Goal: Answer question/provide support: Share knowledge or assist other users

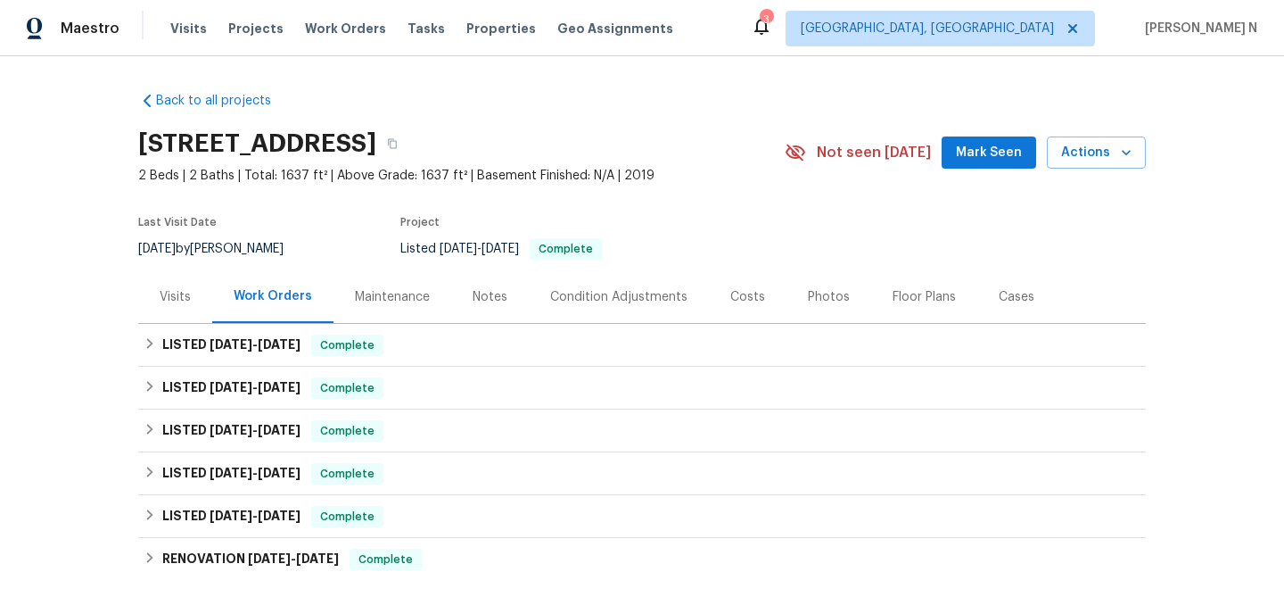
click at [418, 284] on div "Maintenance" at bounding box center [393, 296] width 118 height 53
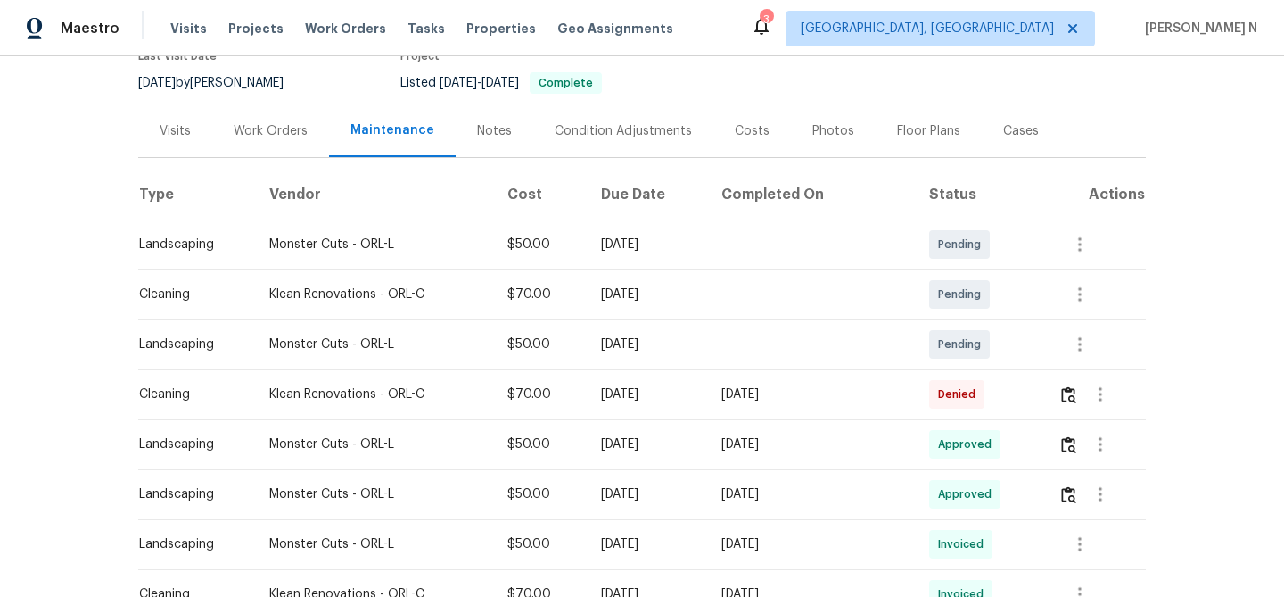
scroll to position [178, 0]
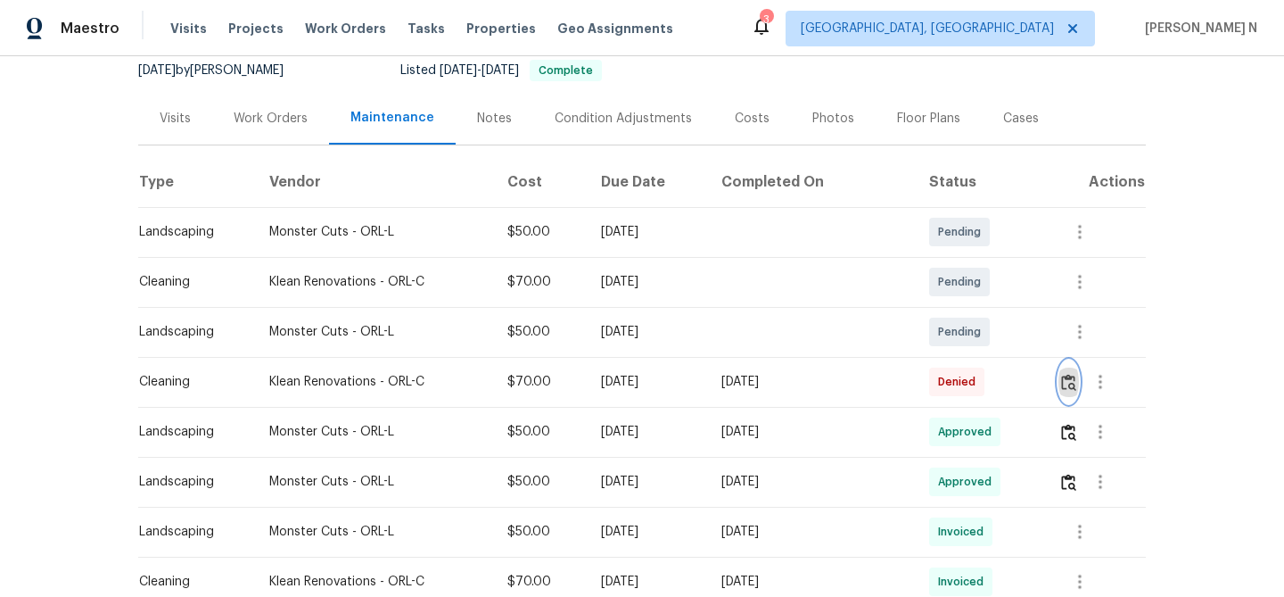
click at [1076, 383] on img "button" at bounding box center [1068, 382] width 15 height 17
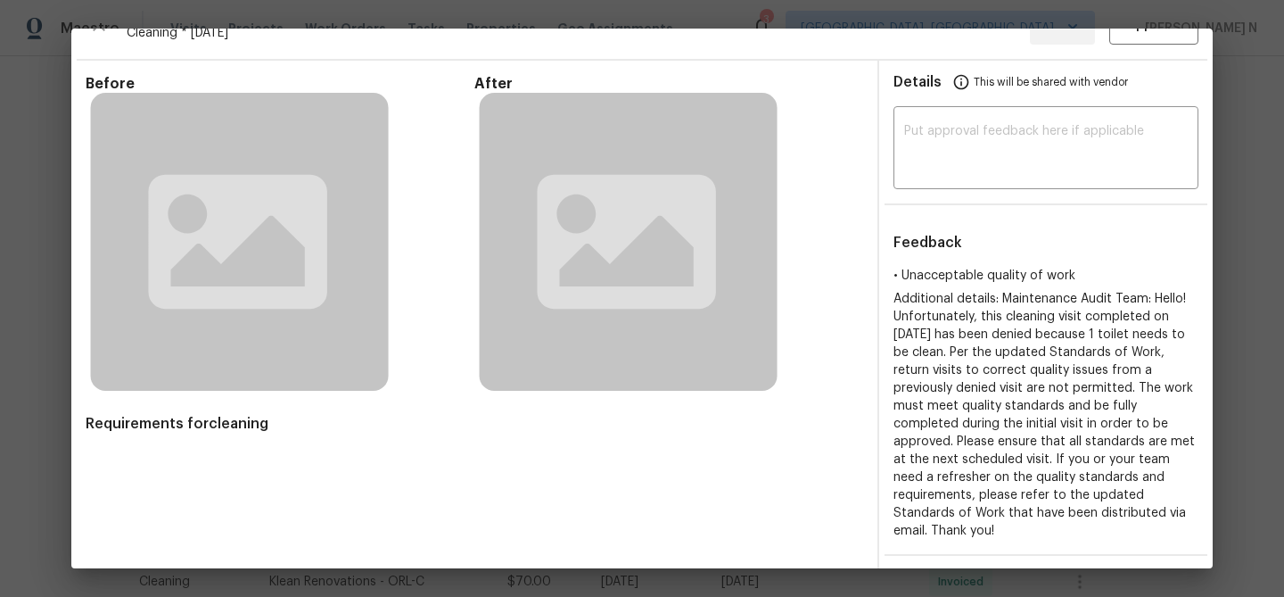
scroll to position [2, 0]
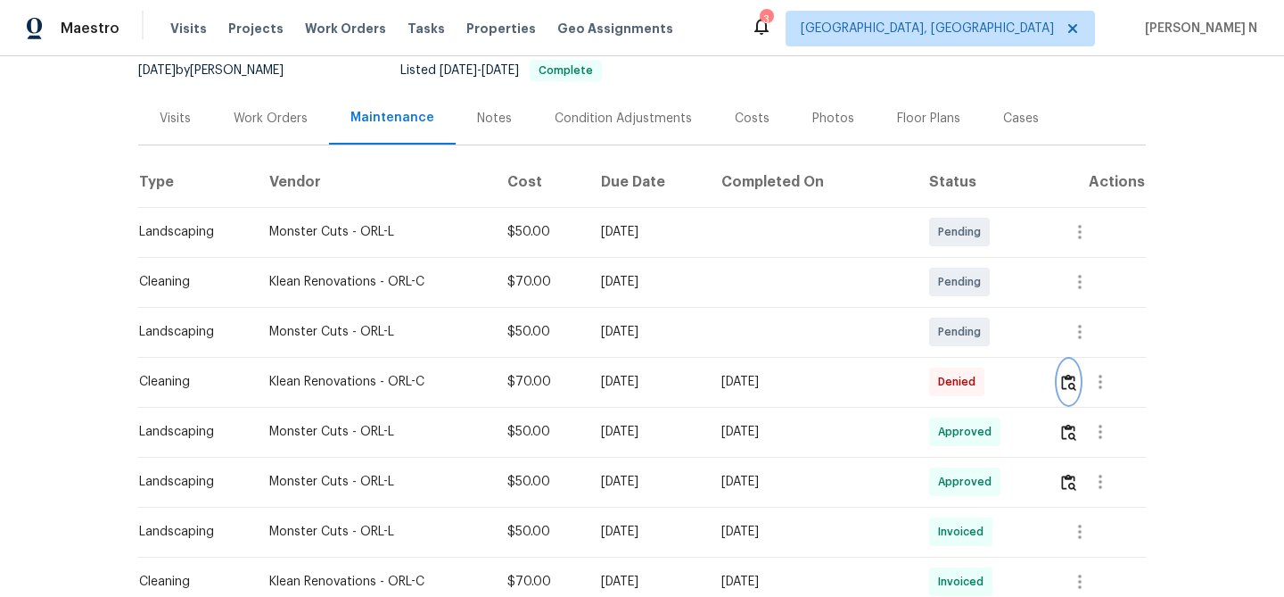
click at [1072, 392] on button "button" at bounding box center [1069, 381] width 21 height 43
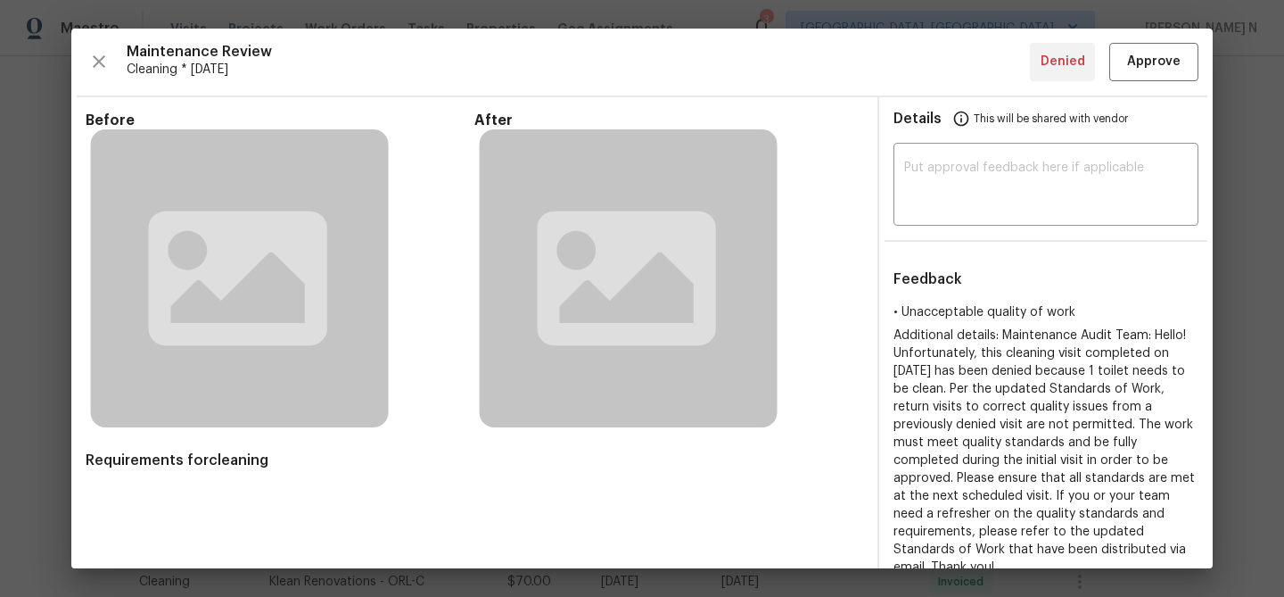
click at [749, 342] on rect at bounding box center [629, 278] width 299 height 299
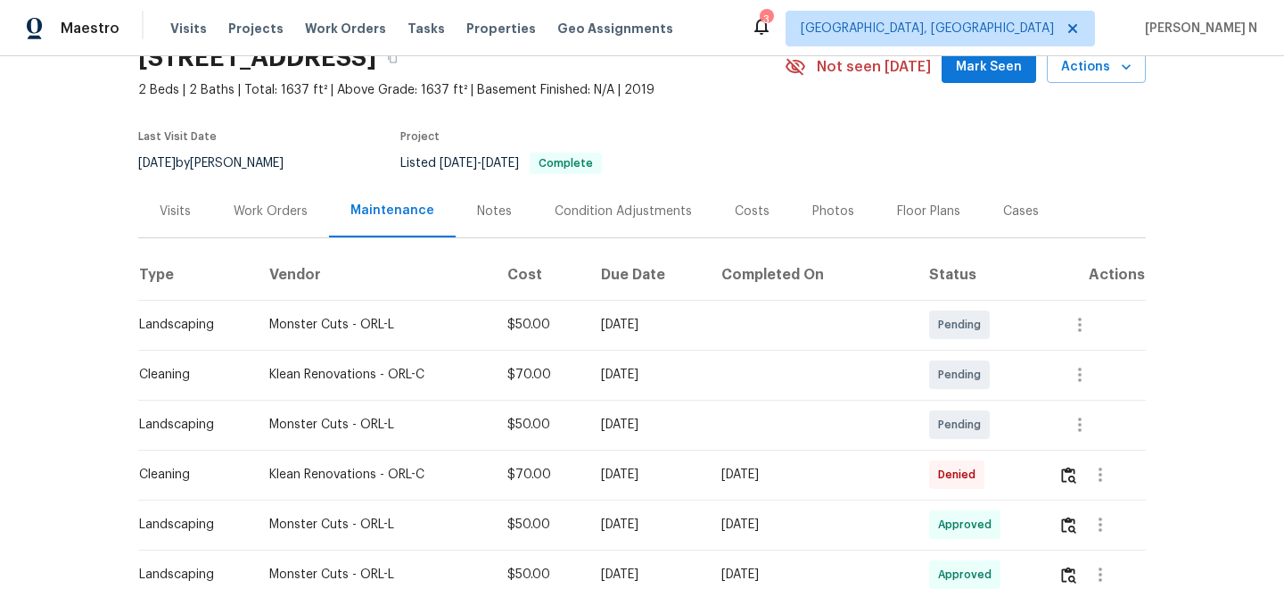
scroll to position [181, 0]
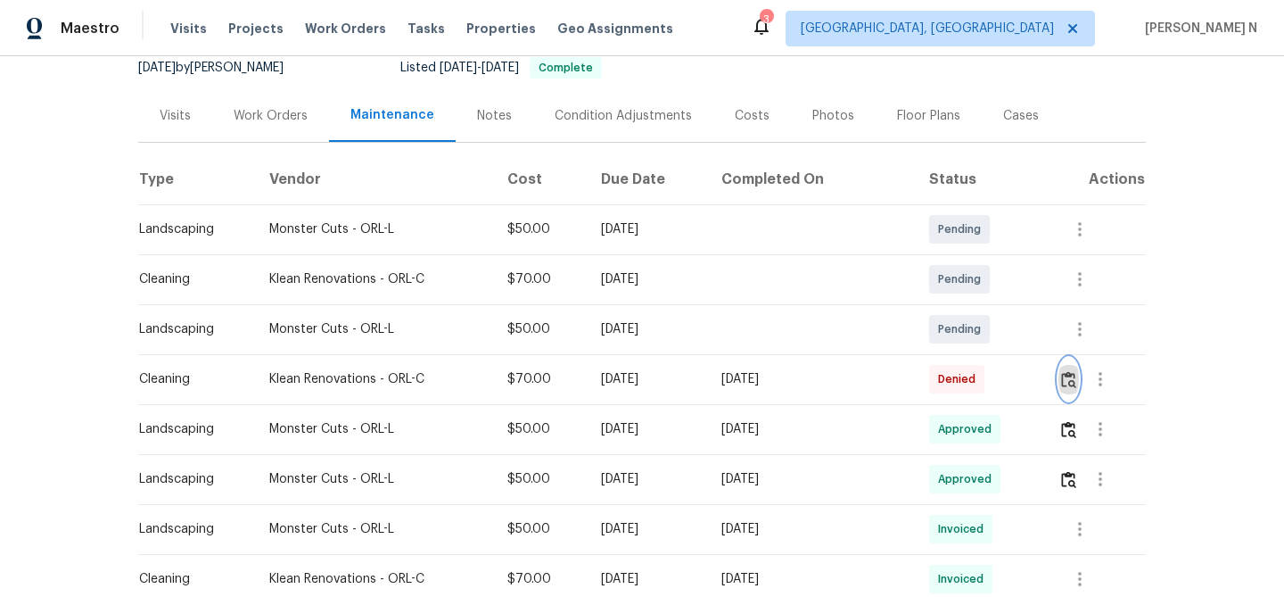
click at [1069, 377] on img "button" at bounding box center [1068, 379] width 15 height 17
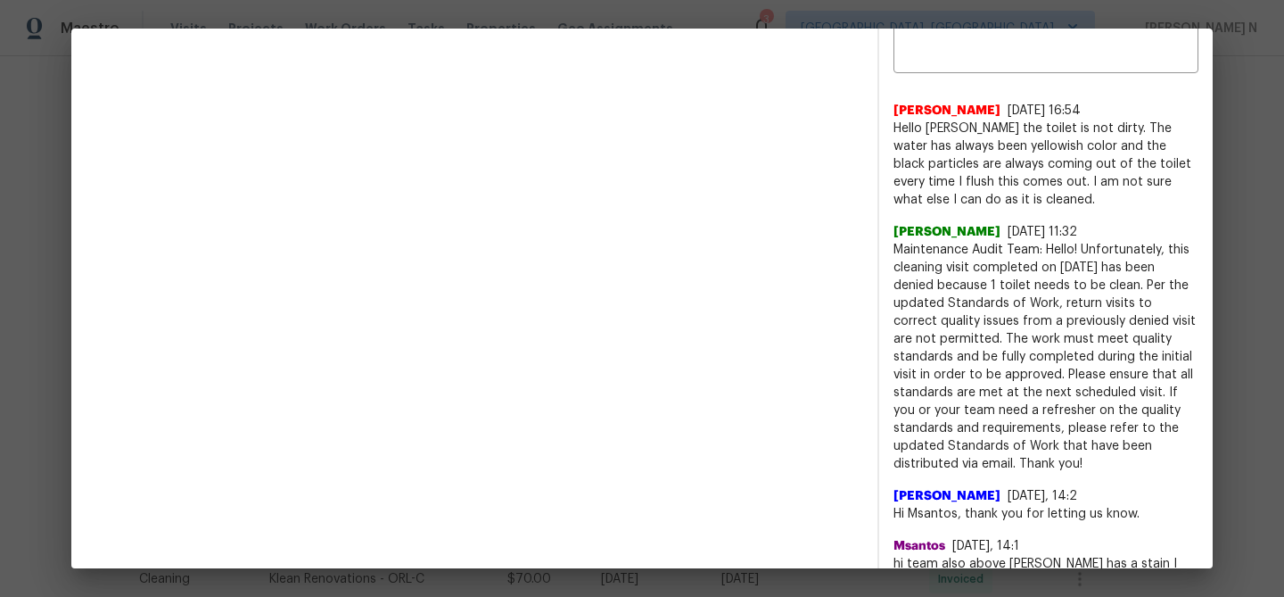
scroll to position [278, 0]
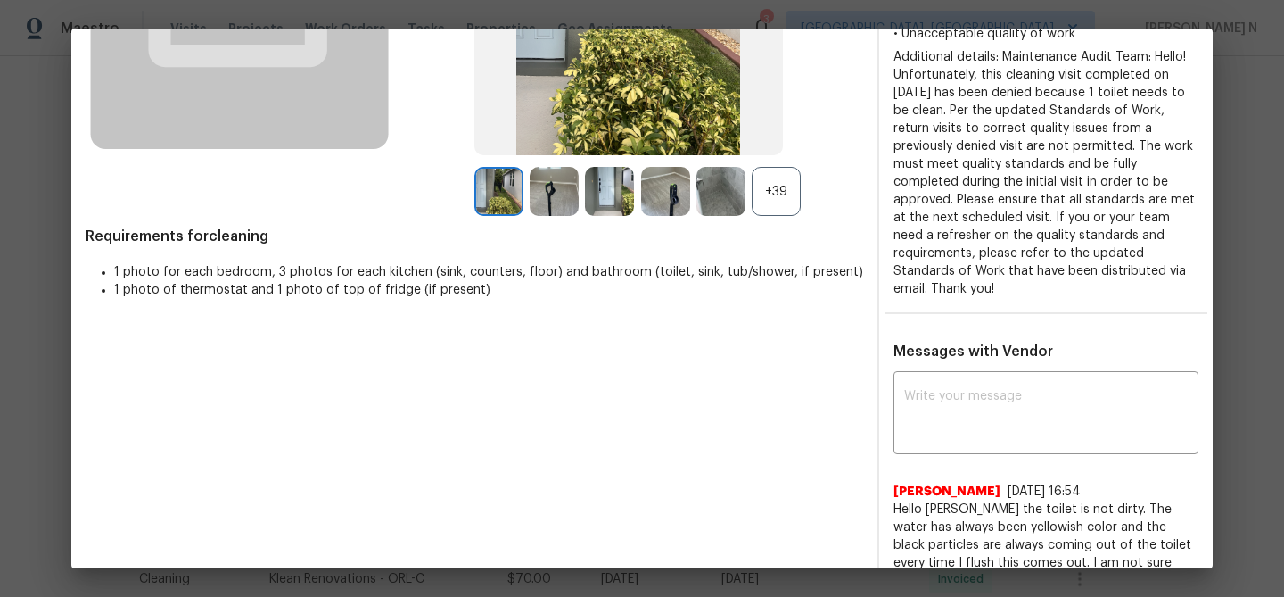
click at [772, 202] on div "+39" at bounding box center [776, 191] width 49 height 49
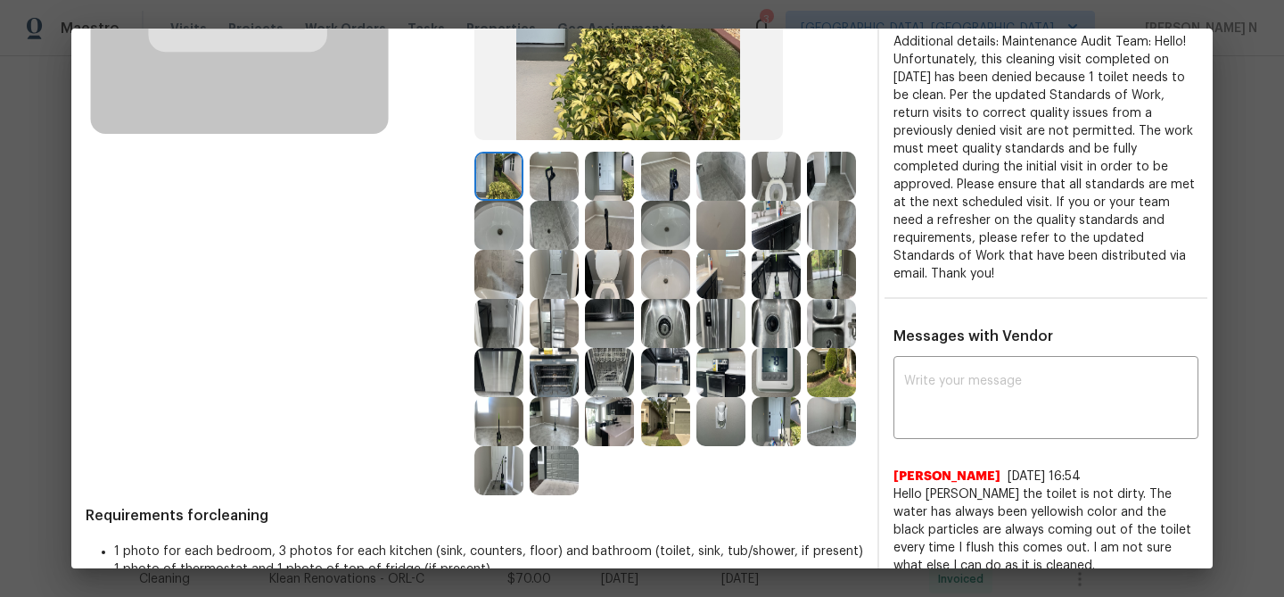
scroll to position [267, 0]
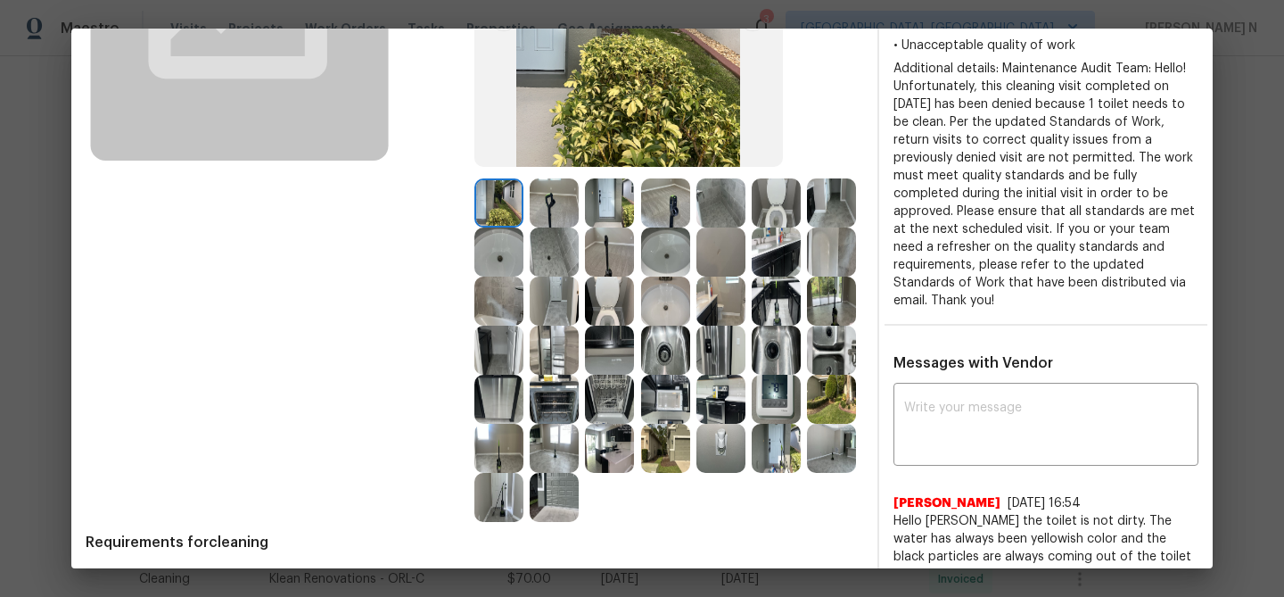
click at [792, 202] on img at bounding box center [776, 202] width 49 height 49
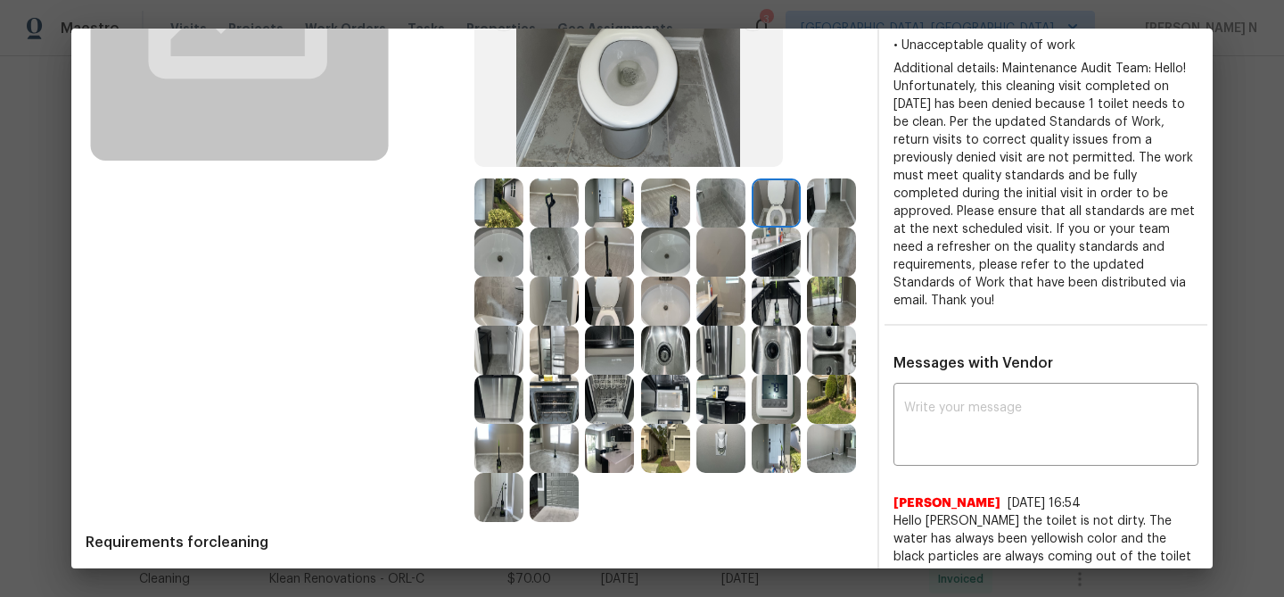
click at [622, 300] on img at bounding box center [609, 300] width 49 height 49
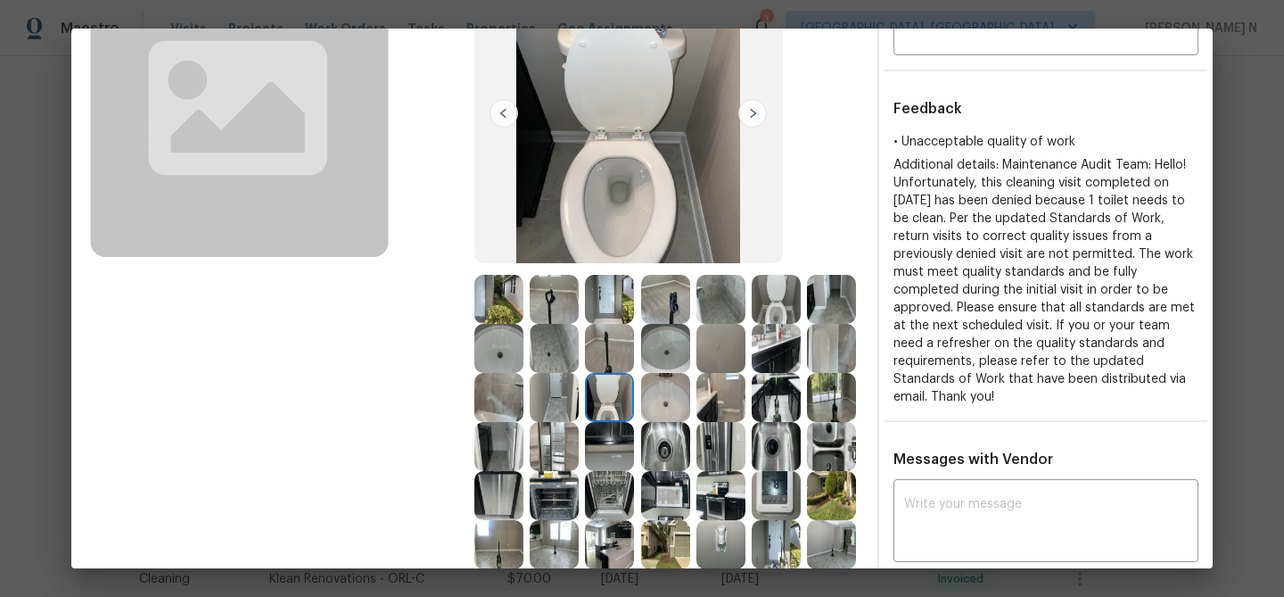
scroll to position [177, 0]
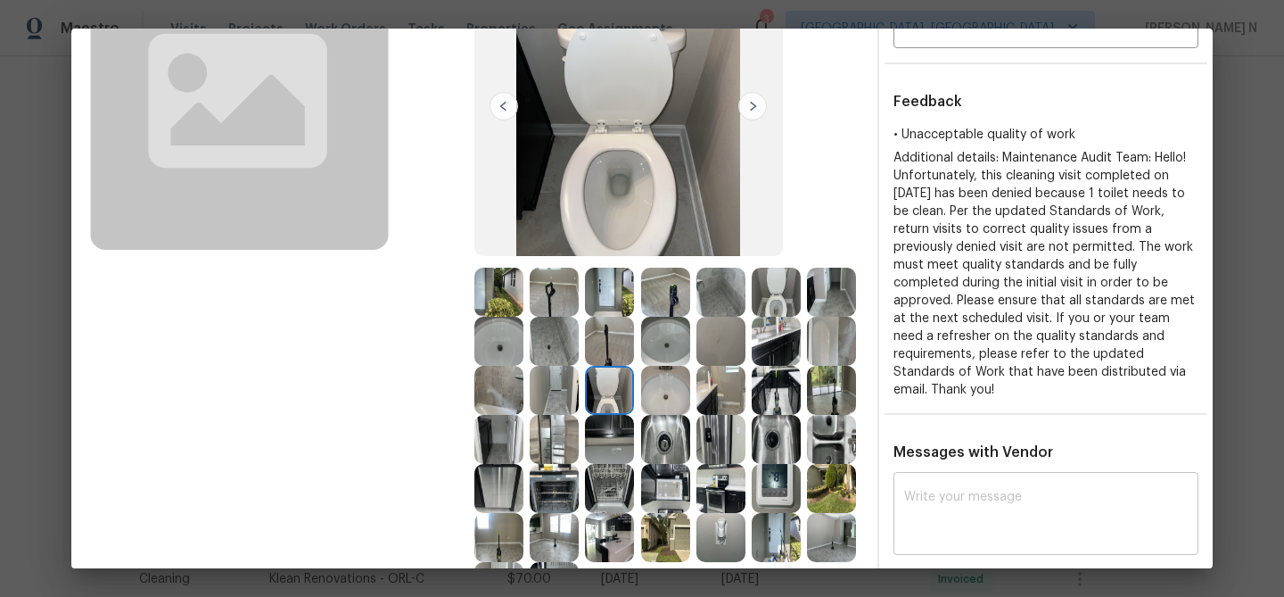
click at [996, 507] on textarea at bounding box center [1046, 515] width 284 height 50
paste textarea "Maintenance Audit Team: Hello! Thank you for the feedback after further review …"
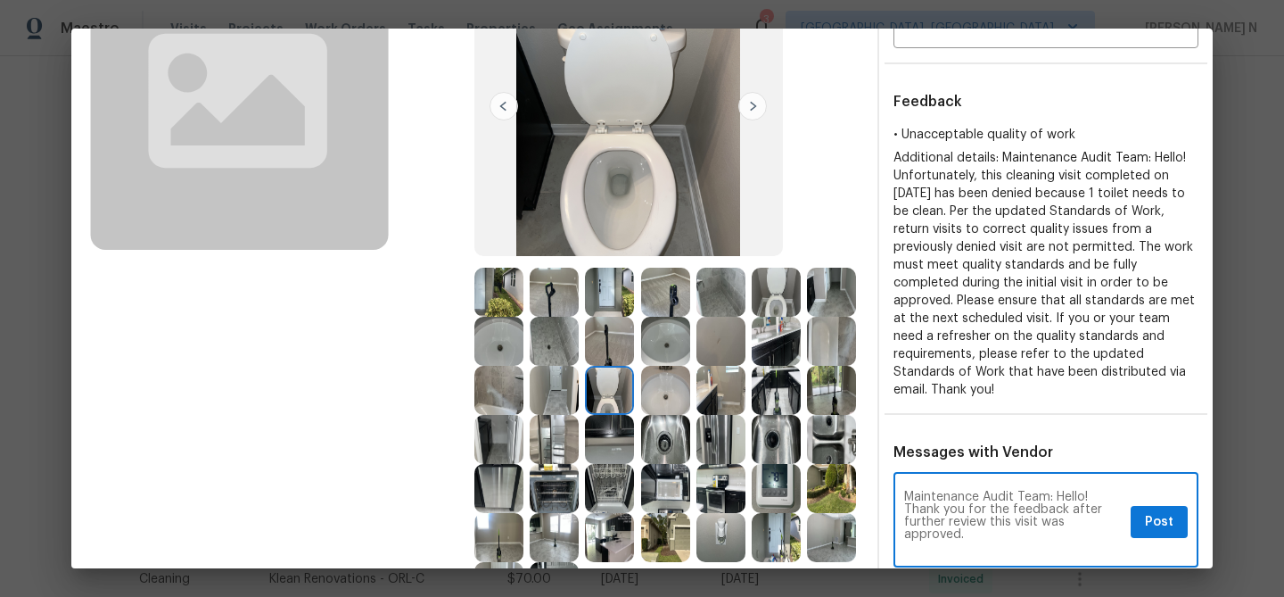
scroll to position [0, 0]
type textarea "Maintenance Audit Team: Hello! Thank you for the feedback after further review …"
click at [1149, 511] on span "Post" at bounding box center [1159, 522] width 29 height 22
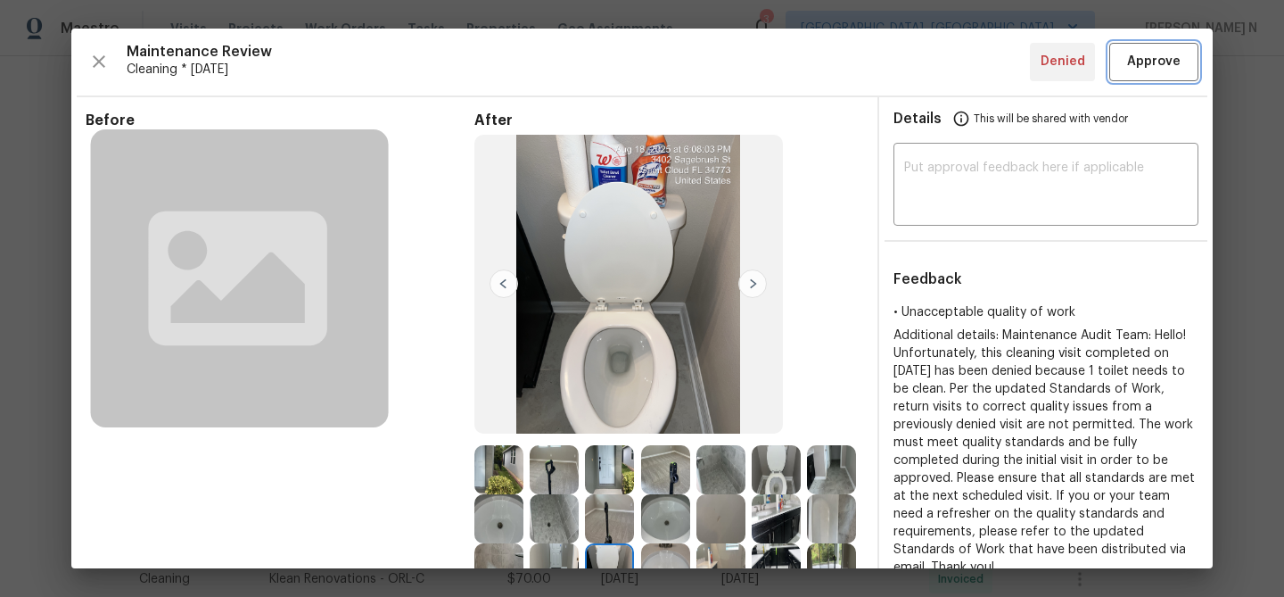
click at [1174, 53] on span "Approve" at bounding box center [1154, 62] width 54 height 22
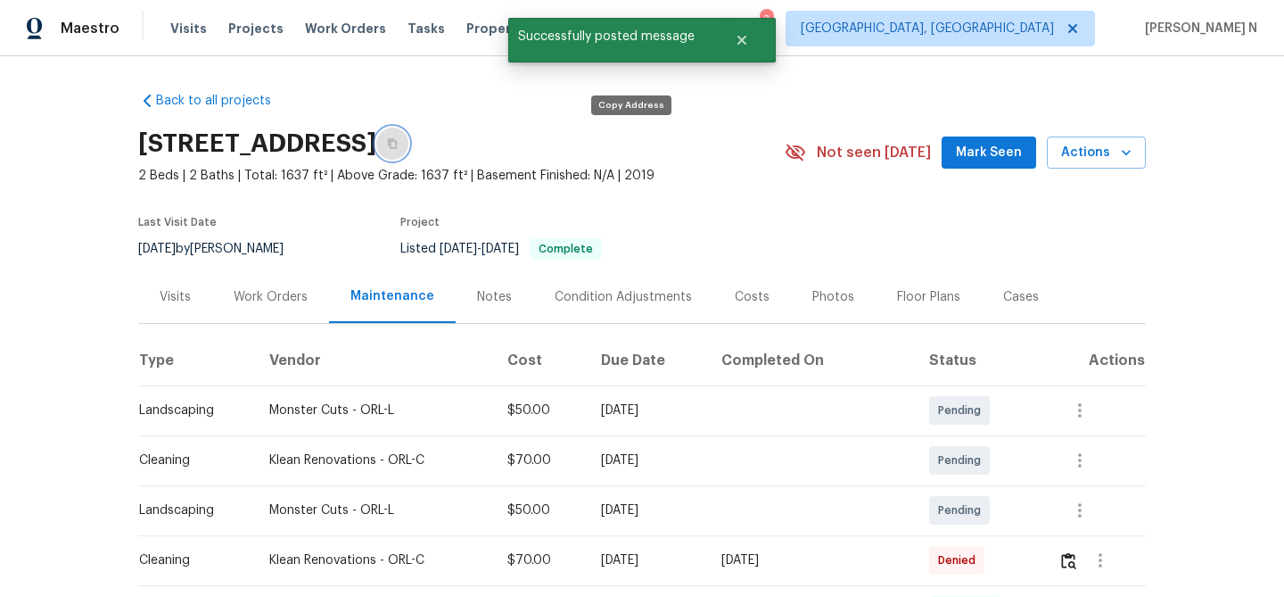
click at [408, 158] on button "button" at bounding box center [392, 144] width 32 height 32
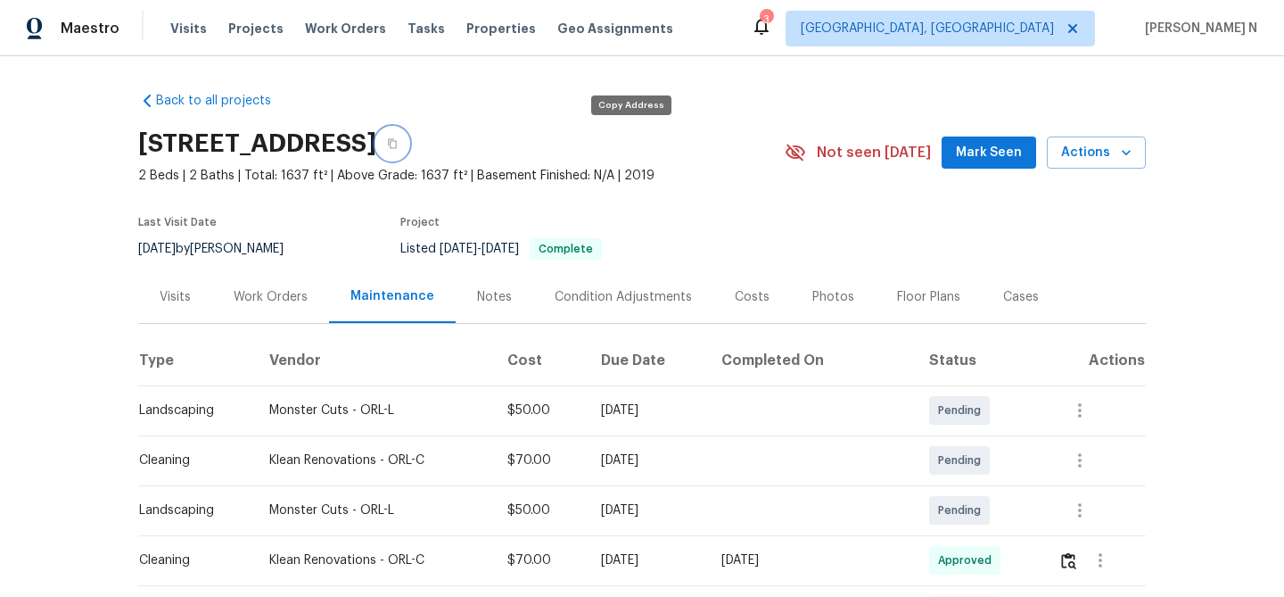
click at [408, 149] on button "button" at bounding box center [392, 144] width 32 height 32
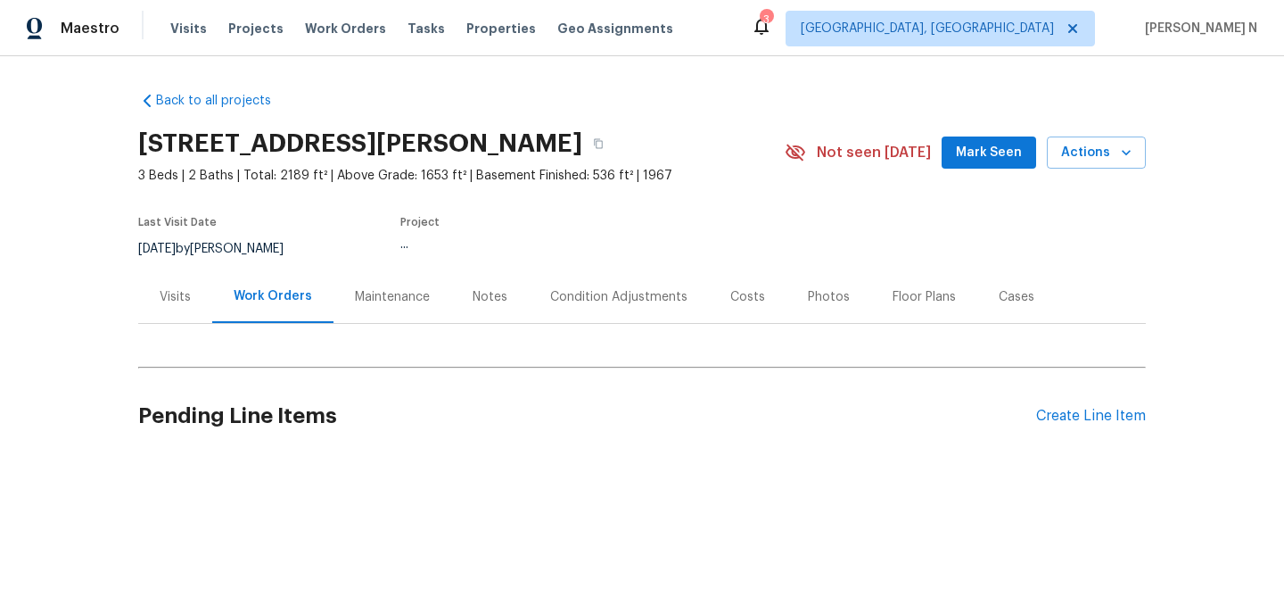
click at [391, 290] on div "Maintenance" at bounding box center [392, 297] width 75 height 18
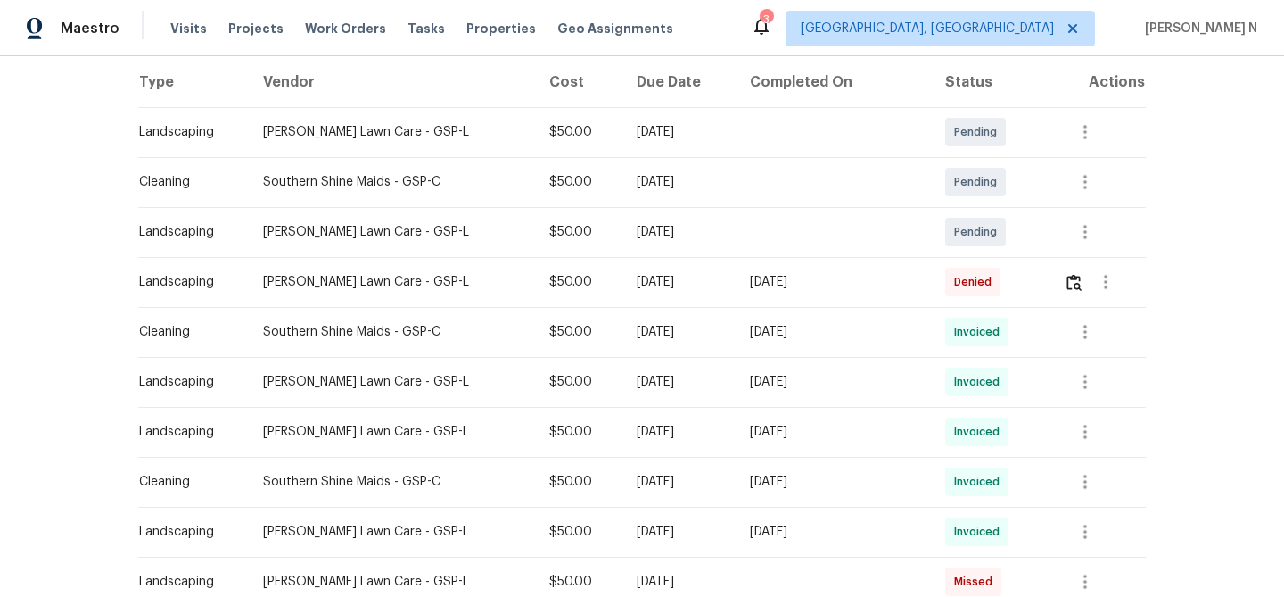
scroll to position [283, 0]
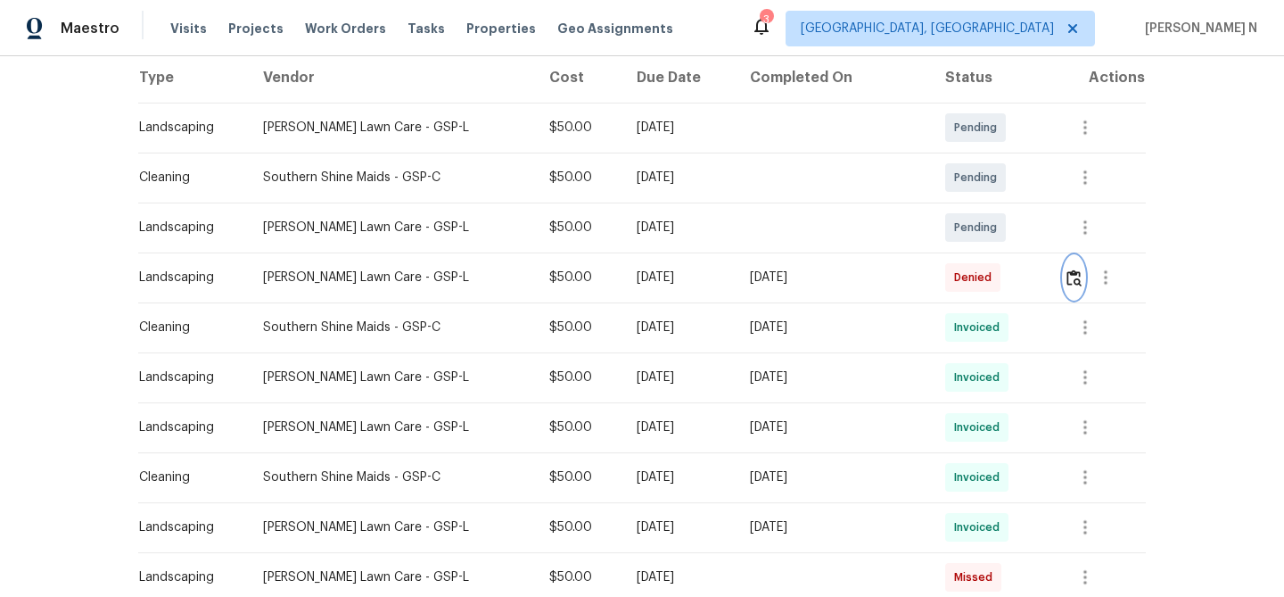
click at [1075, 282] on img "button" at bounding box center [1074, 277] width 15 height 17
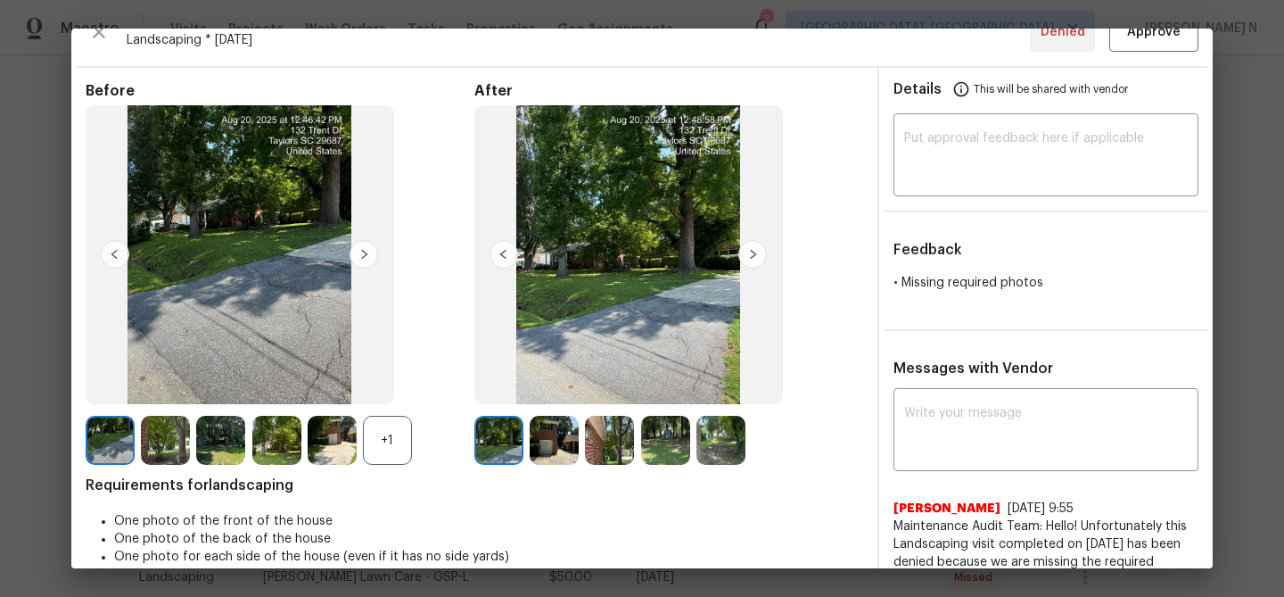
scroll to position [0, 0]
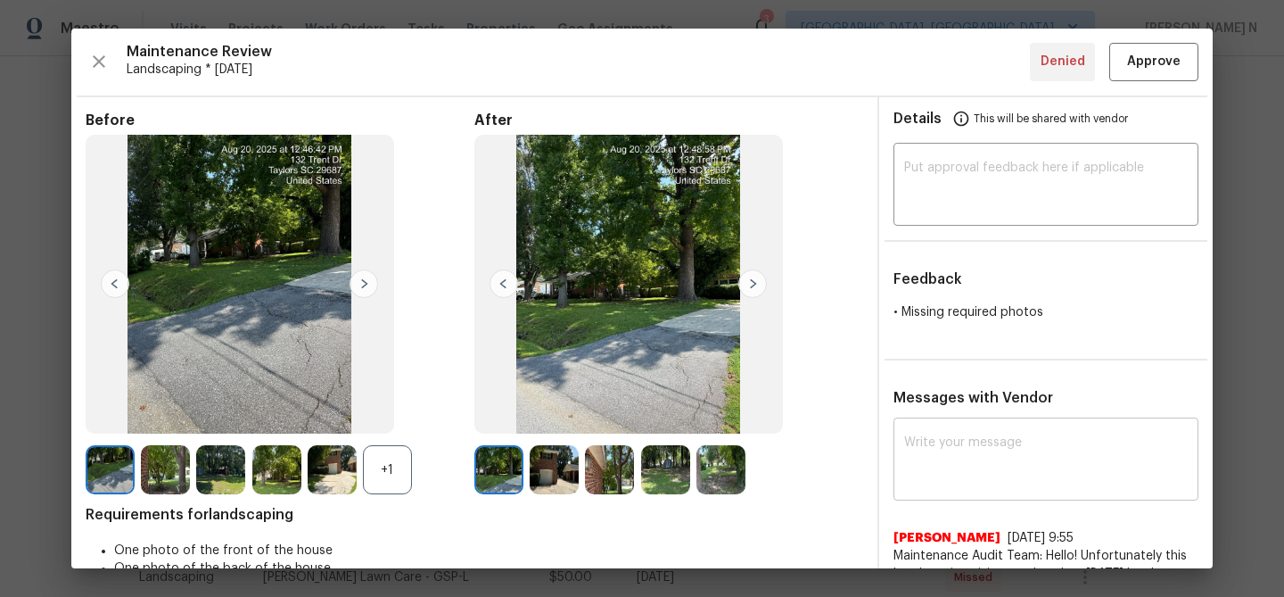
click at [974, 430] on div "x ​" at bounding box center [1046, 461] width 305 height 78
paste textarea "Maintenance Audit Team: Hello! Thank you for the feedback after further review …"
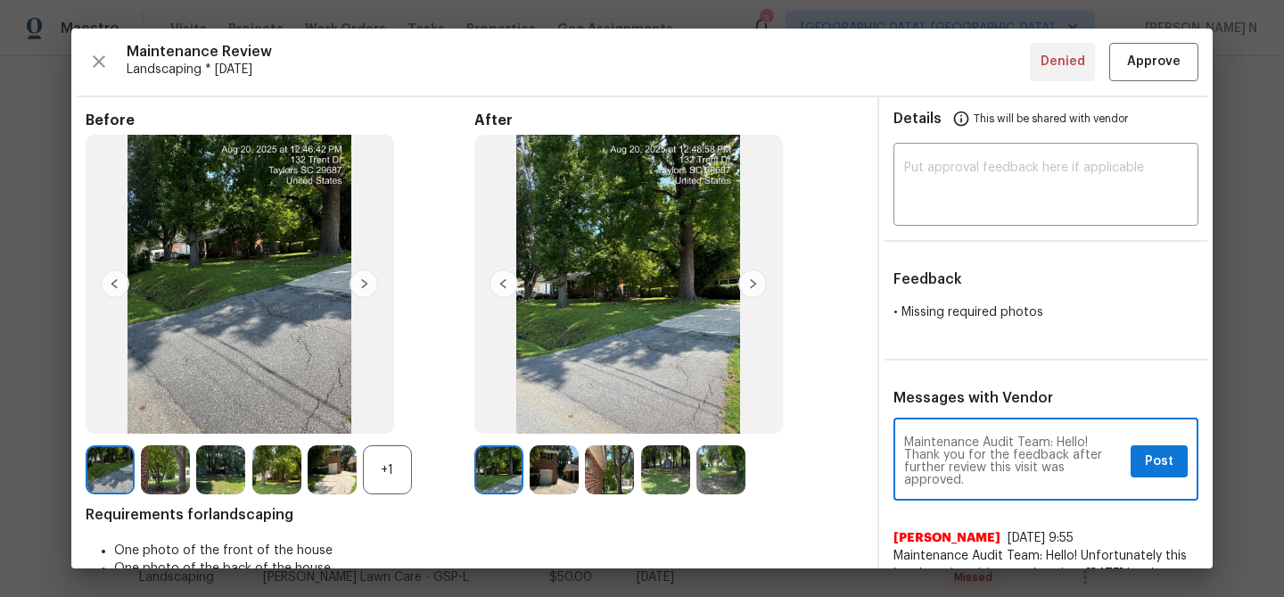
type textarea "Maintenance Audit Team: Hello! Thank you for the feedback after further review …"
click at [1158, 461] on span "Post" at bounding box center [1159, 461] width 29 height 22
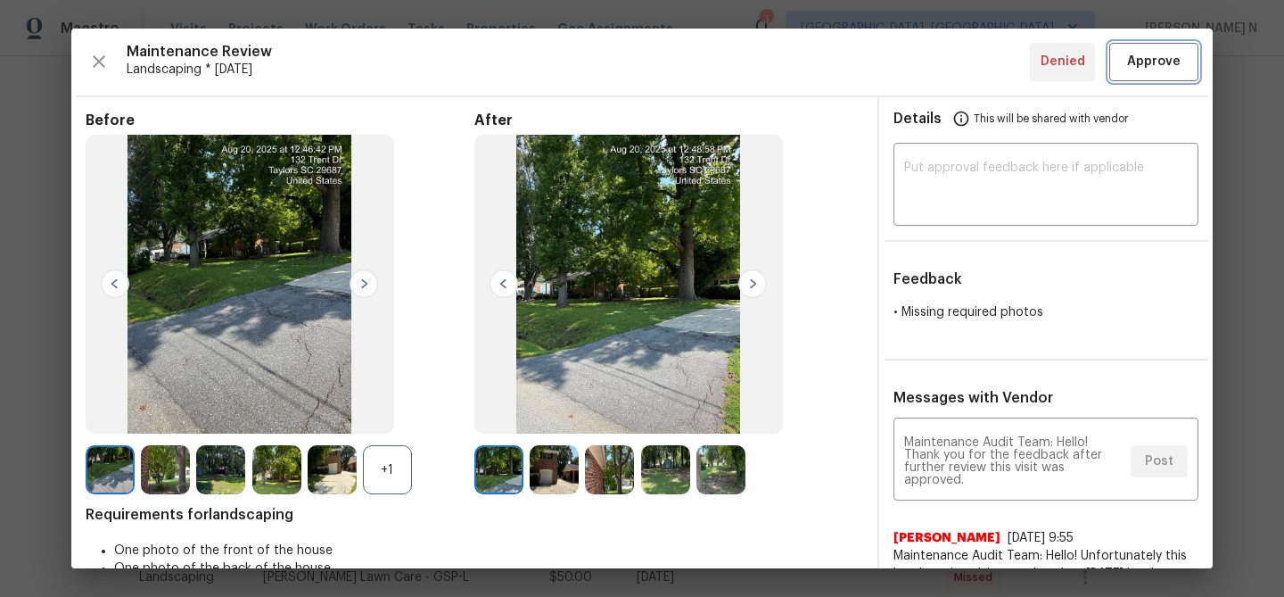
click at [1161, 78] on button "Approve" at bounding box center [1153, 62] width 89 height 38
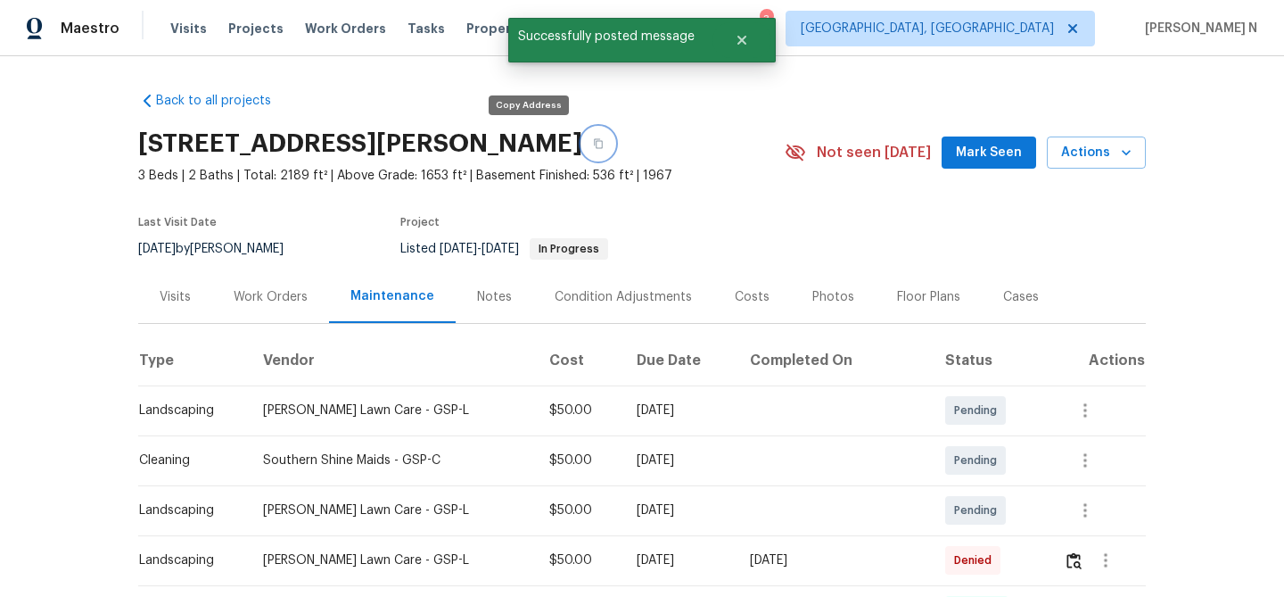
click at [582, 147] on button "button" at bounding box center [598, 144] width 32 height 32
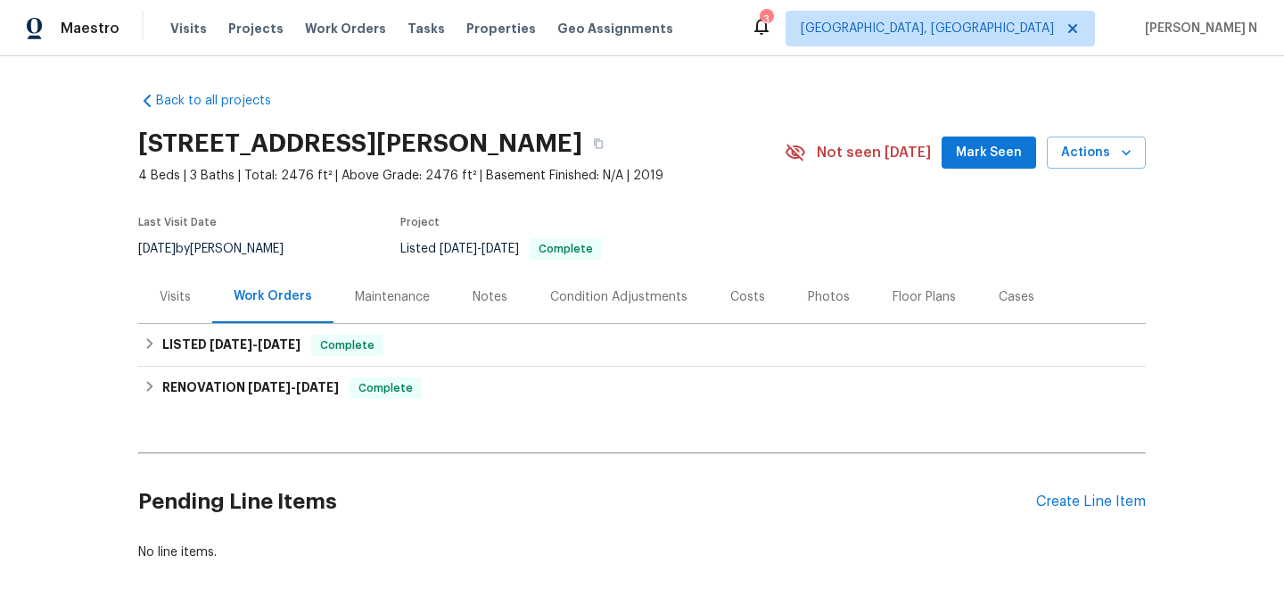
click at [386, 296] on div "Maintenance" at bounding box center [392, 297] width 75 height 18
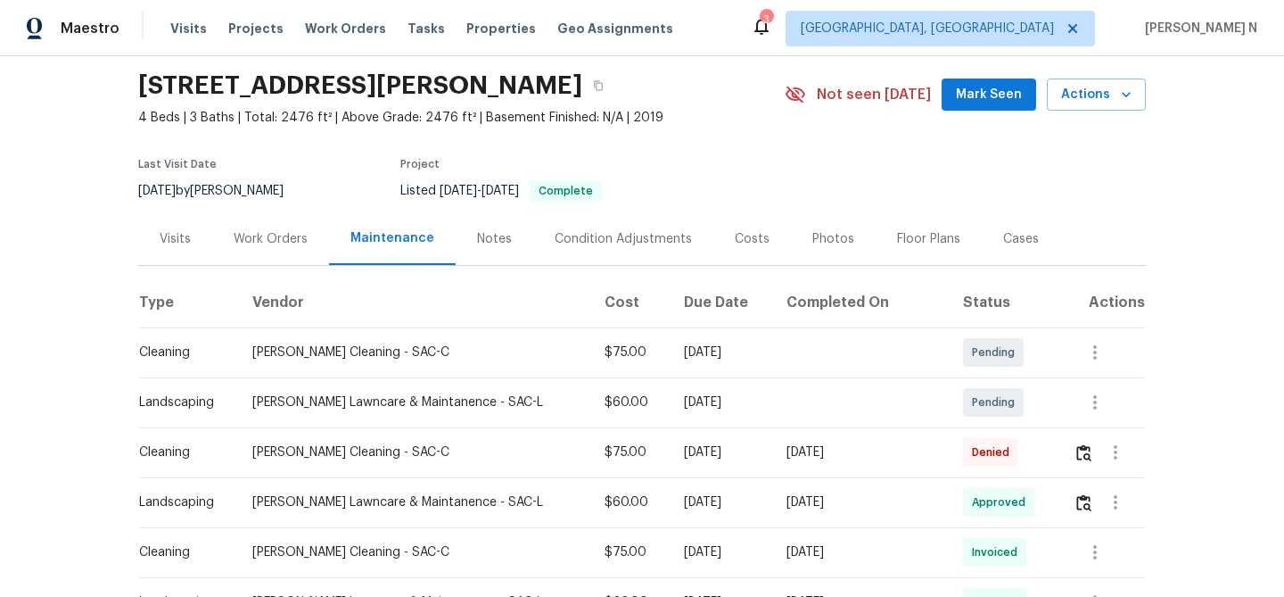
scroll to position [104, 0]
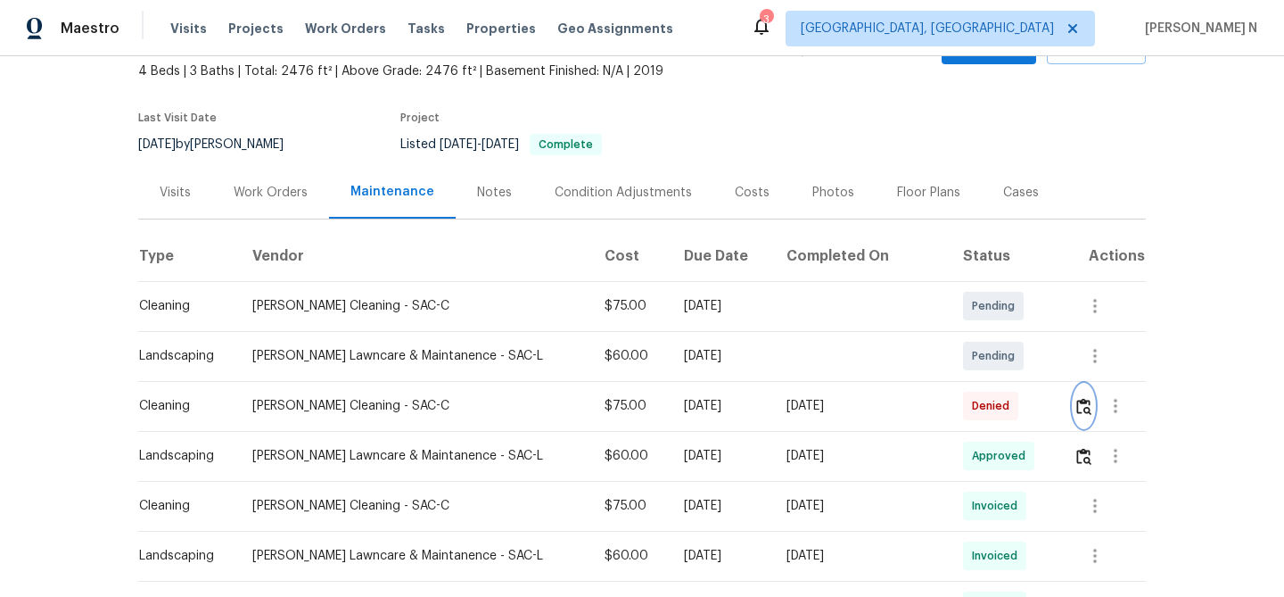
click at [1077, 418] on button "button" at bounding box center [1084, 405] width 21 height 43
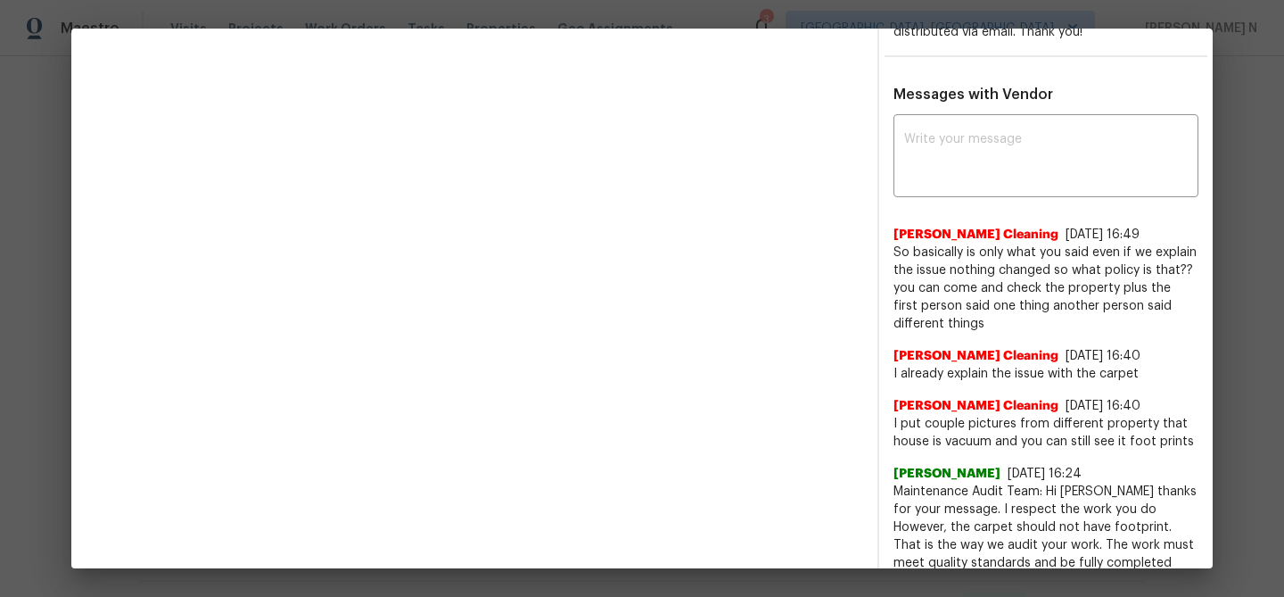
scroll to position [537, 0]
click at [1015, 176] on textarea at bounding box center [1046, 156] width 284 height 50
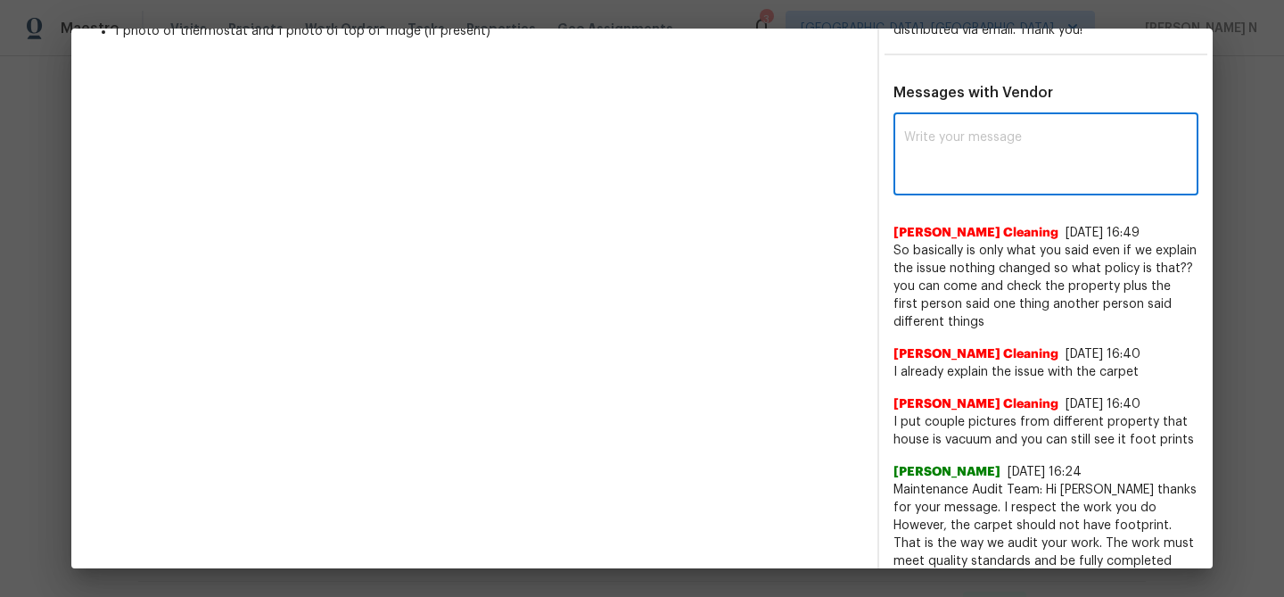
paste textarea "Maintenance Audit Team: Hello! Thank you for the feedback after further review …"
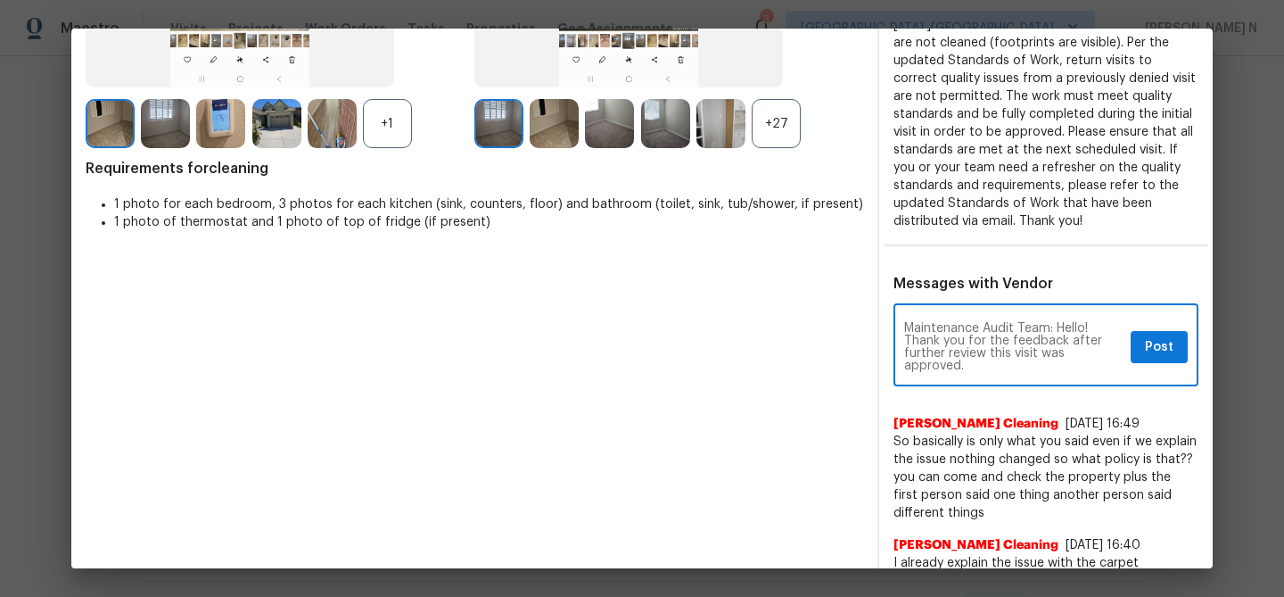
scroll to position [335, 0]
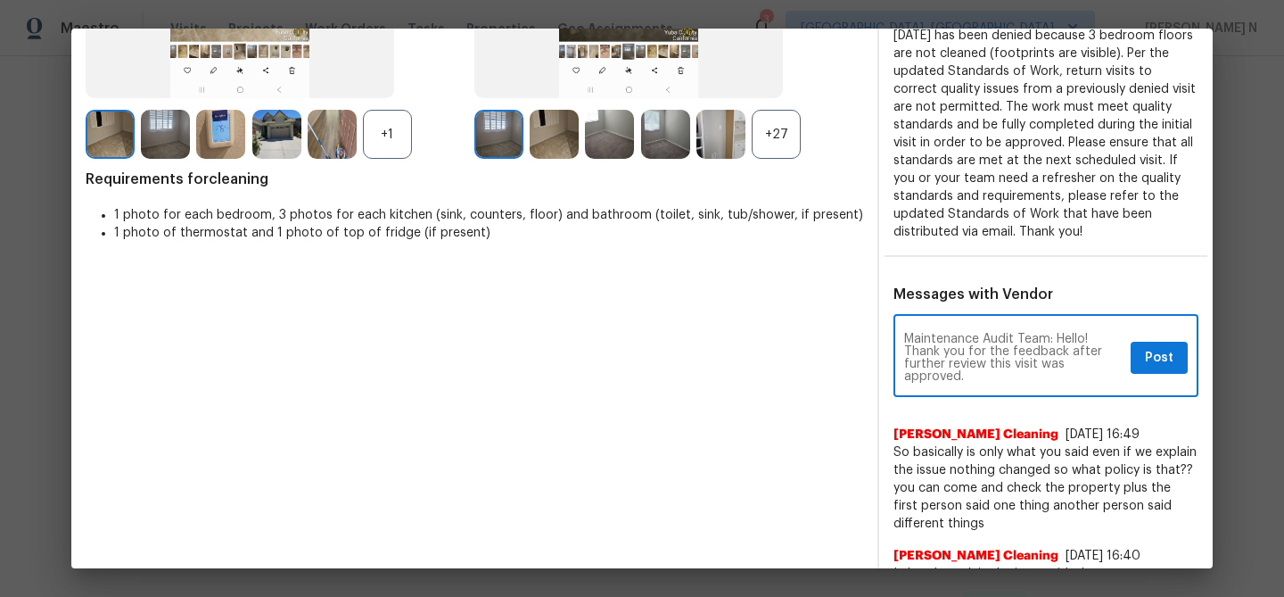
type textarea "Maintenance Audit Team: Hello! Thank you for the feedback after further review …"
click at [1178, 354] on button "Post" at bounding box center [1159, 358] width 57 height 33
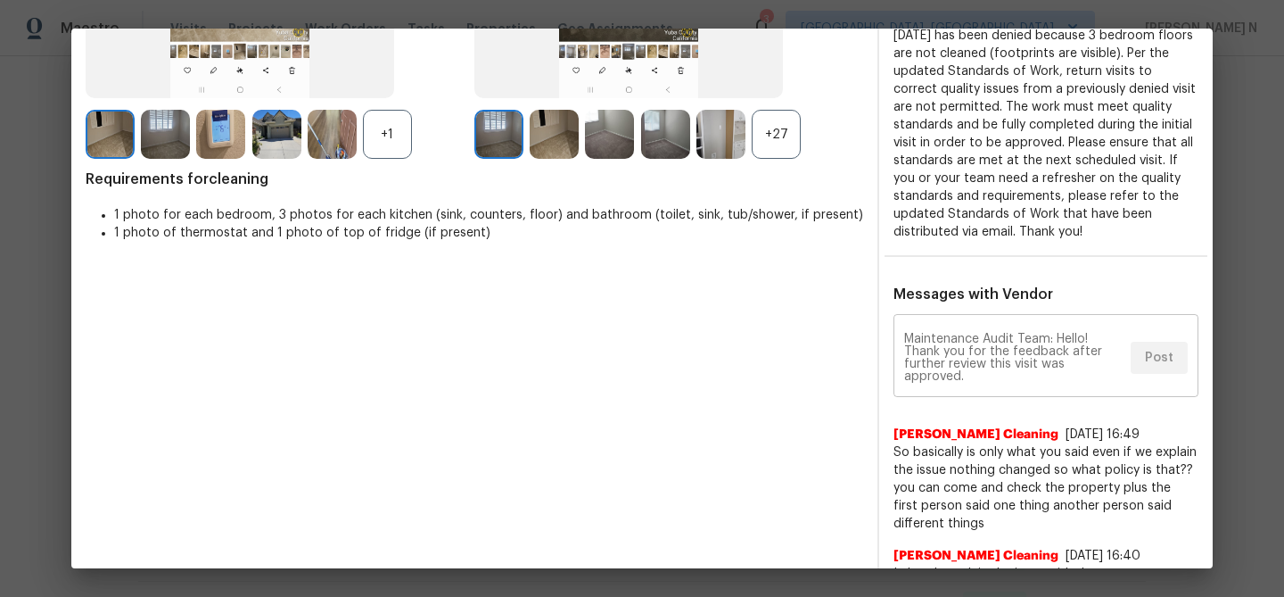
scroll to position [0, 0]
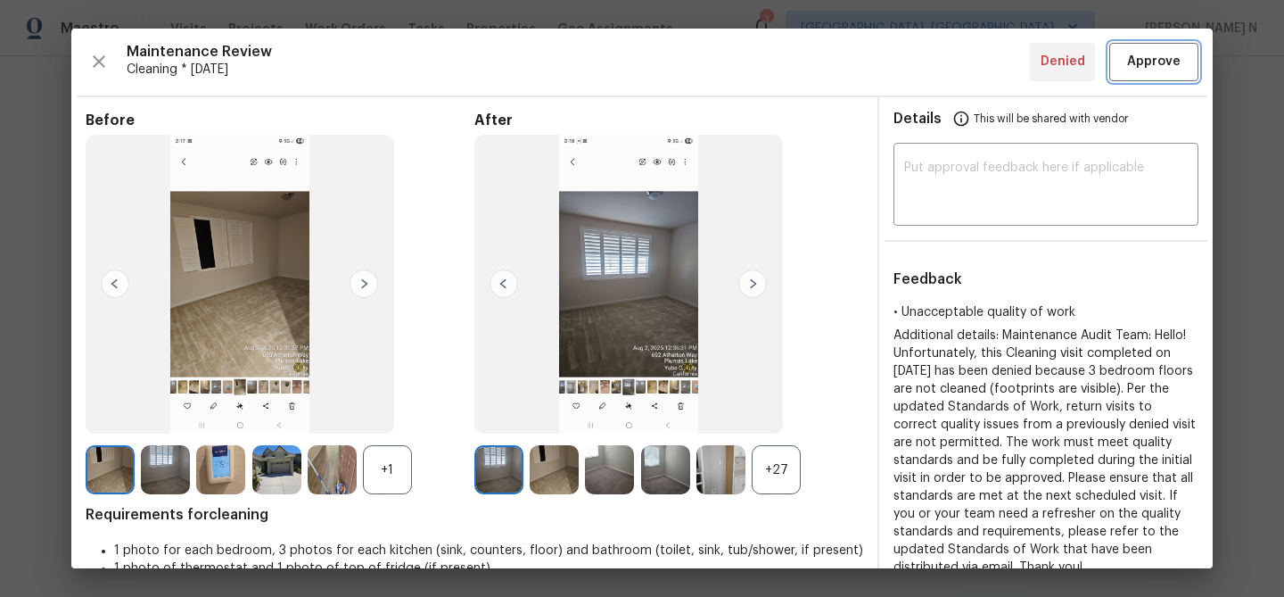
click at [1156, 78] on button "Approve" at bounding box center [1153, 62] width 89 height 38
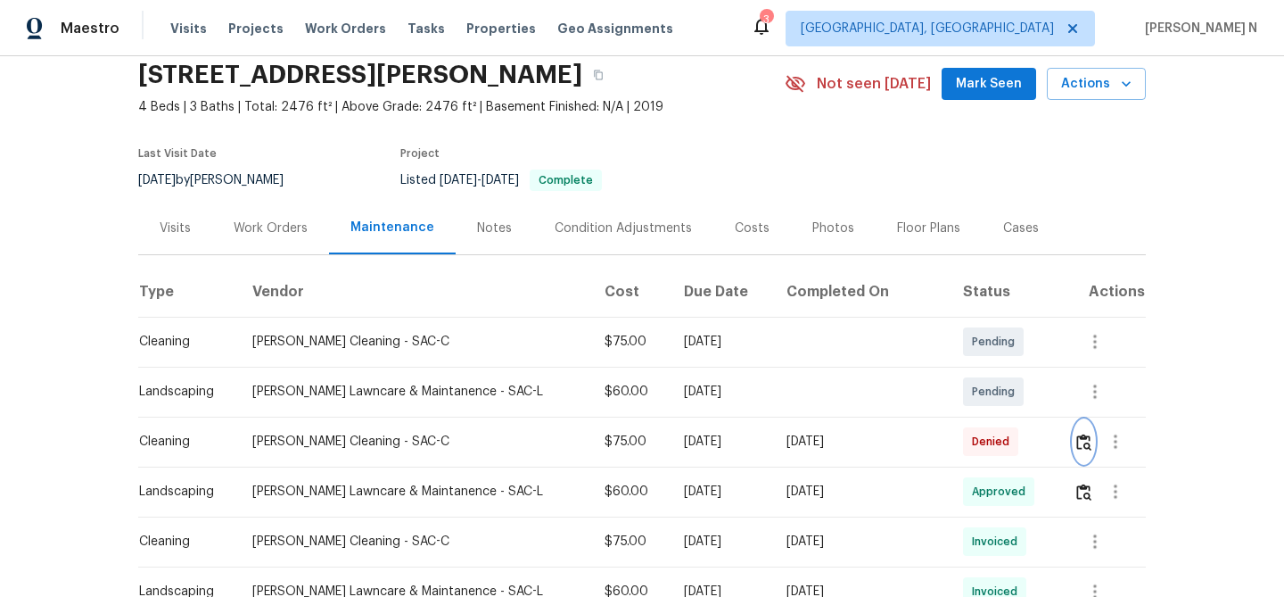
scroll to position [47, 0]
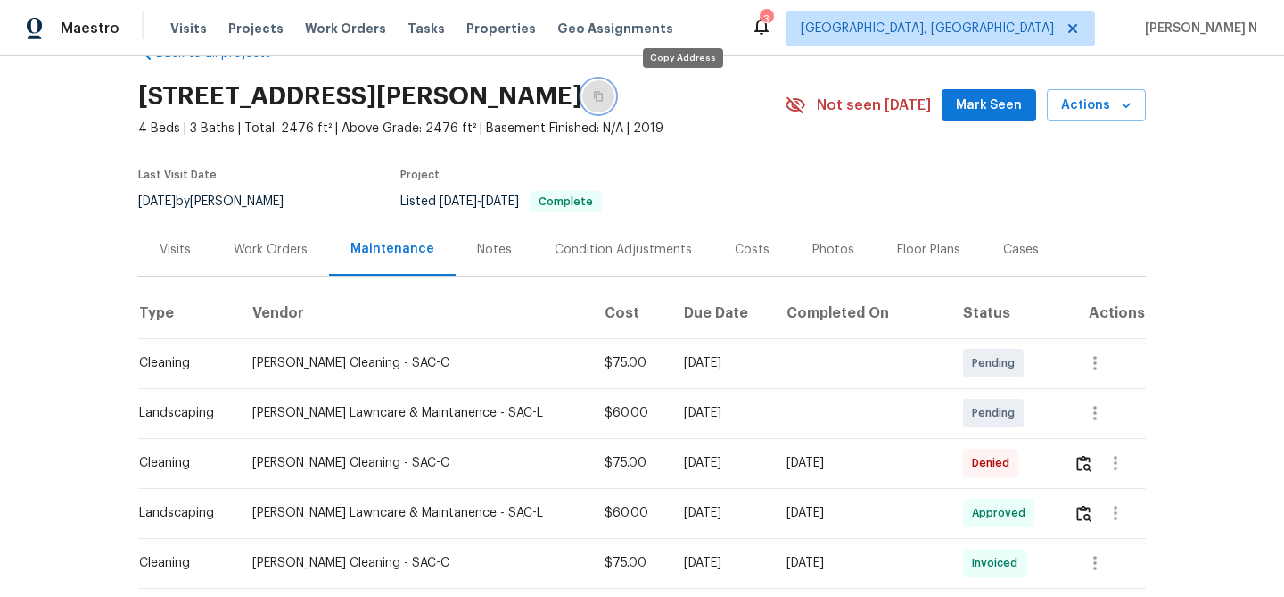
click at [614, 103] on button "button" at bounding box center [598, 96] width 32 height 32
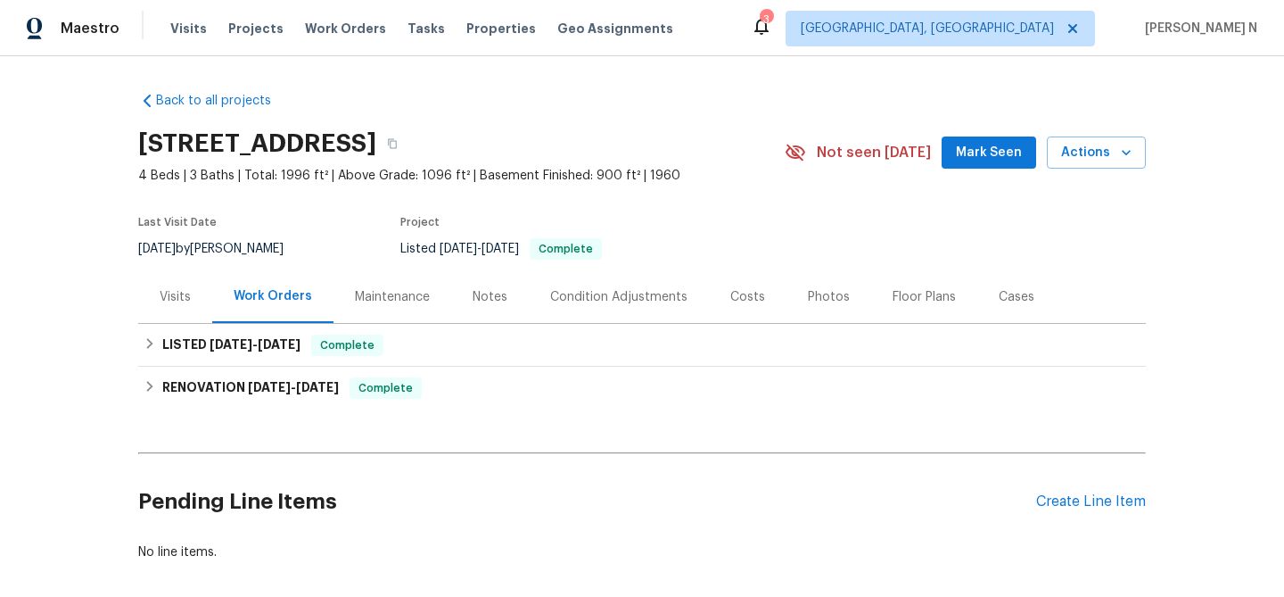
click at [395, 295] on div "Maintenance" at bounding box center [392, 297] width 75 height 18
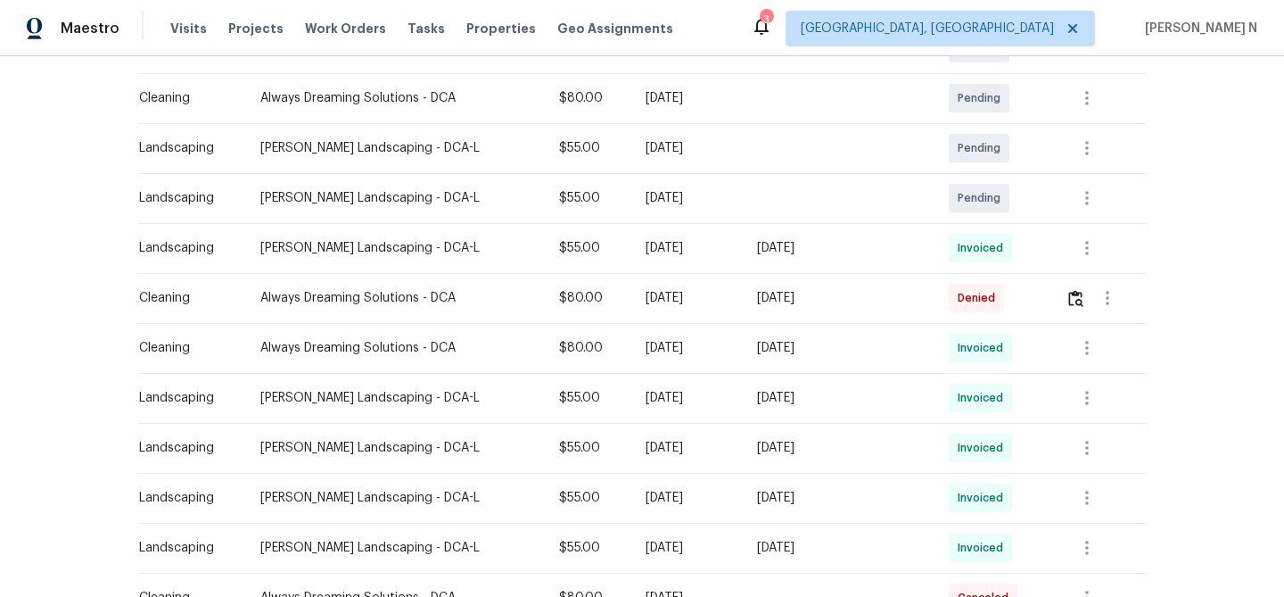
scroll to position [371, 0]
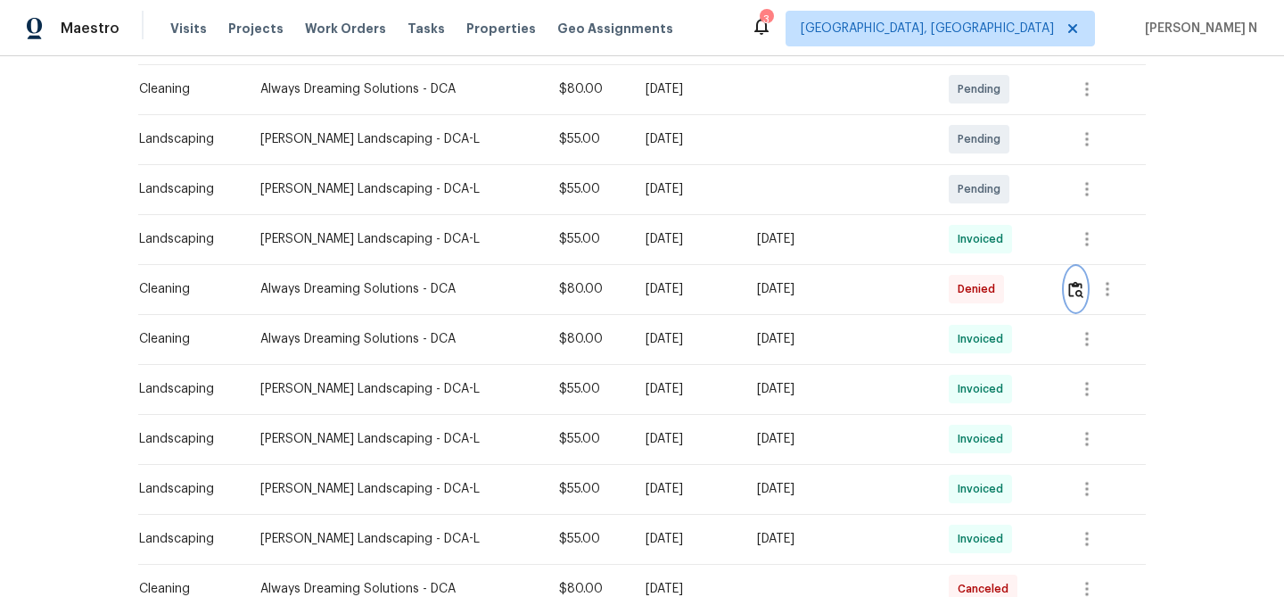
click at [1073, 286] on img "button" at bounding box center [1075, 289] width 15 height 17
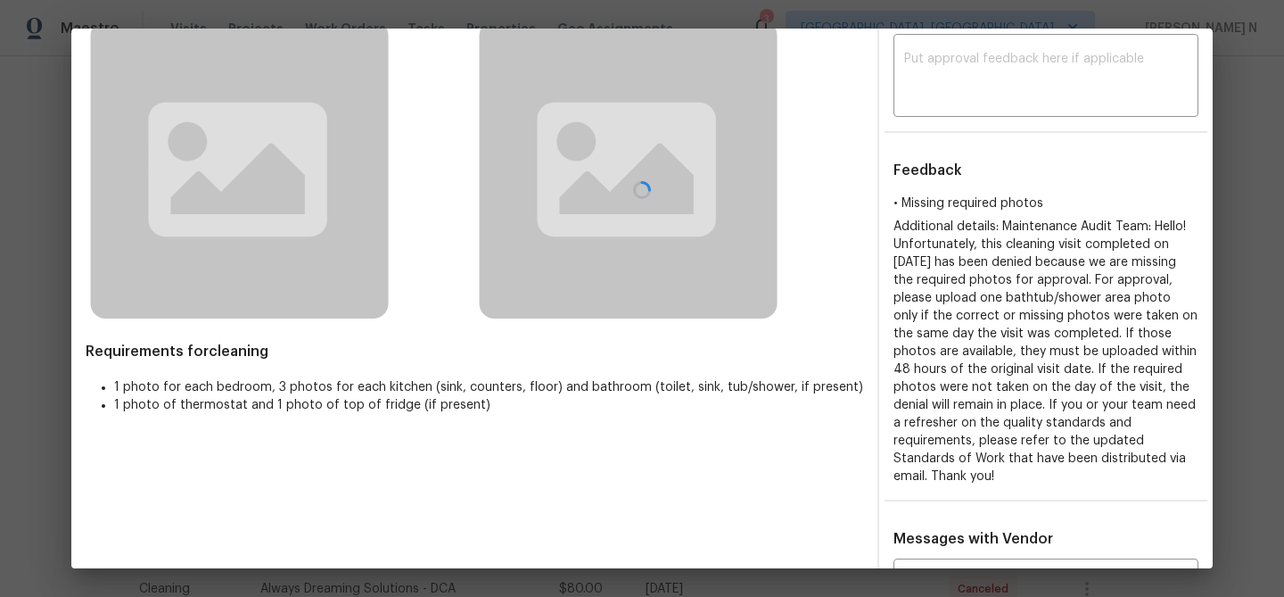
scroll to position [210, 0]
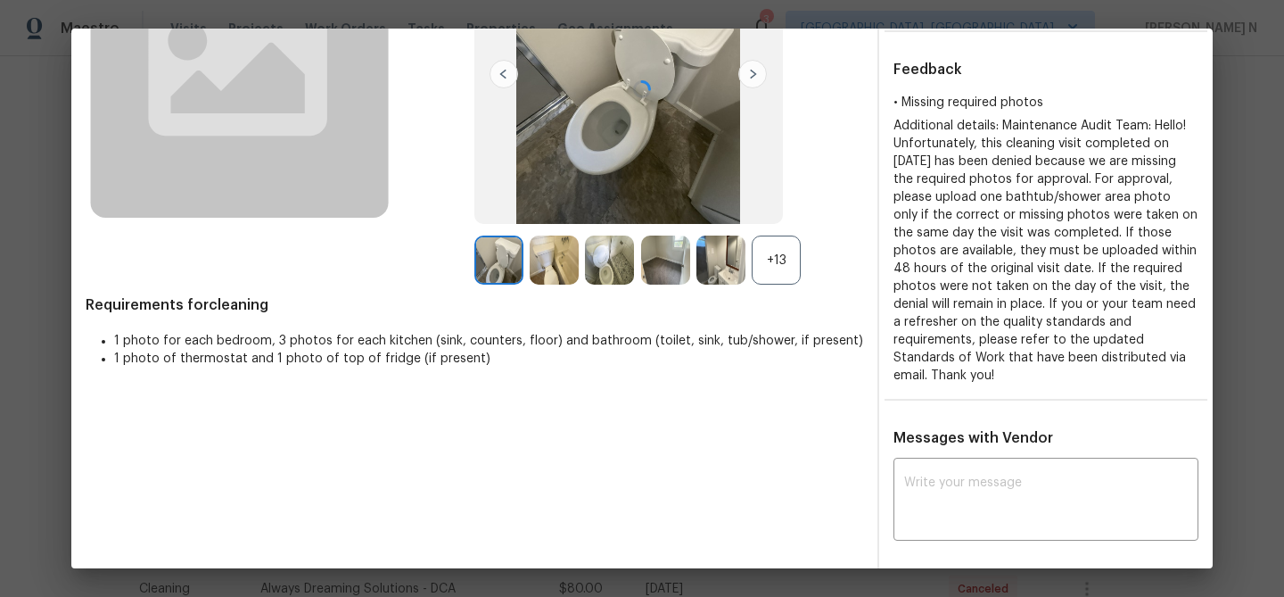
click at [787, 269] on div at bounding box center [641, 89] width 1141 height 540
click at [781, 262] on div at bounding box center [641, 89] width 1141 height 540
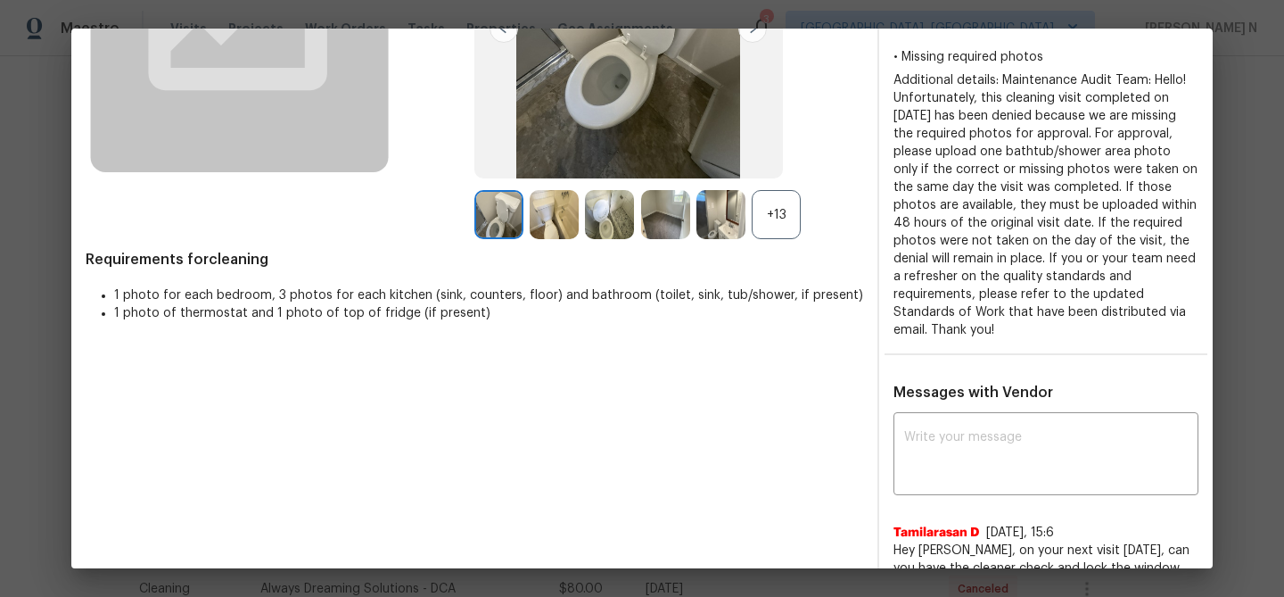
scroll to position [223, 0]
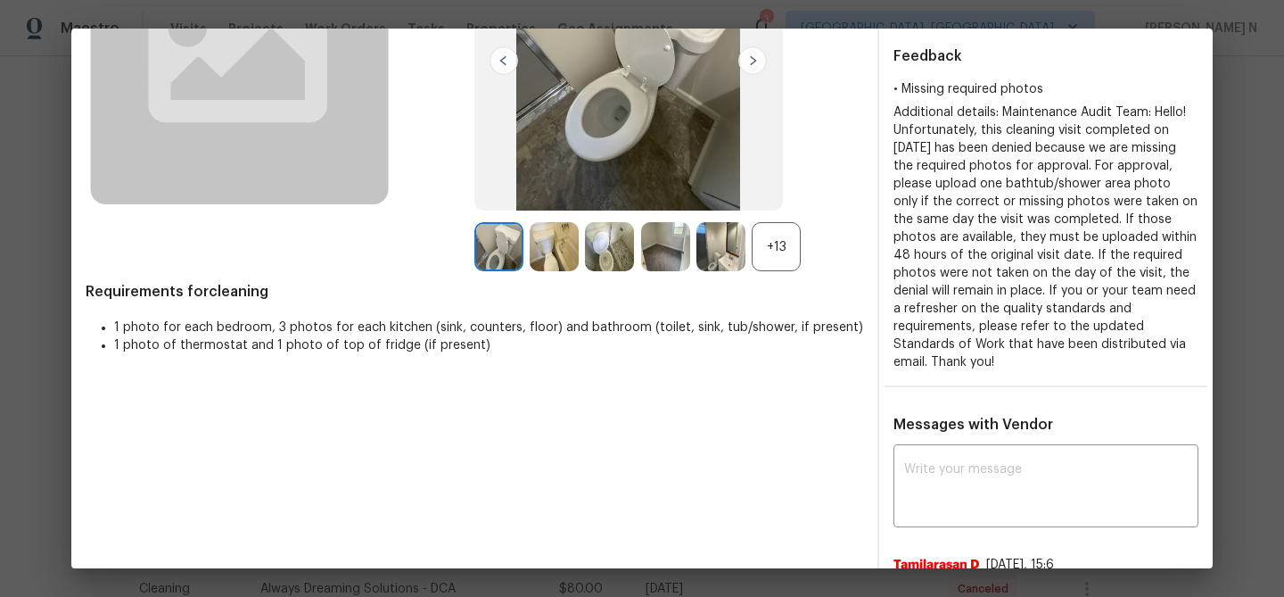
click at [781, 256] on div "+13" at bounding box center [776, 246] width 49 height 49
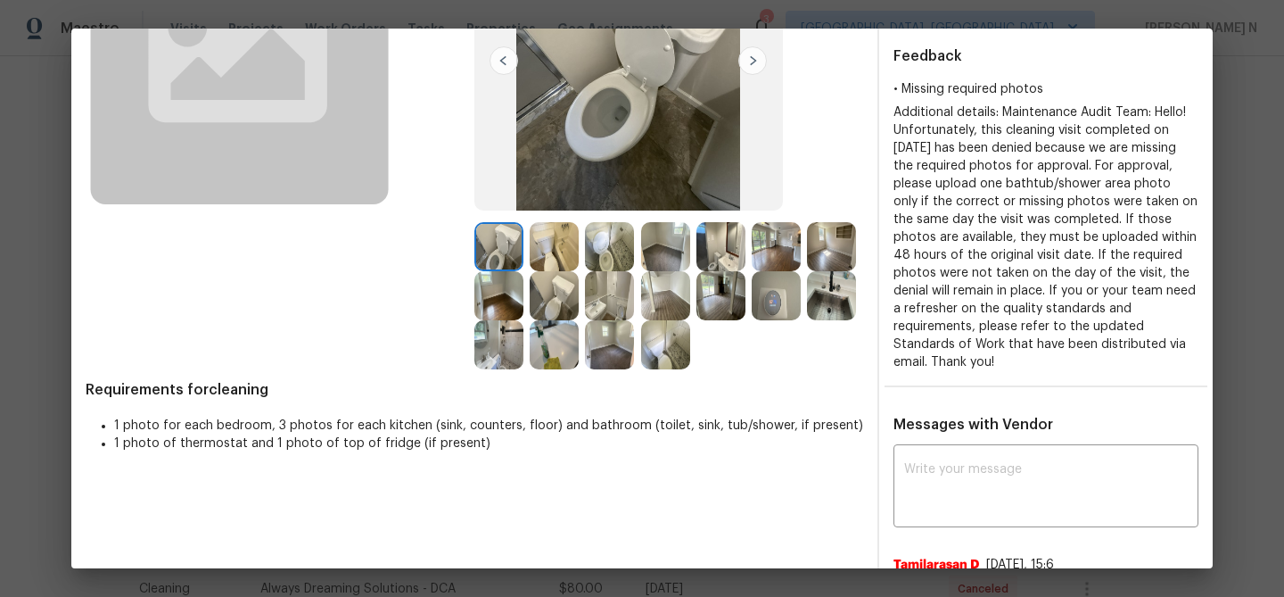
click at [563, 249] on img at bounding box center [554, 246] width 49 height 49
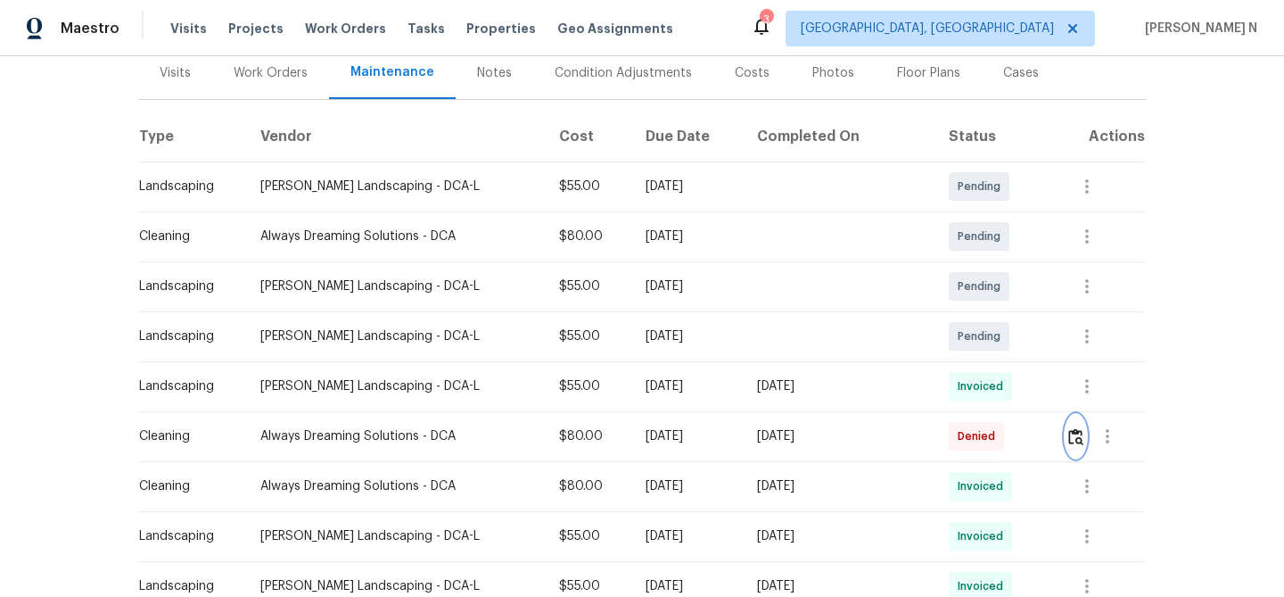
scroll to position [276, 0]
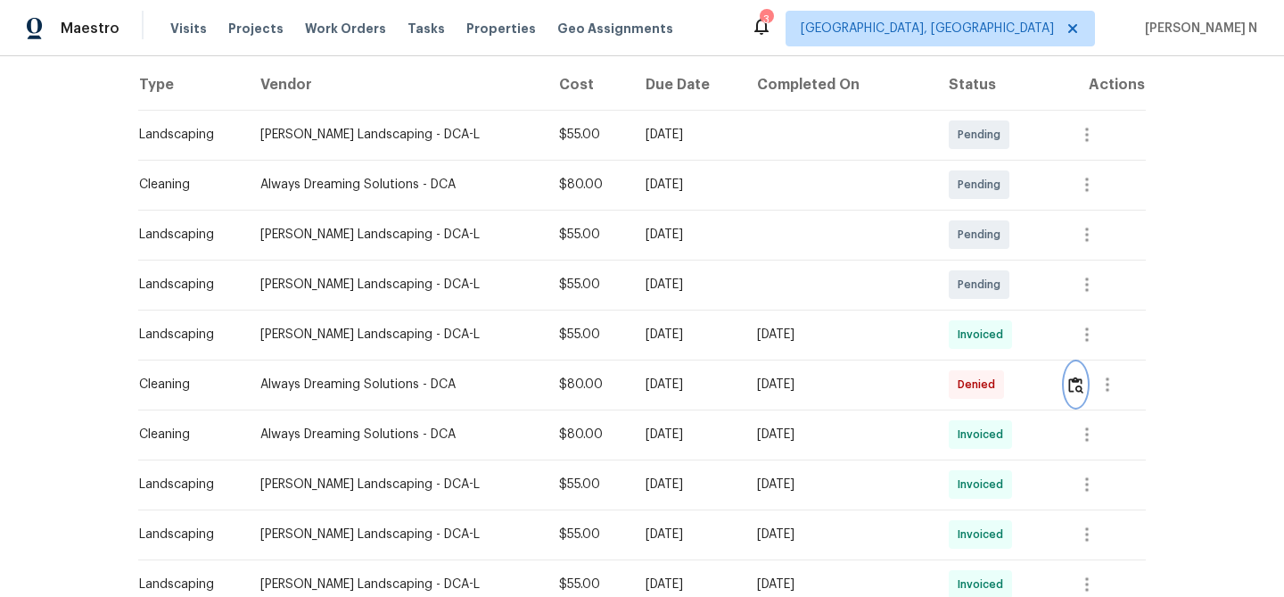
click at [1075, 383] on img "button" at bounding box center [1075, 384] width 15 height 17
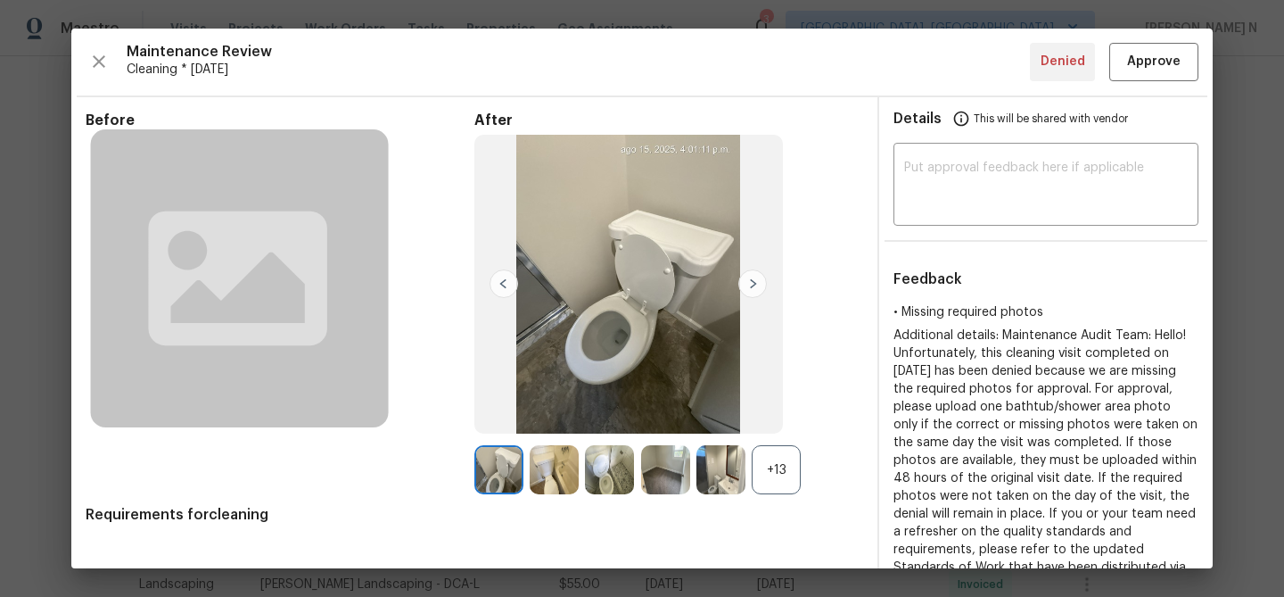
click at [770, 470] on div "+13" at bounding box center [776, 469] width 49 height 49
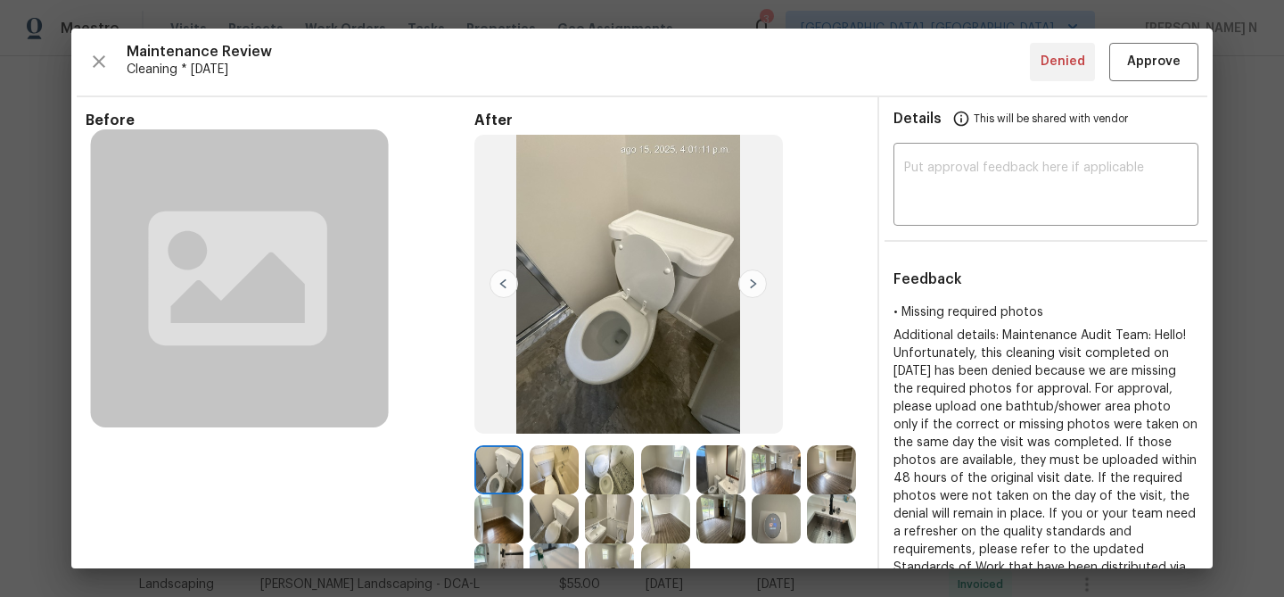
scroll to position [106, 0]
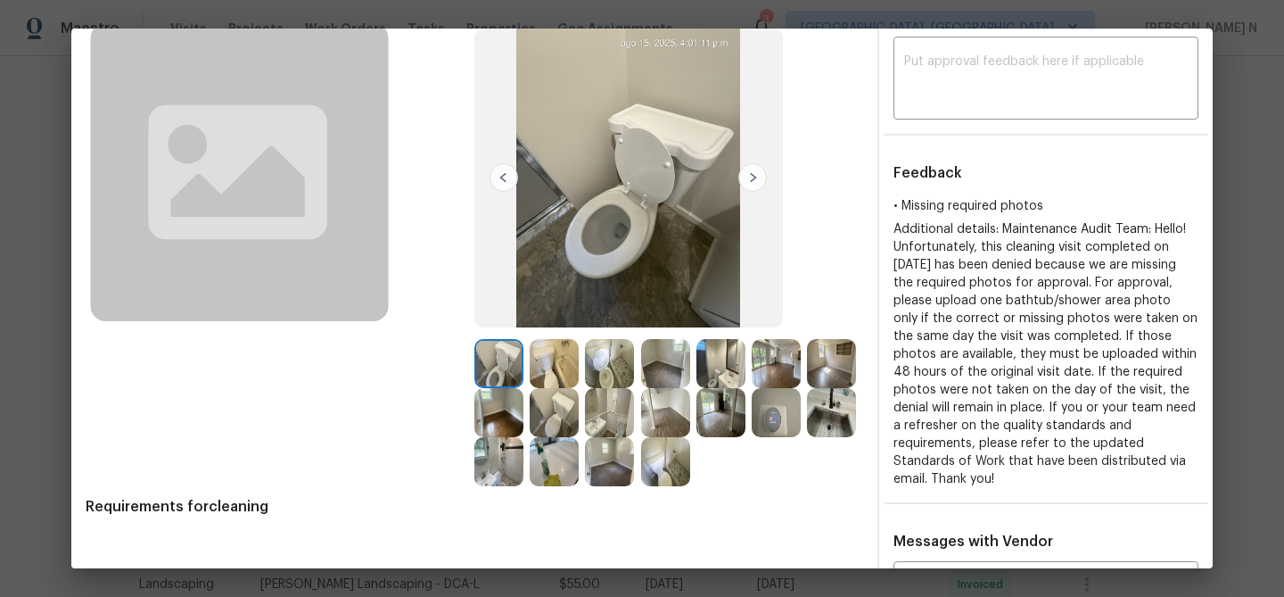
click at [712, 352] on img at bounding box center [720, 363] width 49 height 49
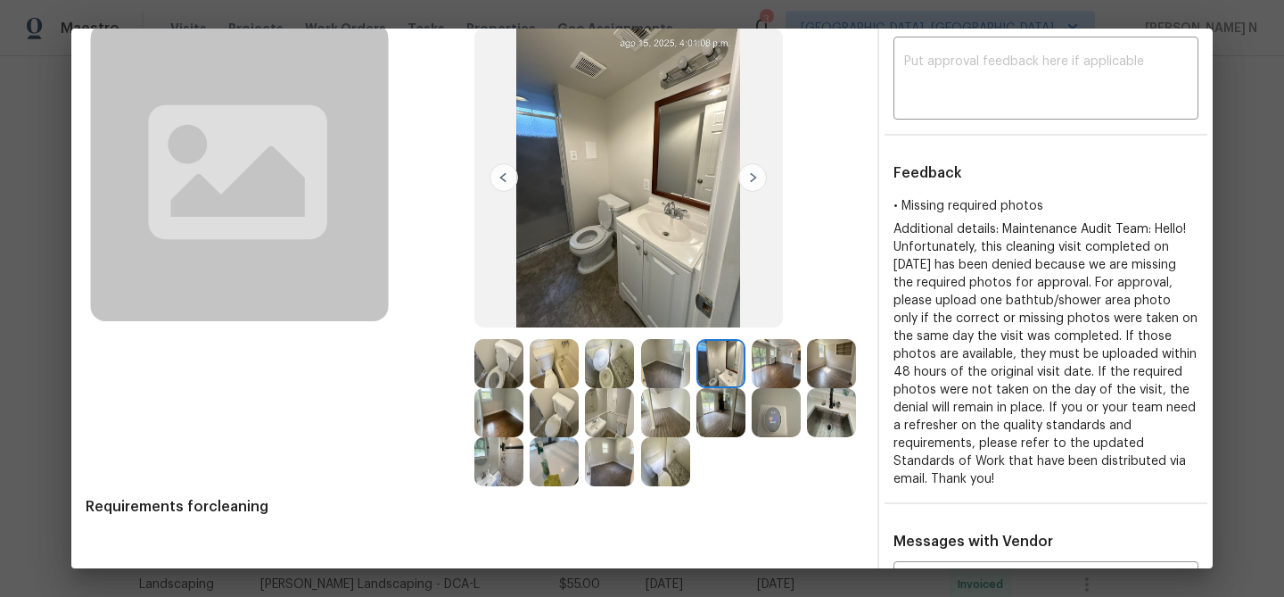
click at [601, 367] on img at bounding box center [609, 363] width 49 height 49
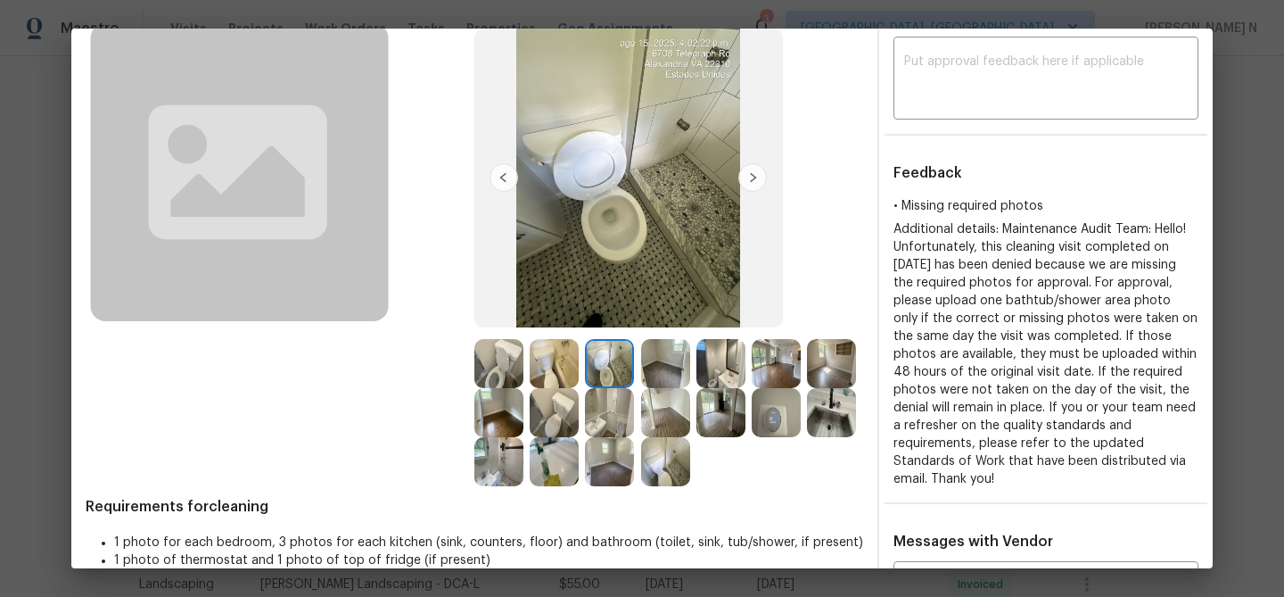
click at [557, 453] on img at bounding box center [554, 461] width 49 height 49
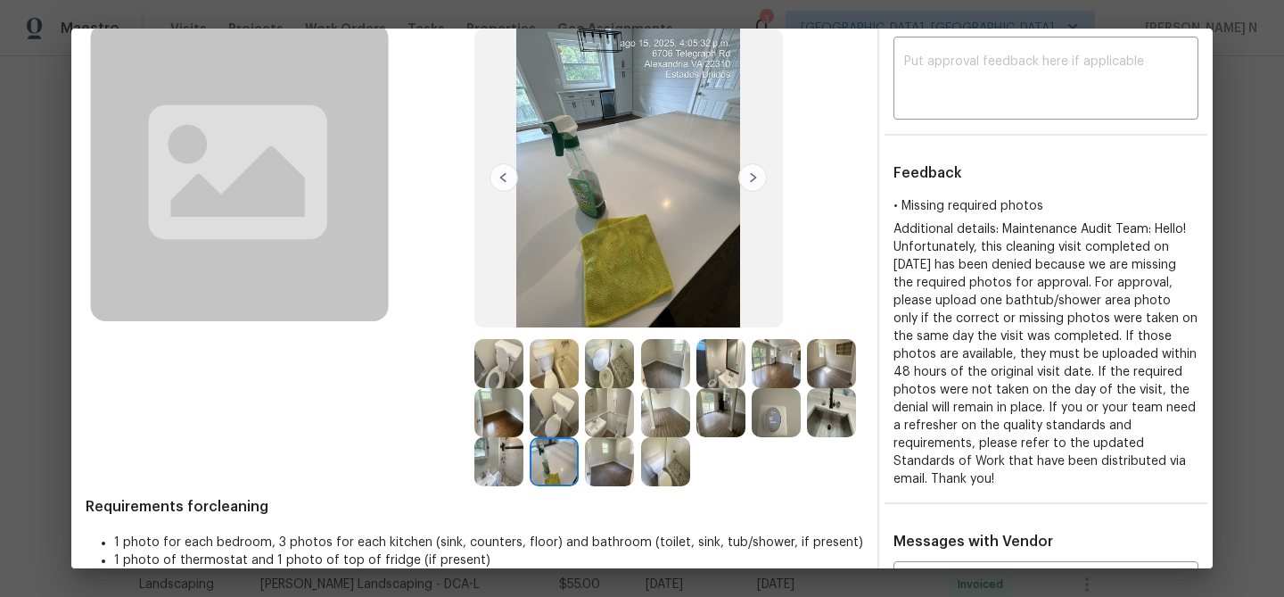
click at [546, 360] on img at bounding box center [554, 363] width 49 height 49
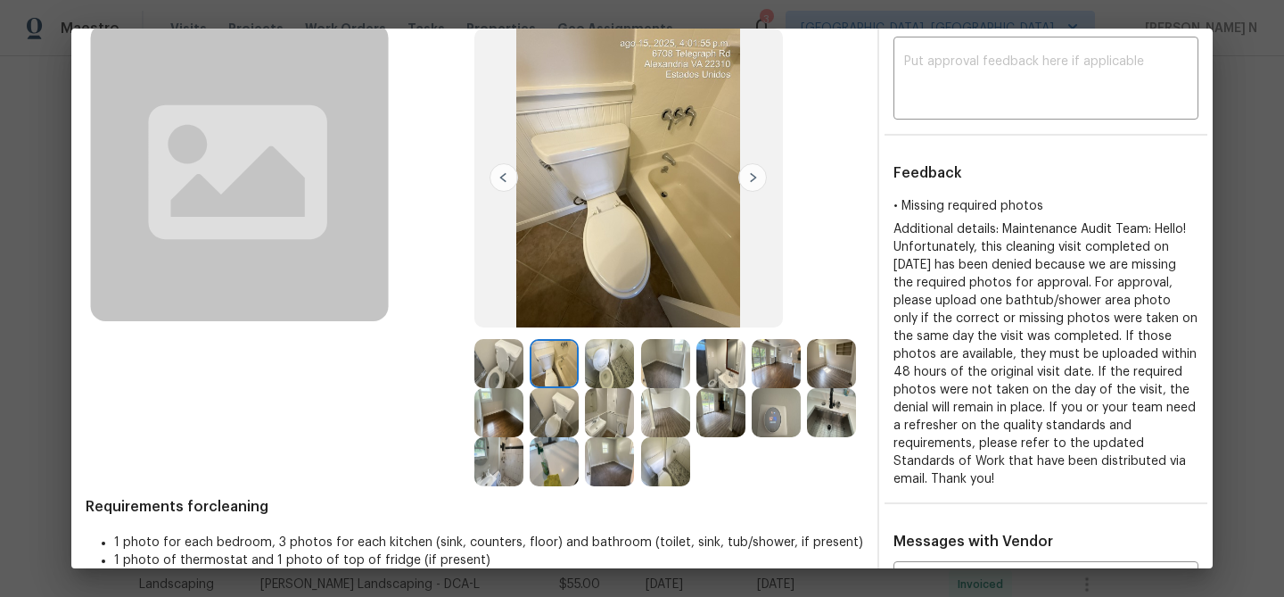
click at [507, 360] on img at bounding box center [498, 363] width 49 height 49
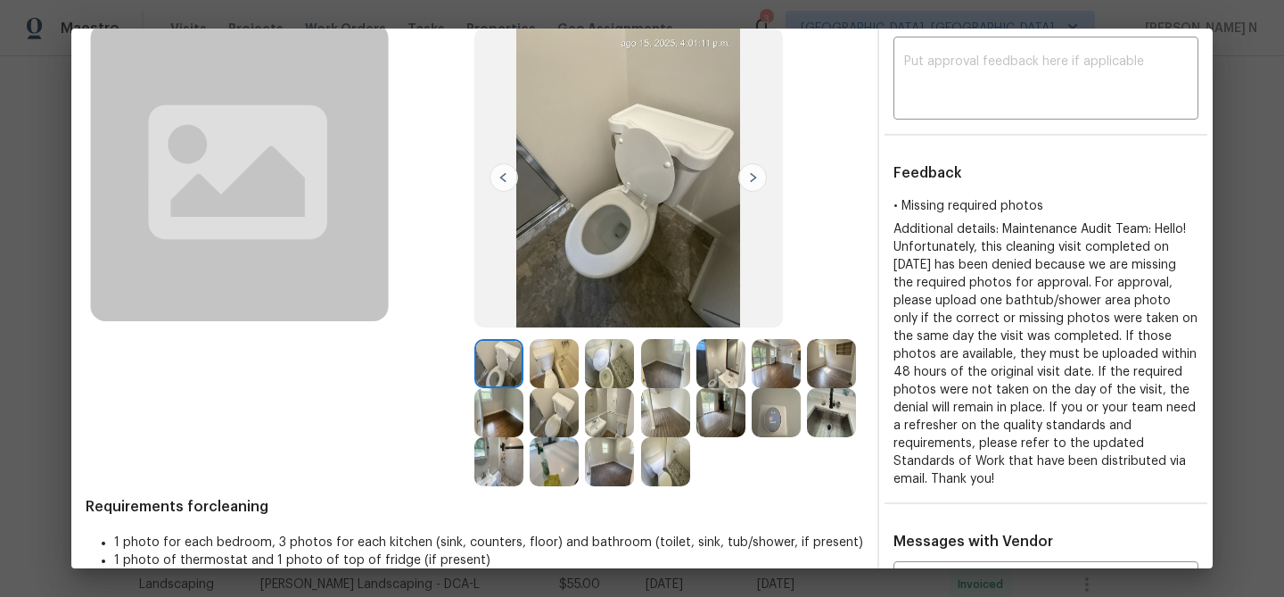
click at [567, 372] on img at bounding box center [554, 363] width 49 height 49
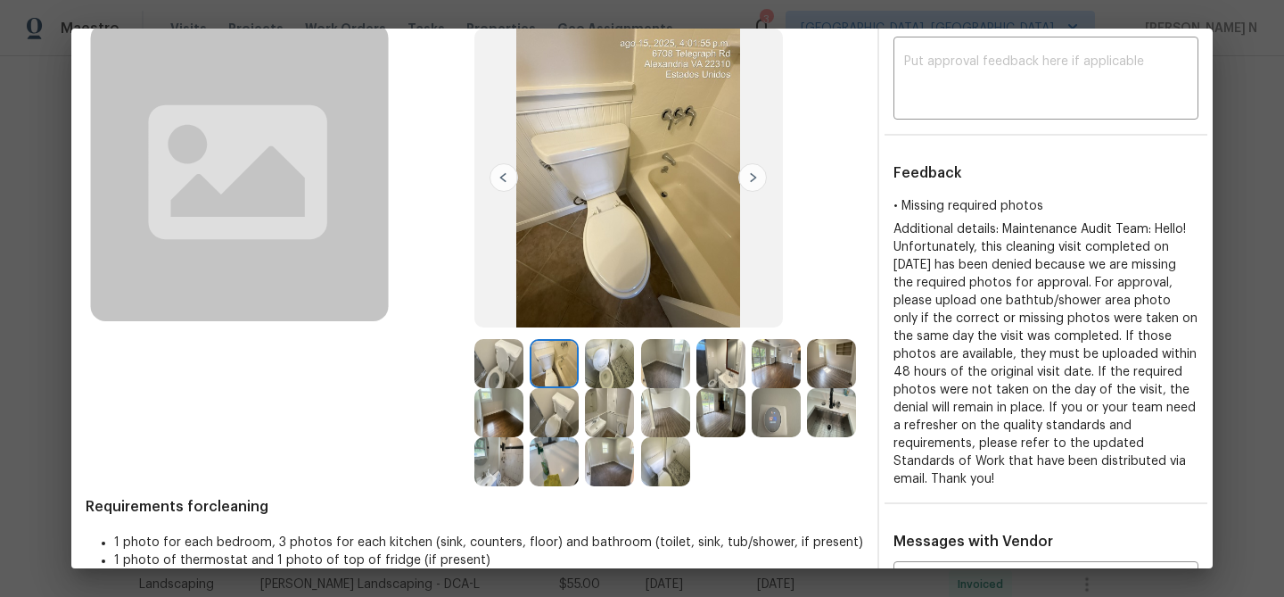
click at [588, 372] on img at bounding box center [609, 363] width 49 height 49
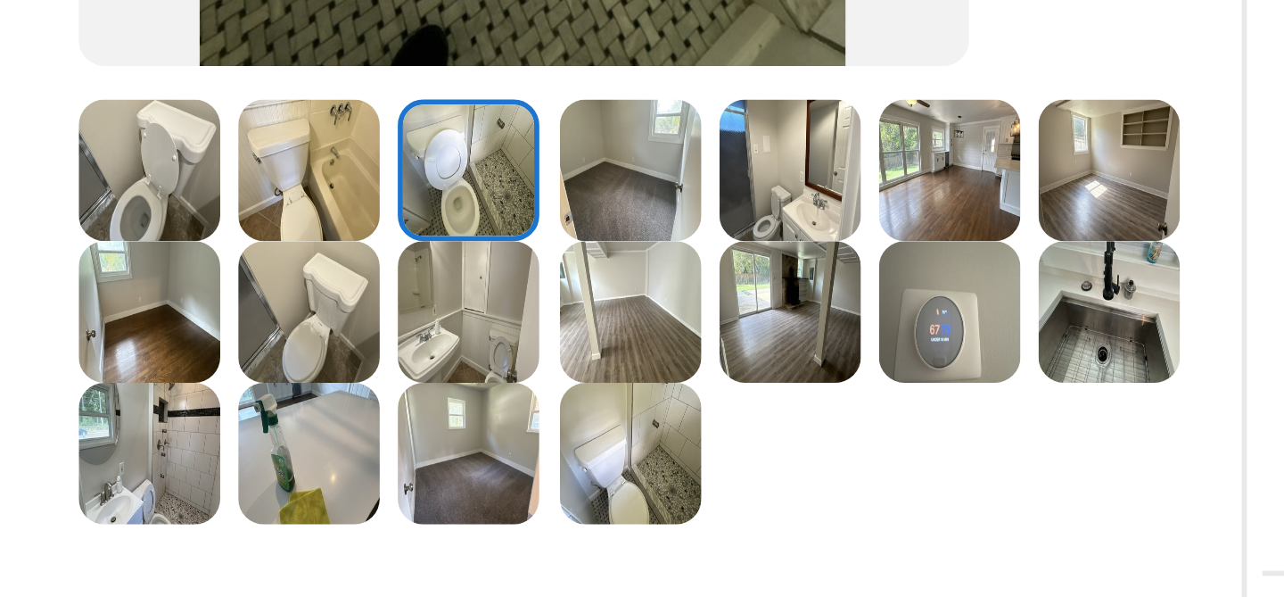
scroll to position [115, 0]
click at [593, 406] on img at bounding box center [609, 403] width 49 height 49
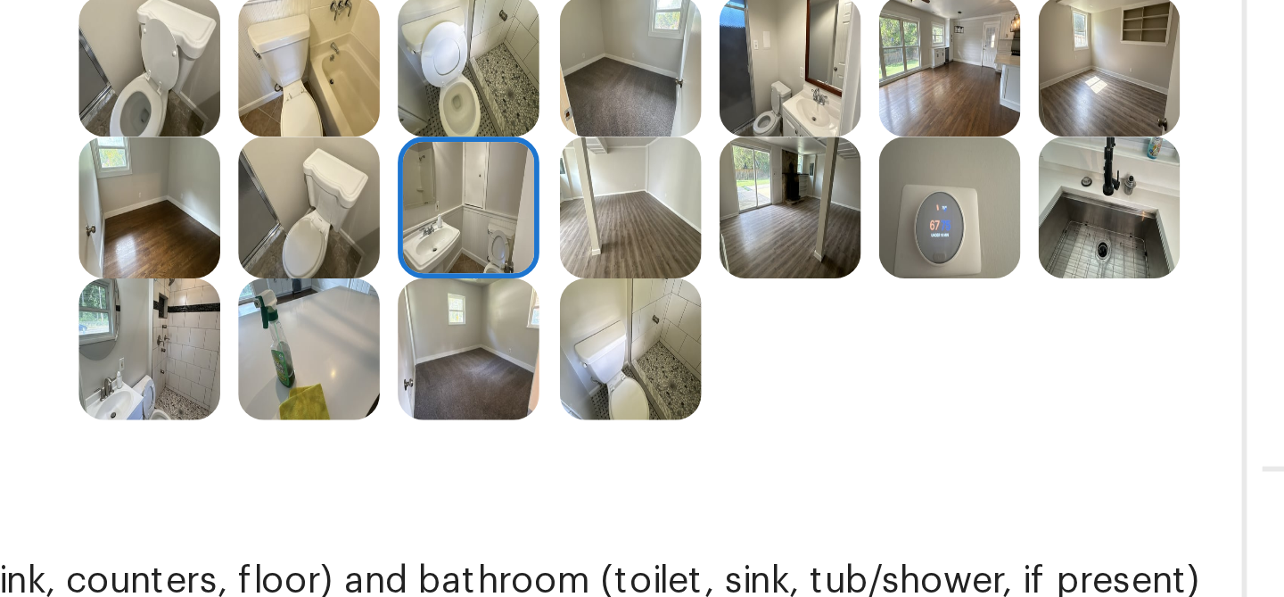
scroll to position [289, 0]
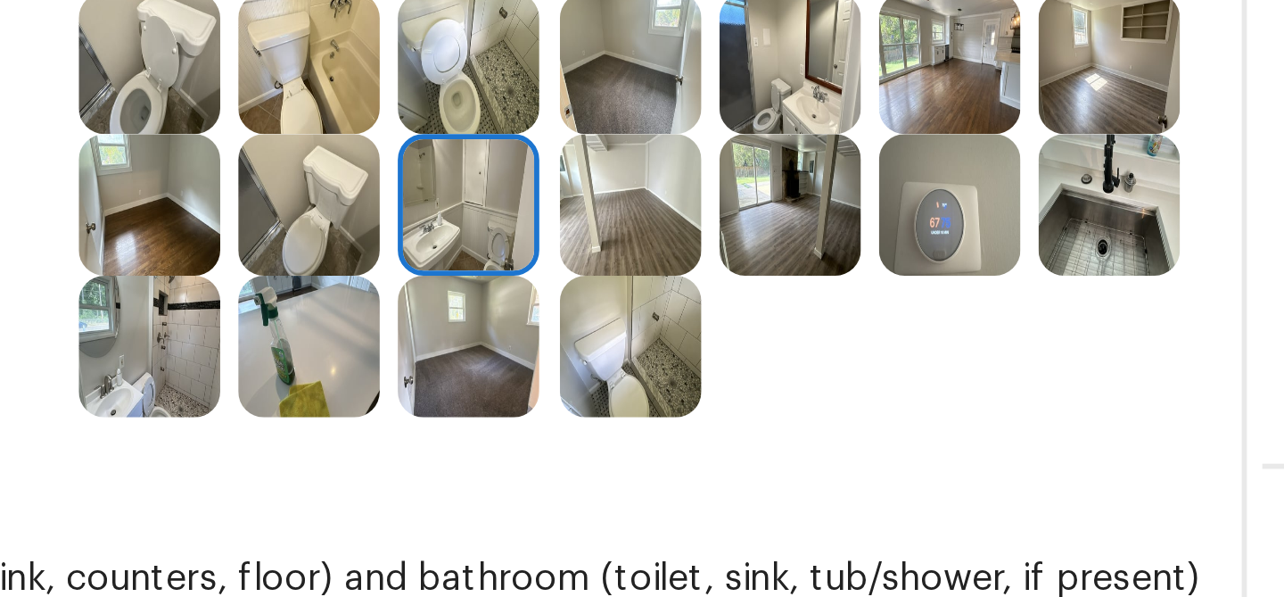
click at [489, 276] on img at bounding box center [498, 278] width 49 height 49
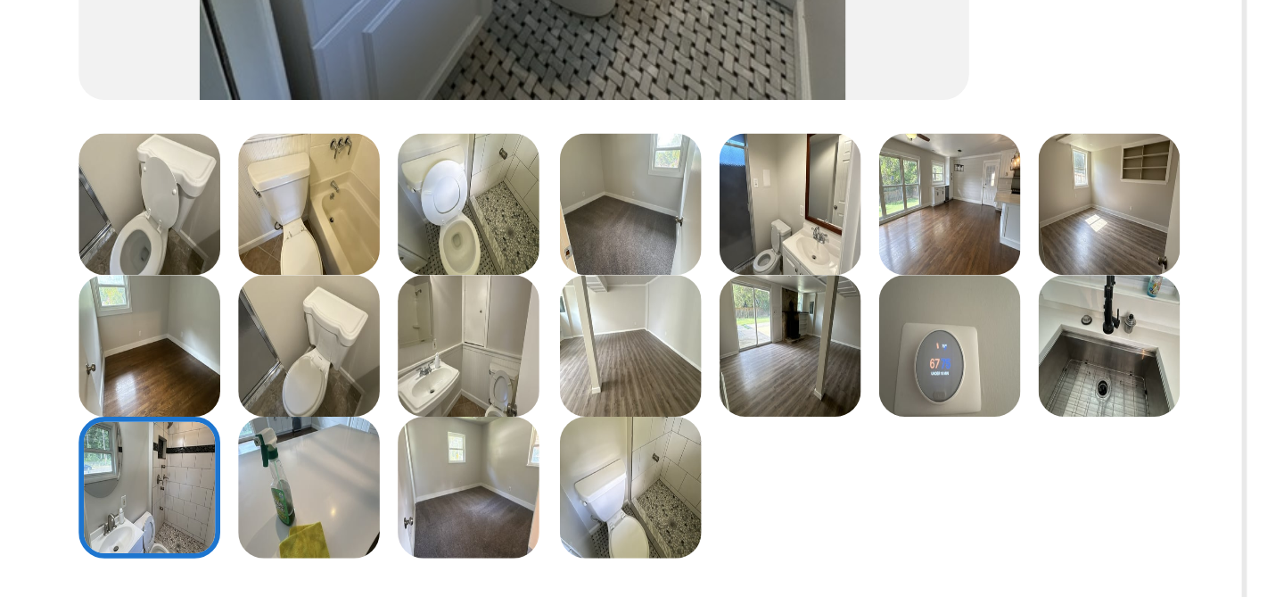
scroll to position [243, 0]
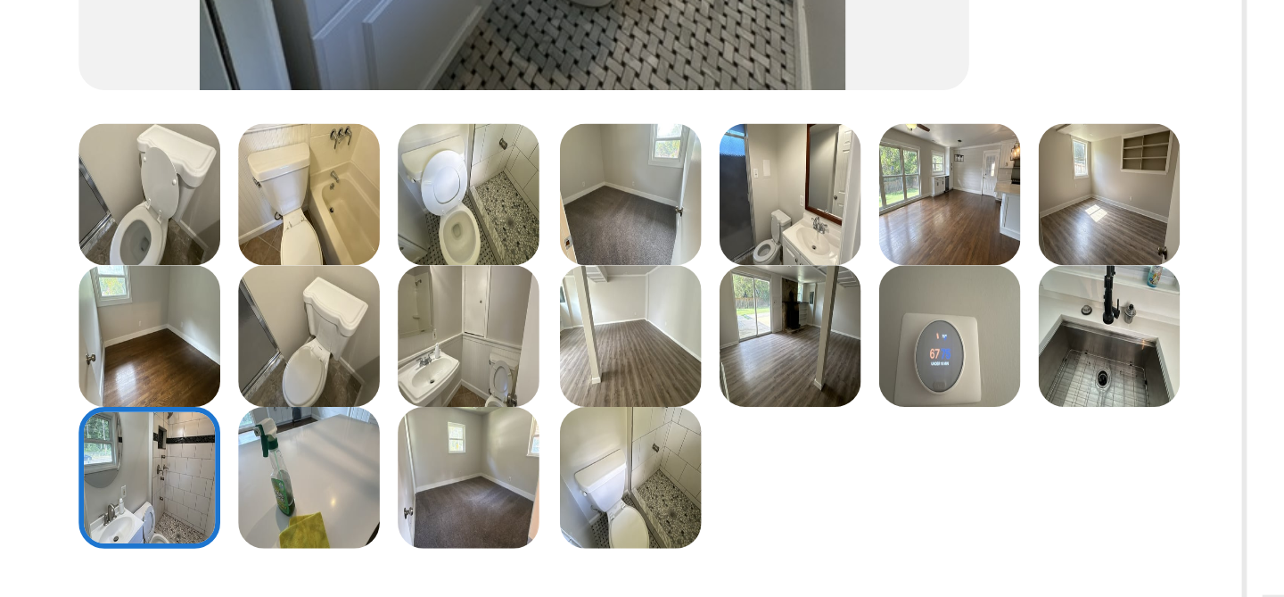
click at [507, 312] on img at bounding box center [498, 324] width 49 height 49
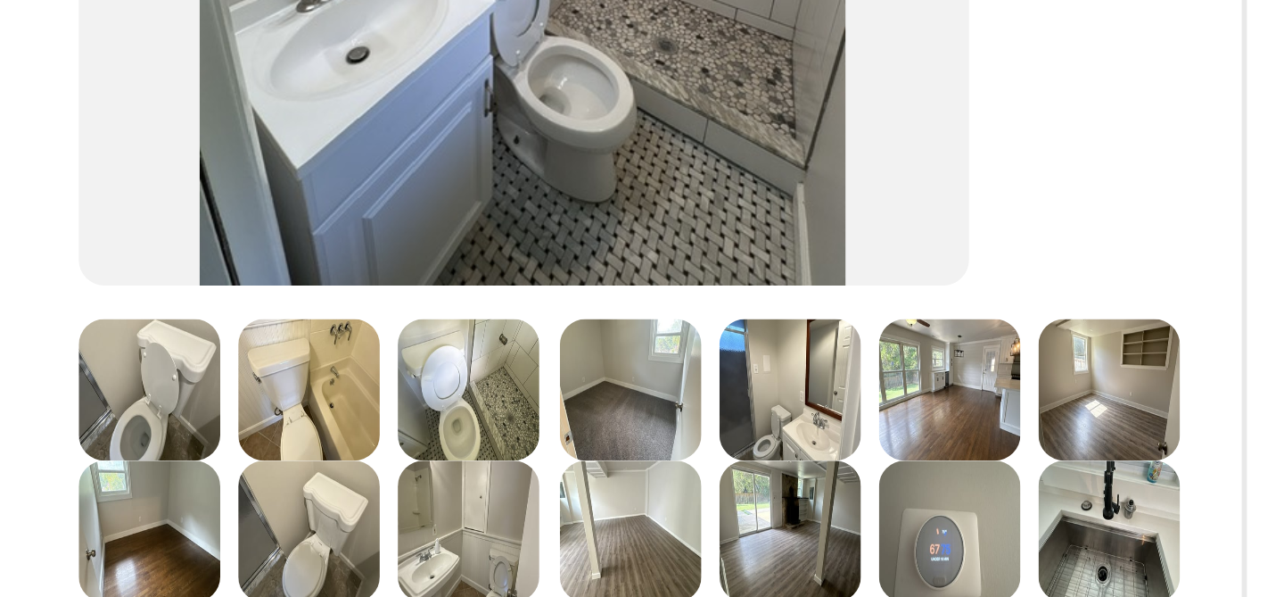
scroll to position [175, 0]
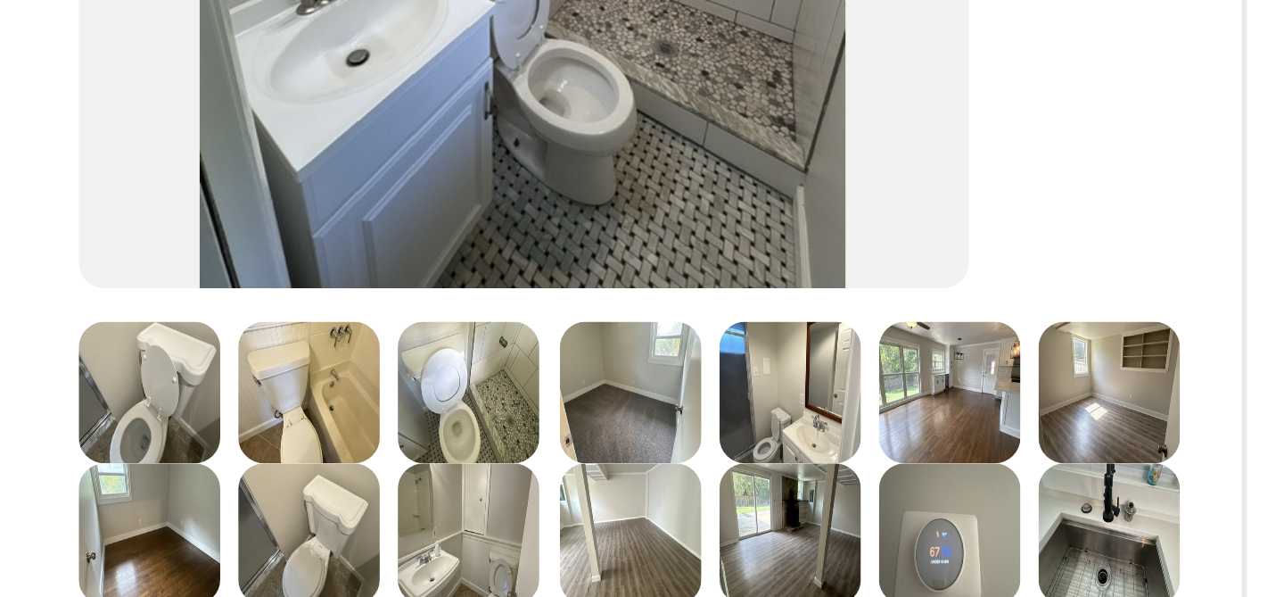
click at [614, 285] on img at bounding box center [609, 294] width 49 height 49
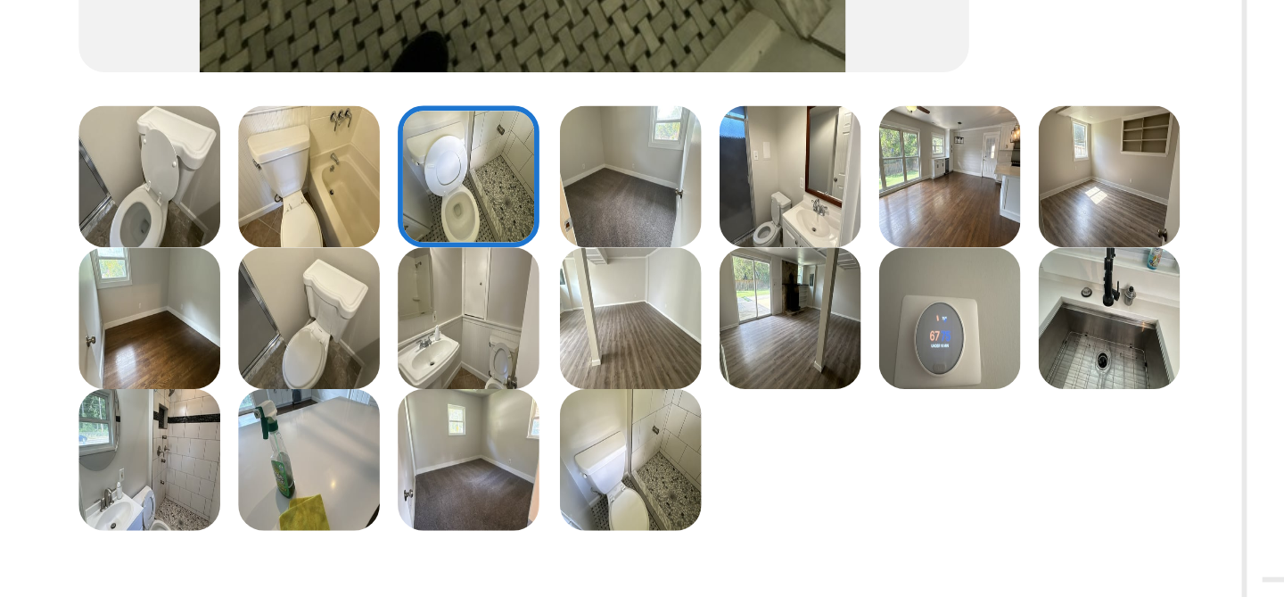
scroll to position [251, 0]
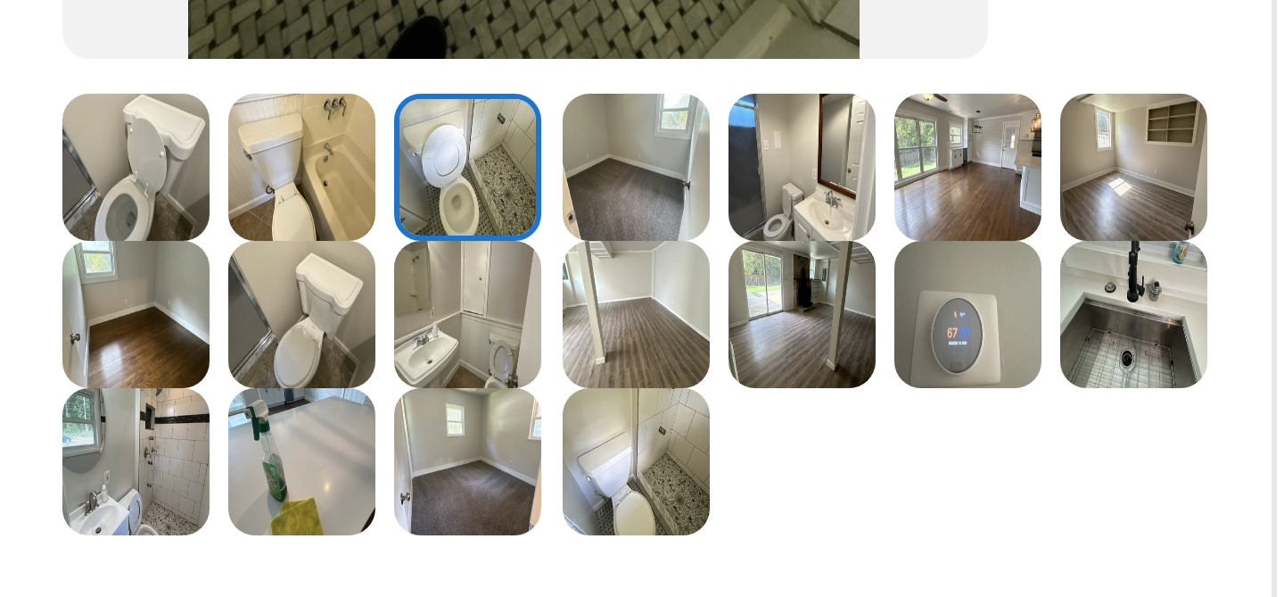
click at [680, 313] on img at bounding box center [665, 316] width 49 height 49
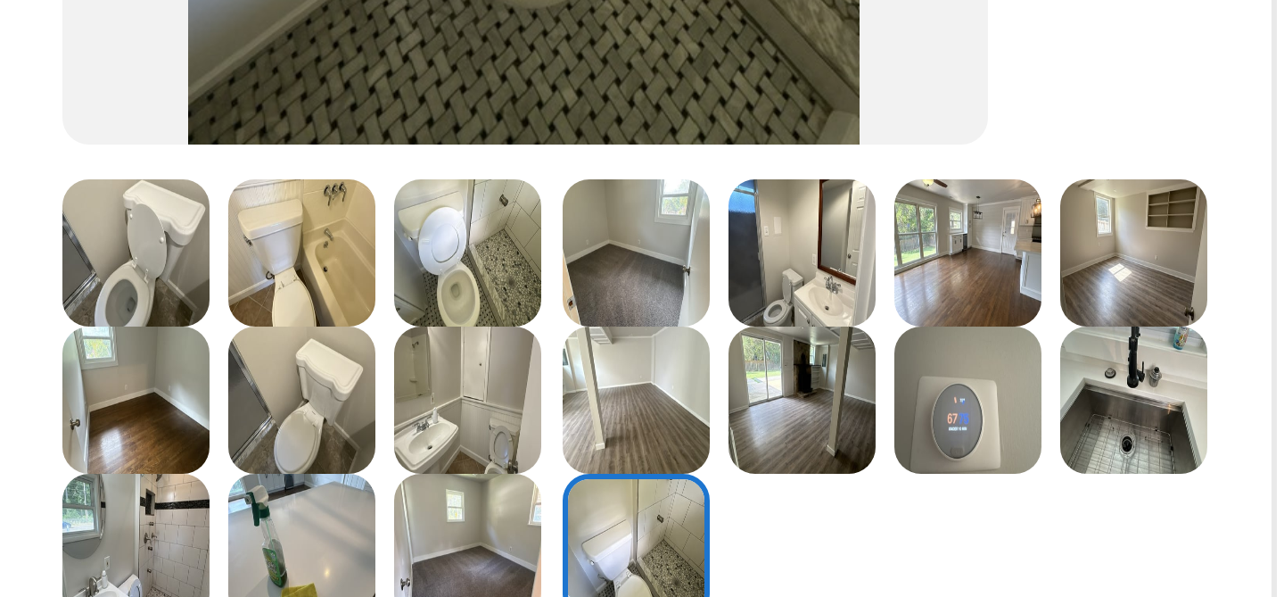
scroll to position [233, 0]
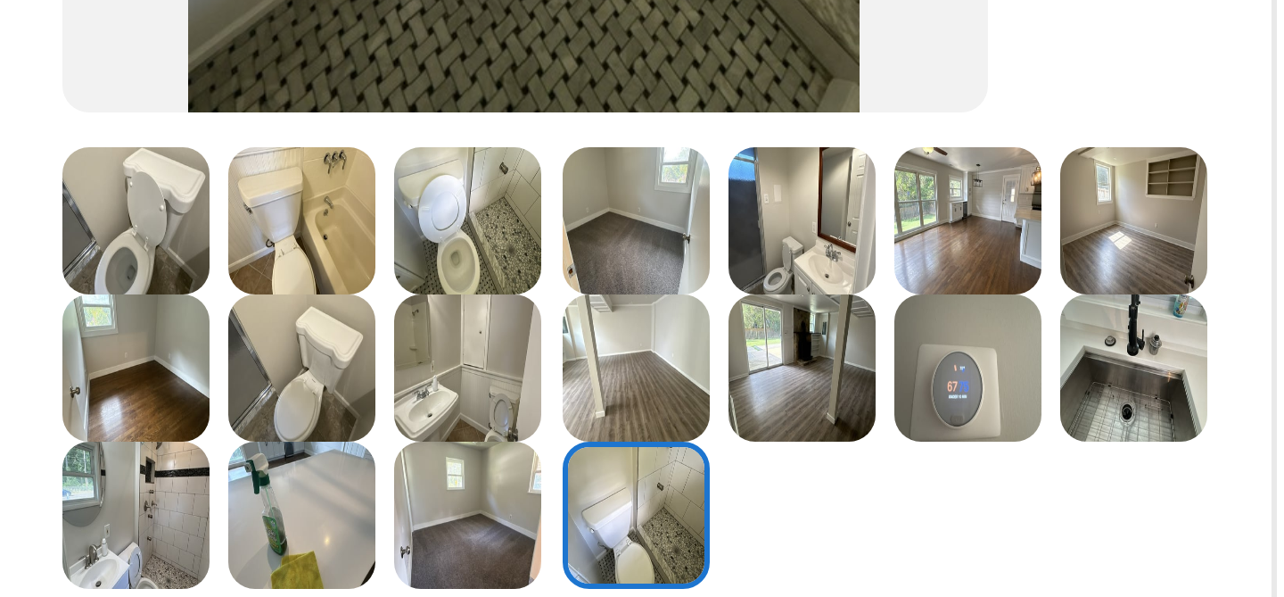
click at [619, 296] on img at bounding box center [609, 285] width 49 height 49
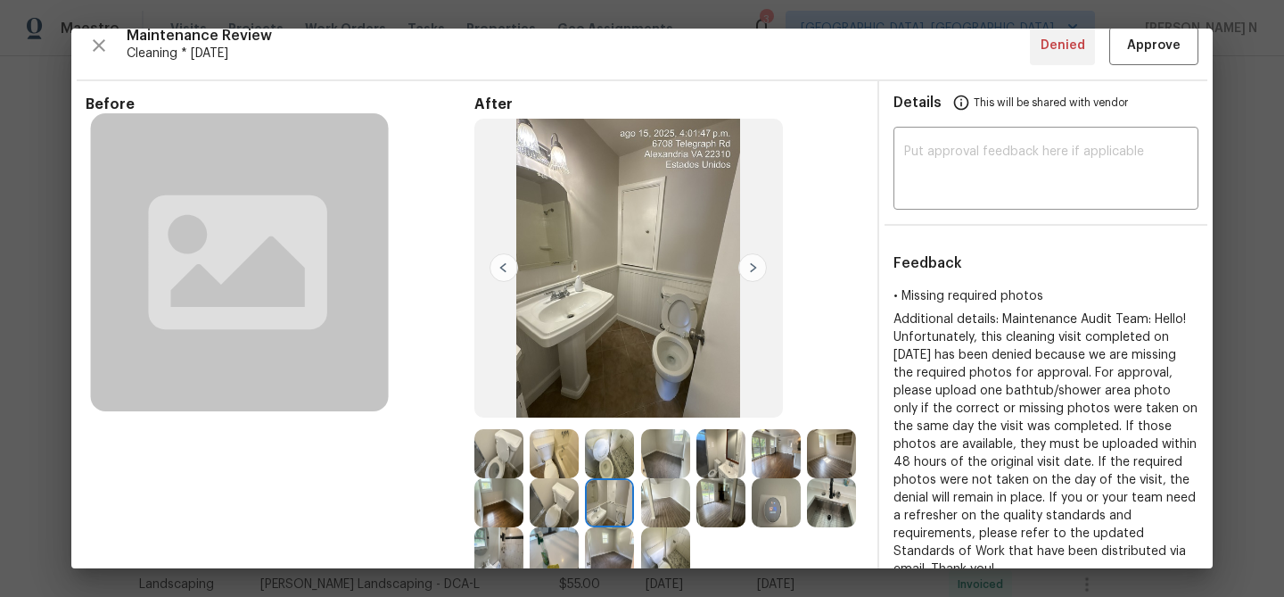
scroll to position [0, 0]
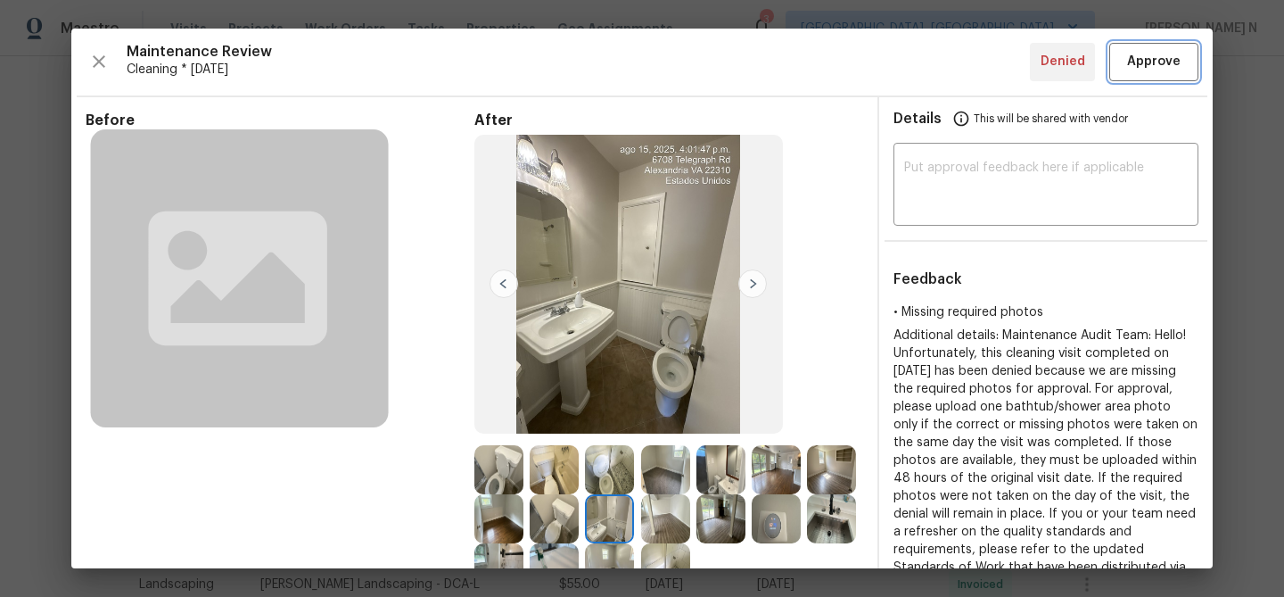
click at [1165, 70] on span "Approve" at bounding box center [1154, 62] width 54 height 22
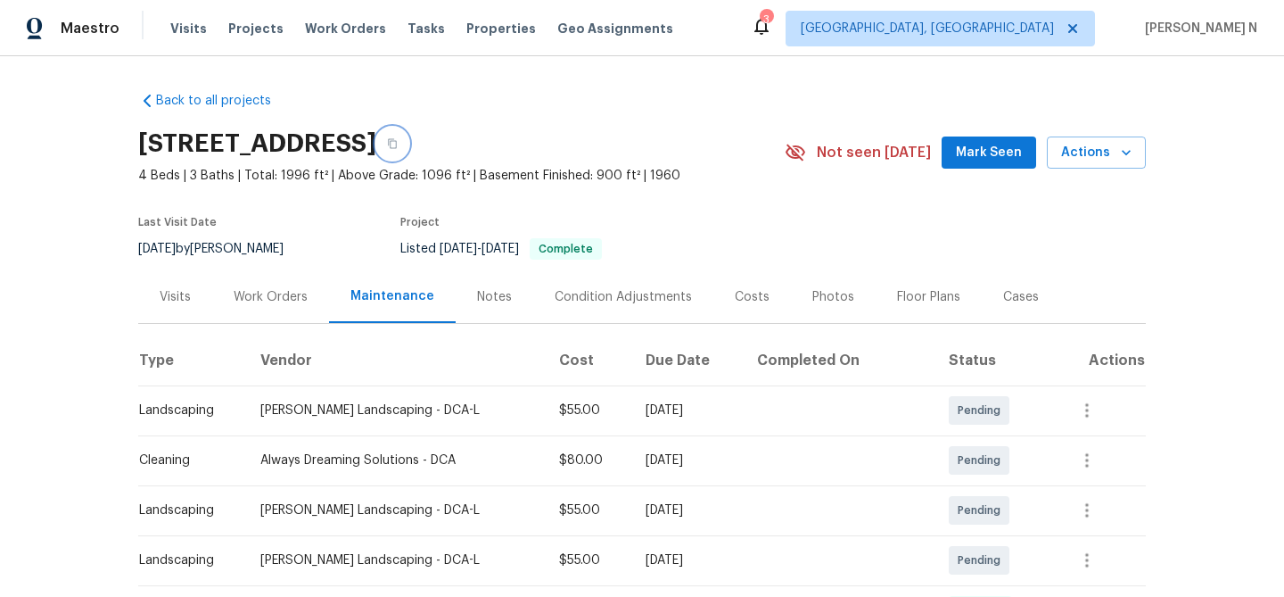
click at [408, 140] on button "button" at bounding box center [392, 144] width 32 height 32
click at [408, 139] on button "button" at bounding box center [392, 144] width 32 height 32
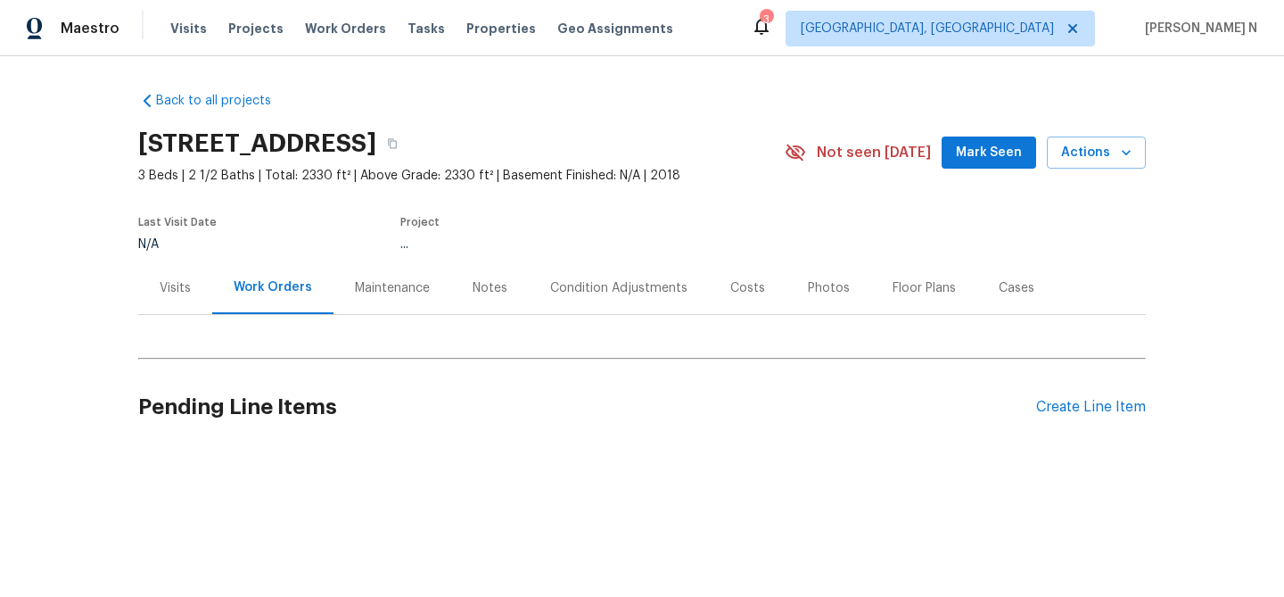
click at [381, 292] on div "Maintenance" at bounding box center [392, 288] width 75 height 18
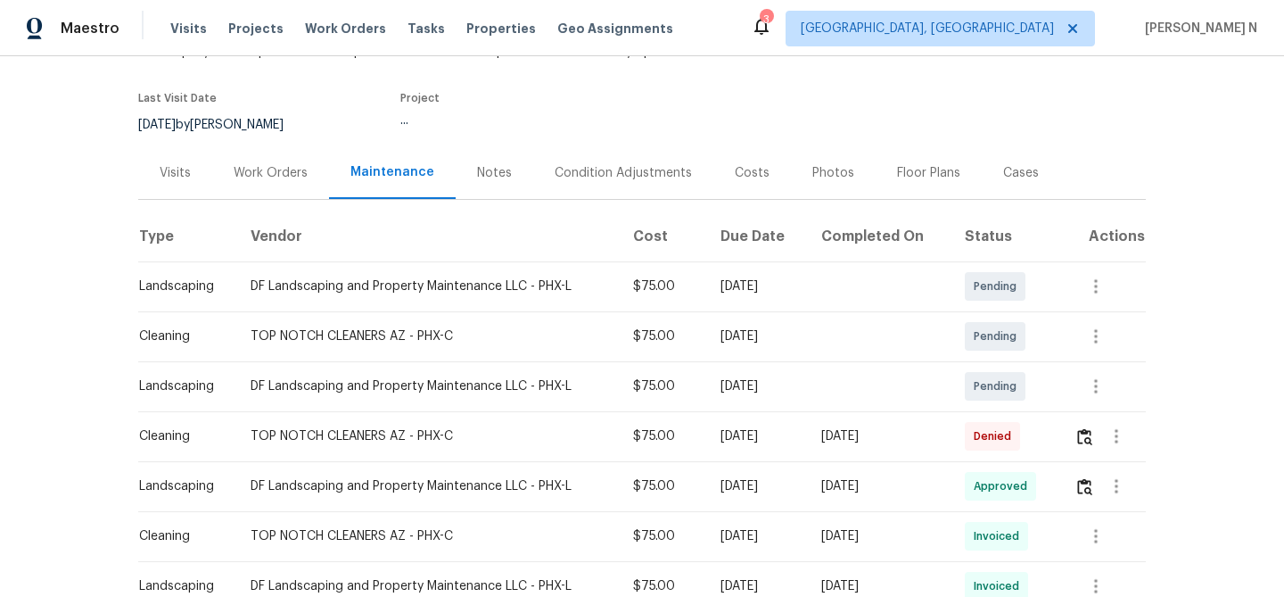
scroll to position [276, 0]
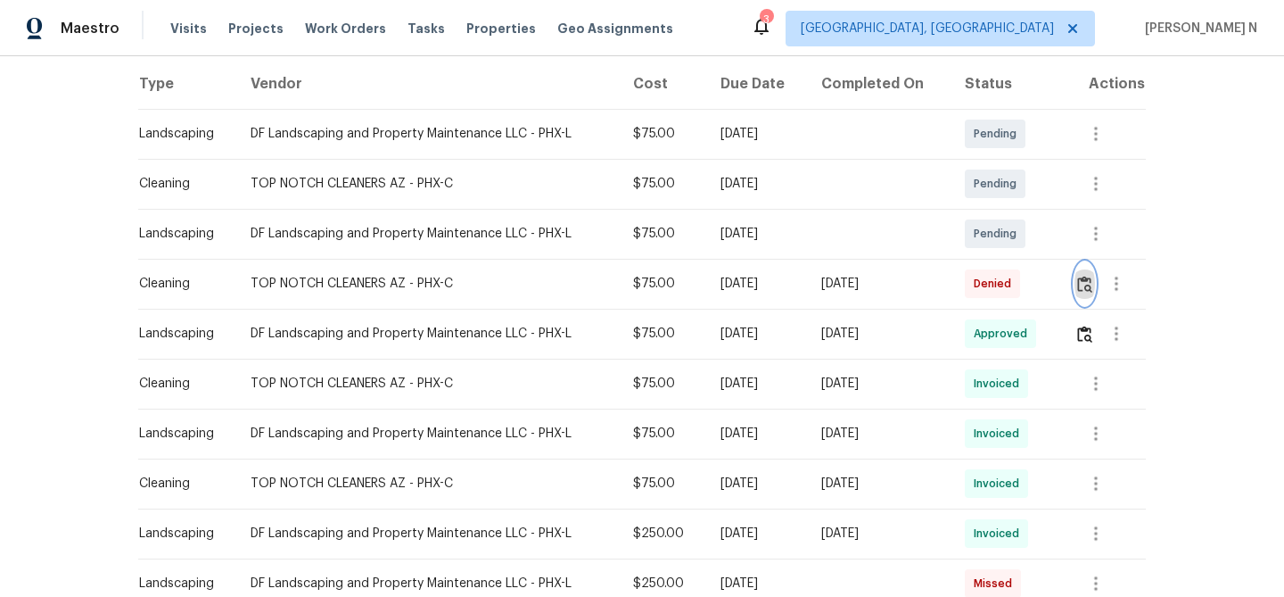
click at [1087, 290] on img "button" at bounding box center [1084, 284] width 15 height 17
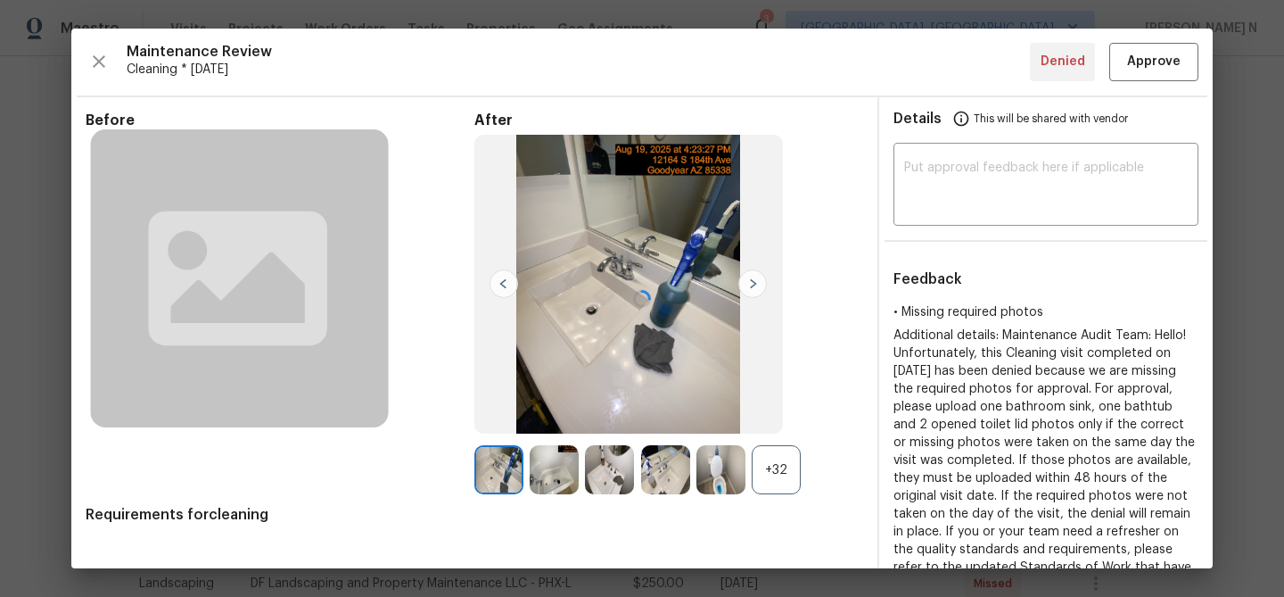
click at [770, 478] on div at bounding box center [641, 299] width 1141 height 540
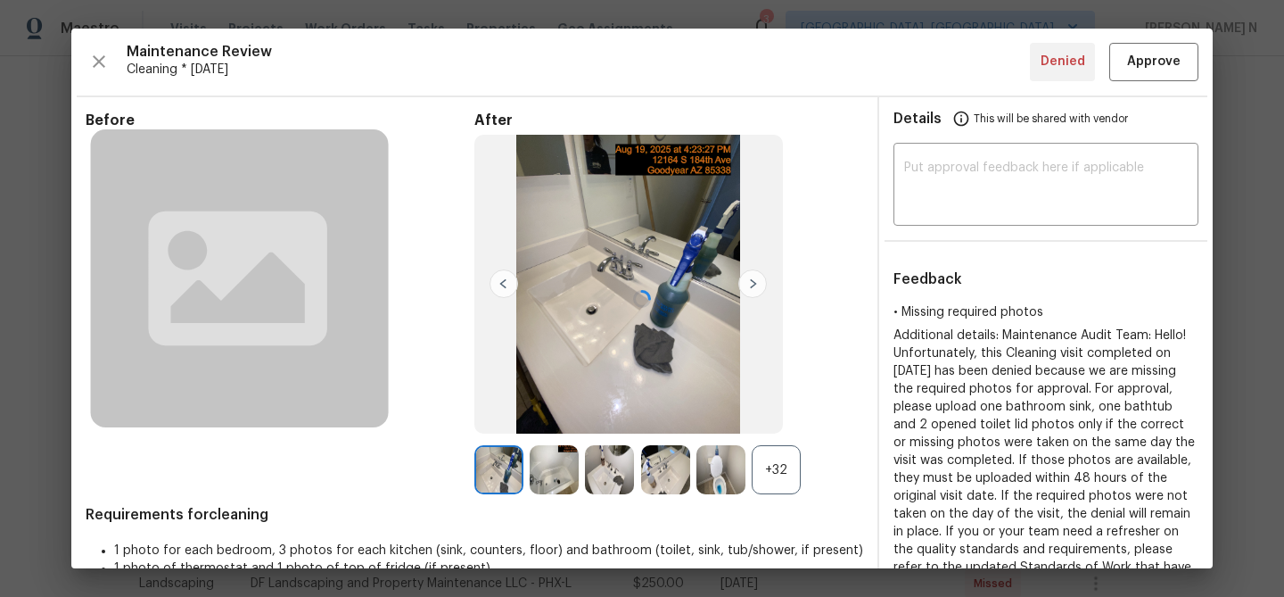
click at [795, 474] on div at bounding box center [641, 299] width 1141 height 540
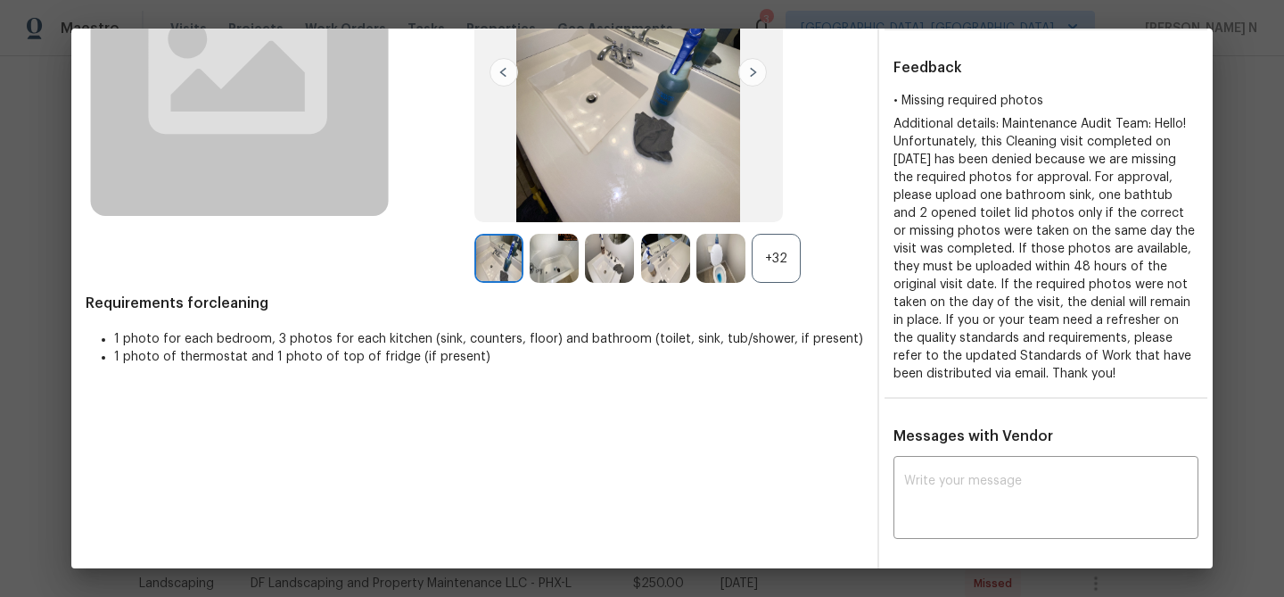
scroll to position [112, 0]
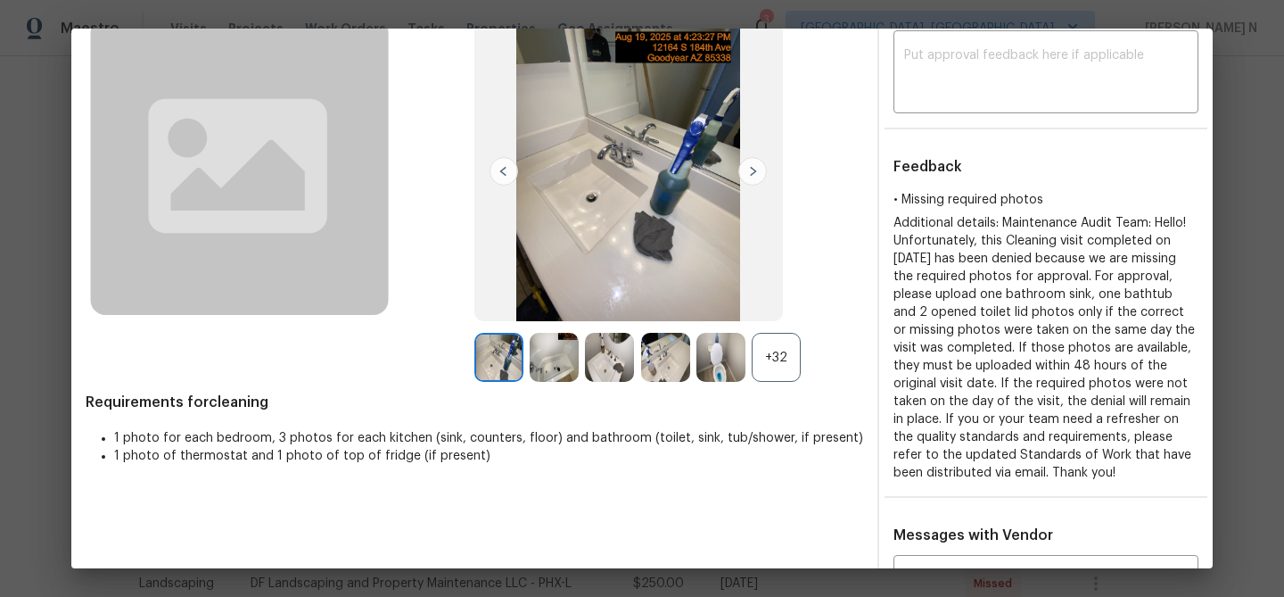
click at [778, 342] on div "+32" at bounding box center [776, 357] width 49 height 49
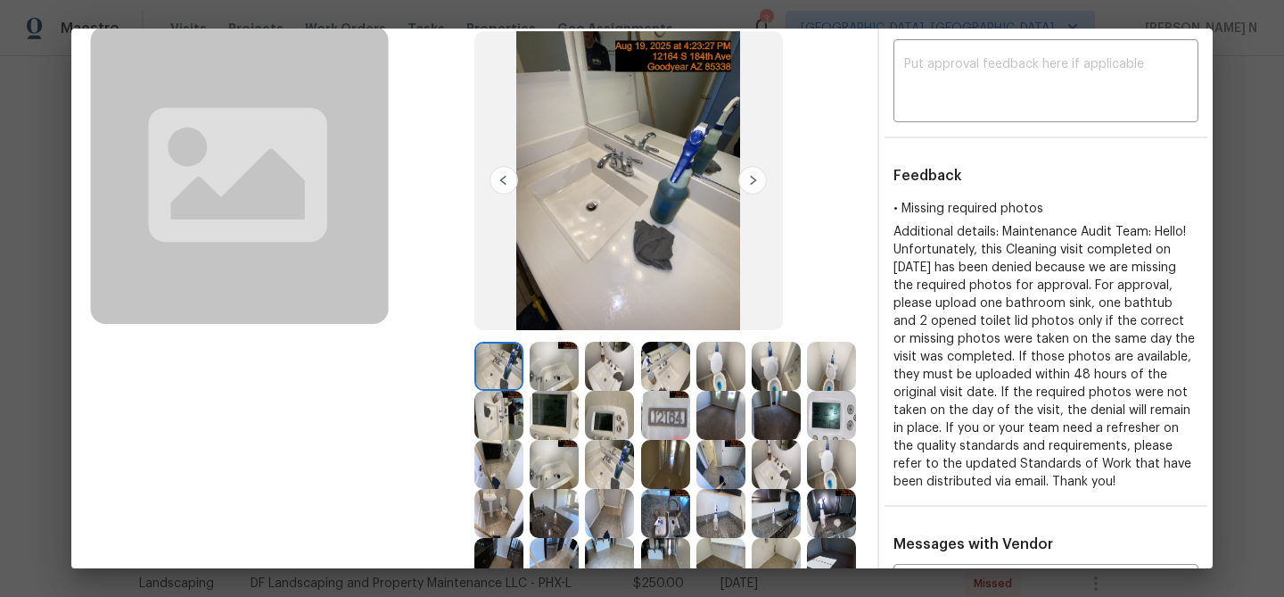
scroll to position [251, 0]
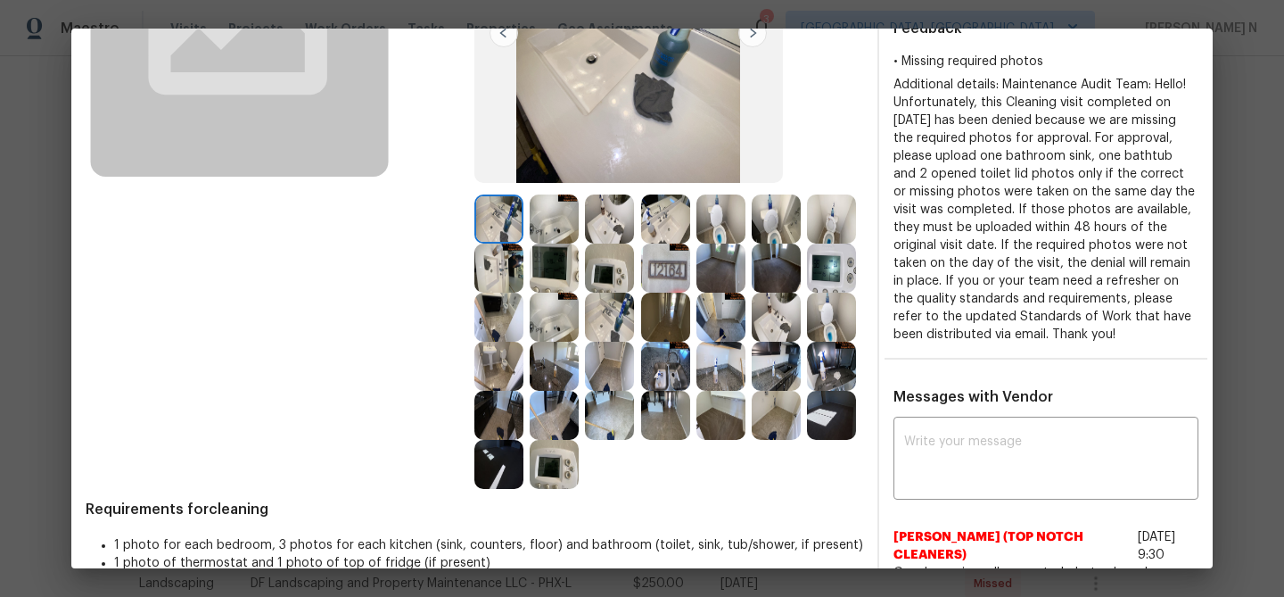
click at [543, 452] on img at bounding box center [554, 464] width 49 height 49
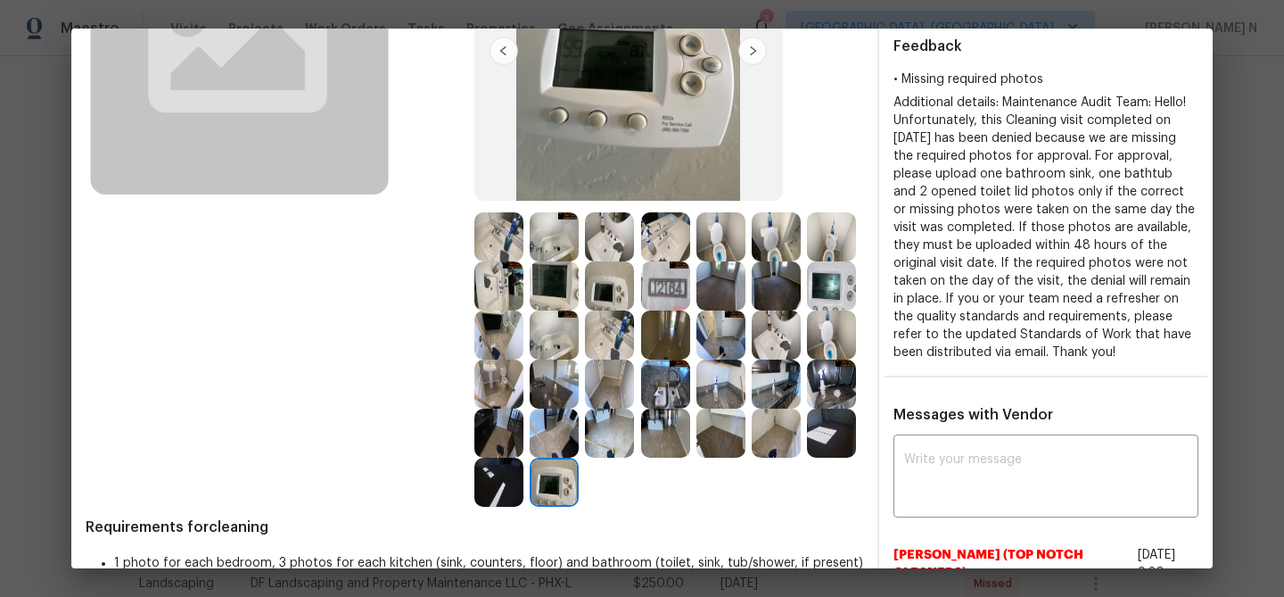
scroll to position [252, 0]
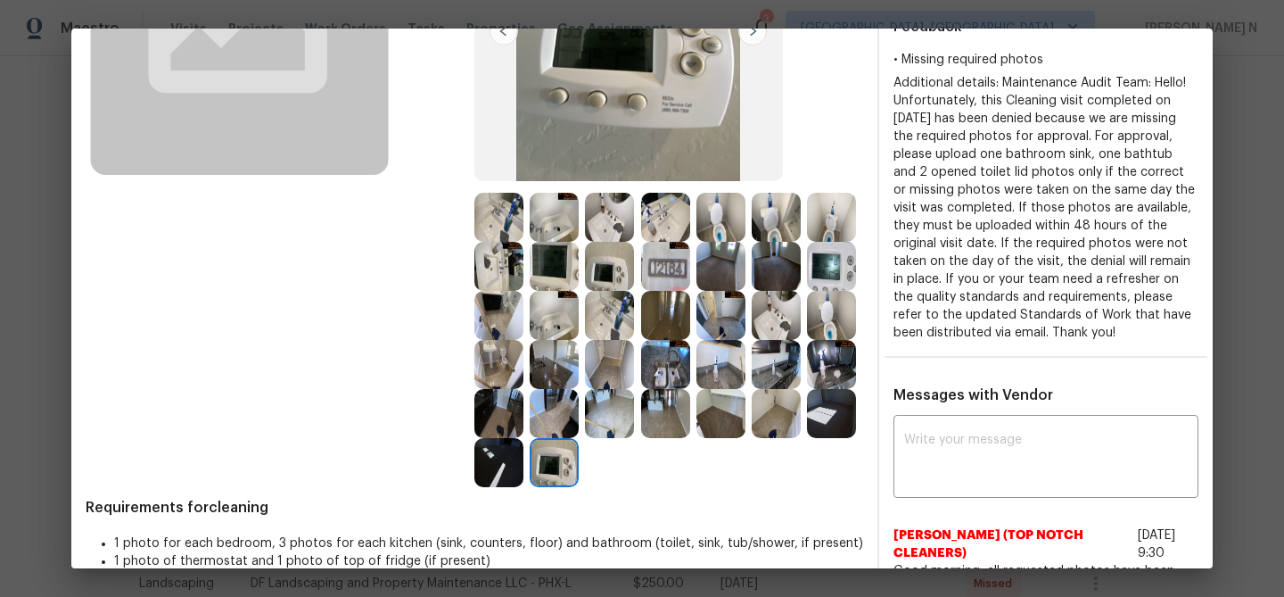
click at [512, 218] on img at bounding box center [498, 217] width 49 height 49
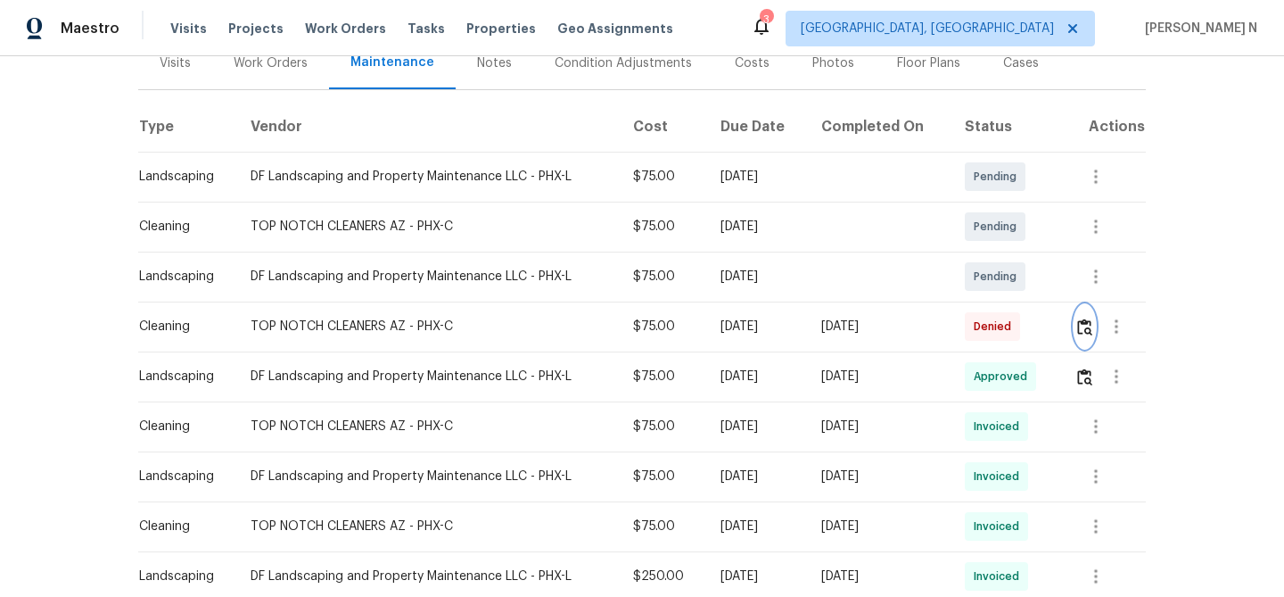
scroll to position [266, 0]
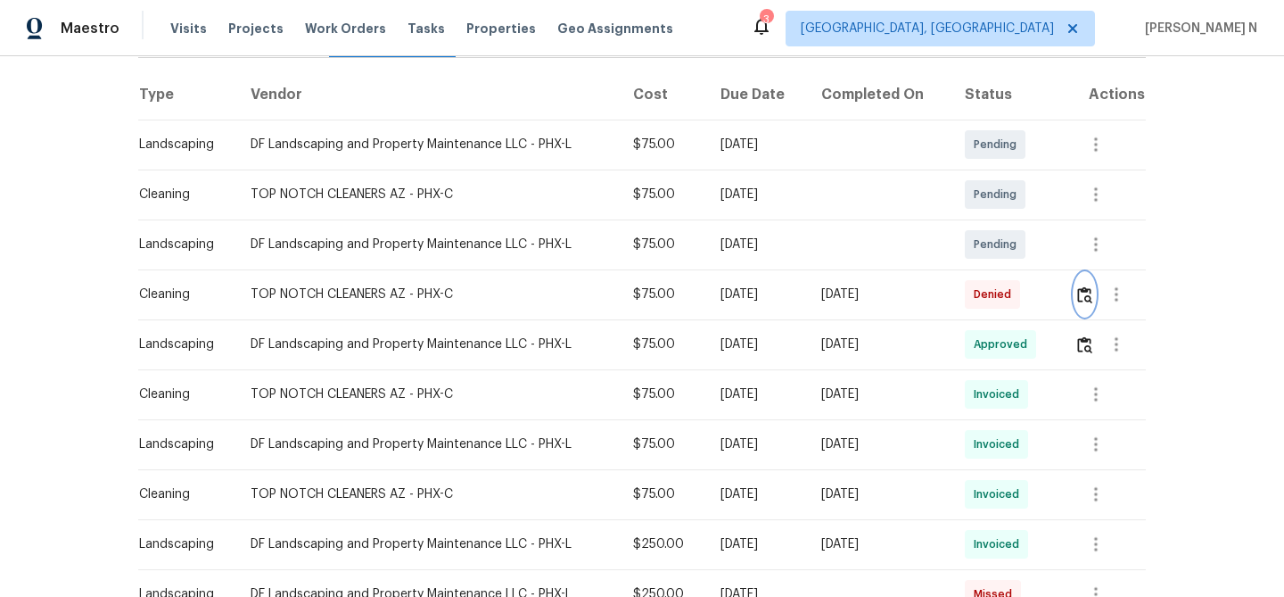
click at [1088, 296] on img "button" at bounding box center [1084, 294] width 15 height 17
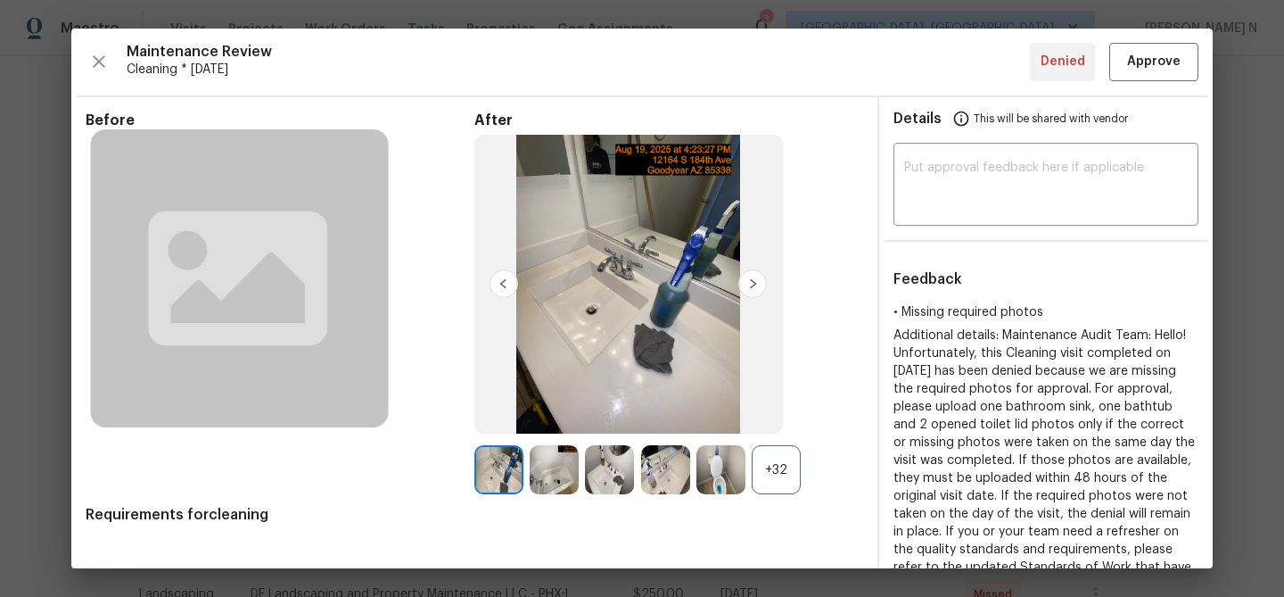
click at [762, 472] on div "+32" at bounding box center [776, 469] width 49 height 49
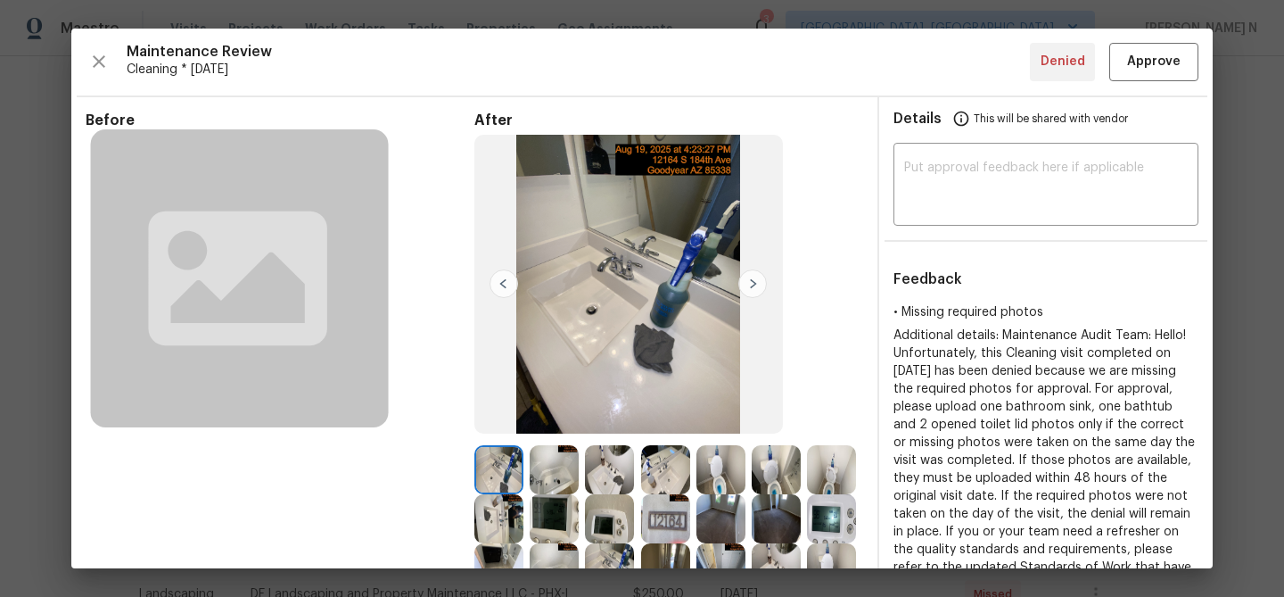
scroll to position [128, 0]
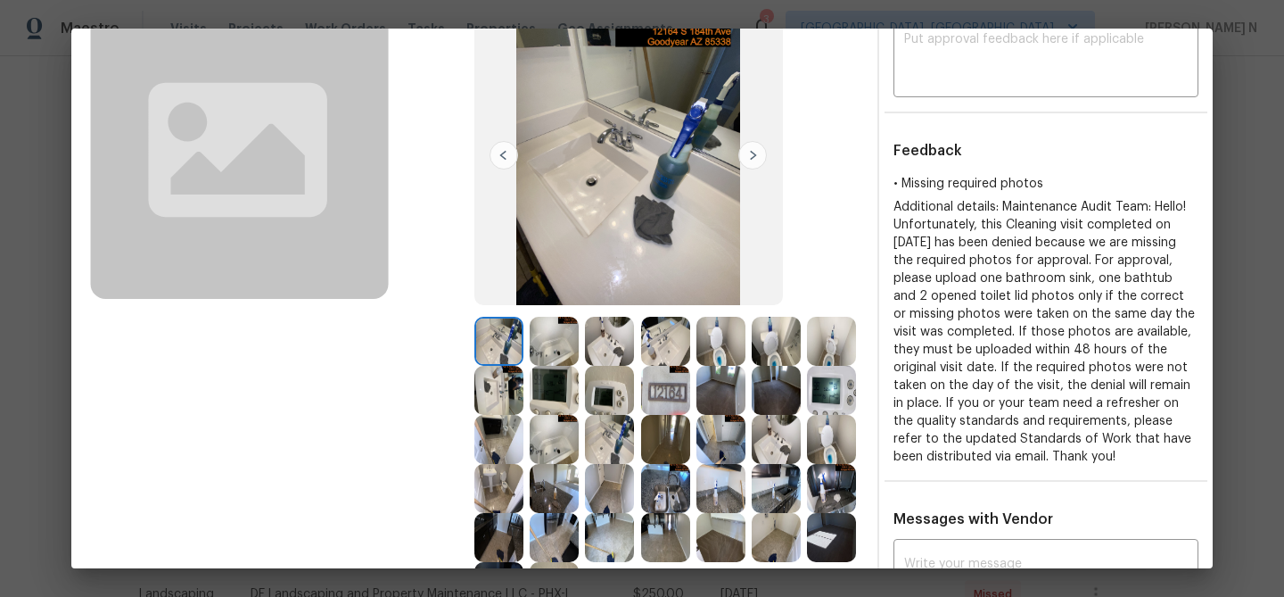
click at [562, 349] on img at bounding box center [554, 341] width 49 height 49
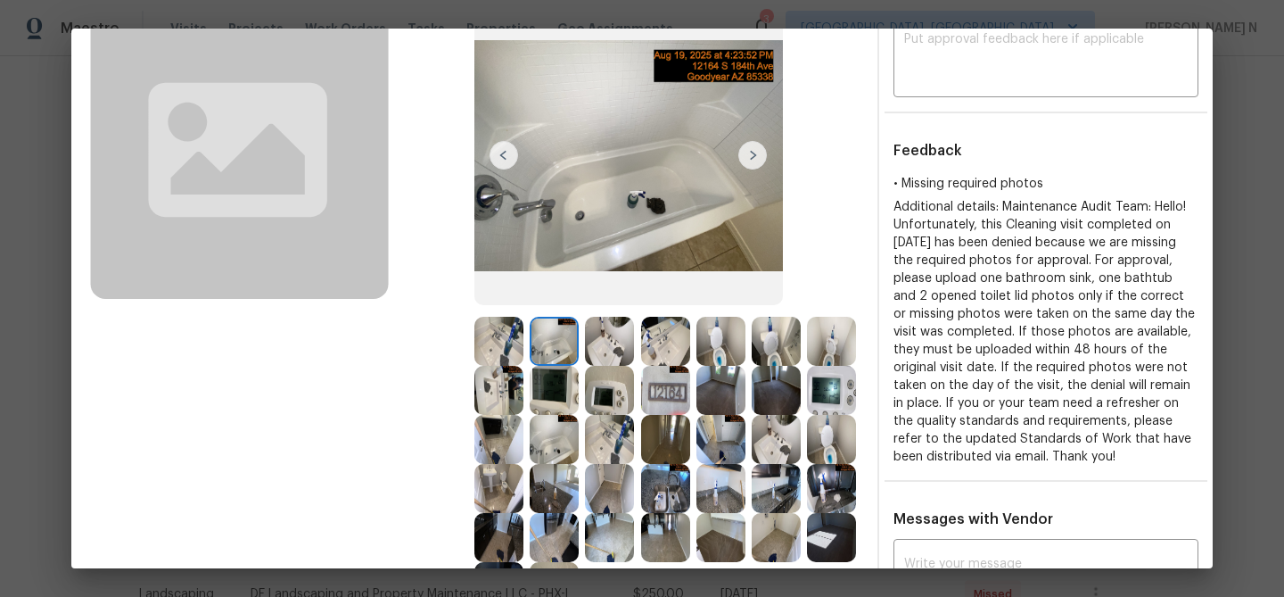
click at [599, 346] on img at bounding box center [609, 341] width 49 height 49
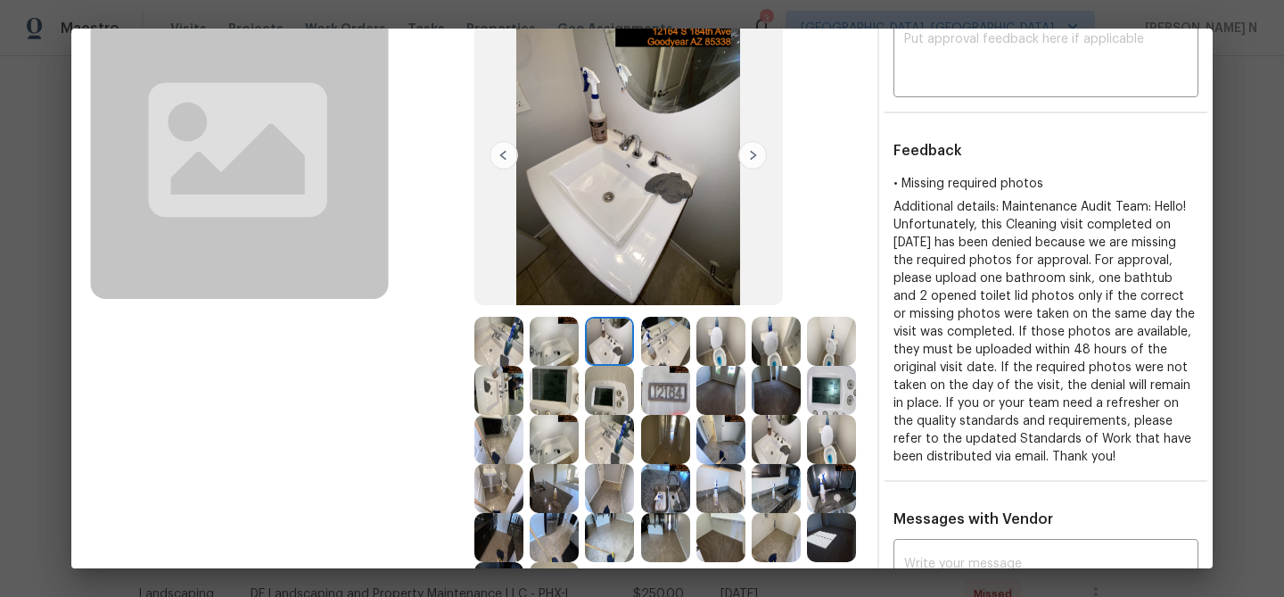
click at [669, 343] on img at bounding box center [665, 341] width 49 height 49
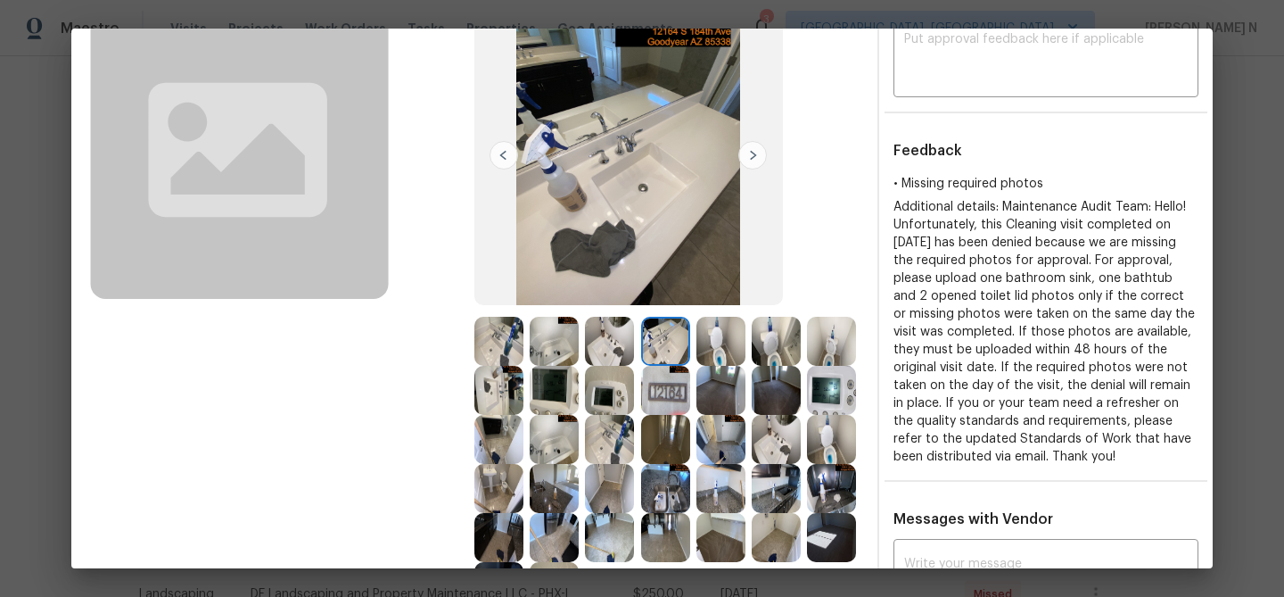
click at [732, 339] on img at bounding box center [720, 341] width 49 height 49
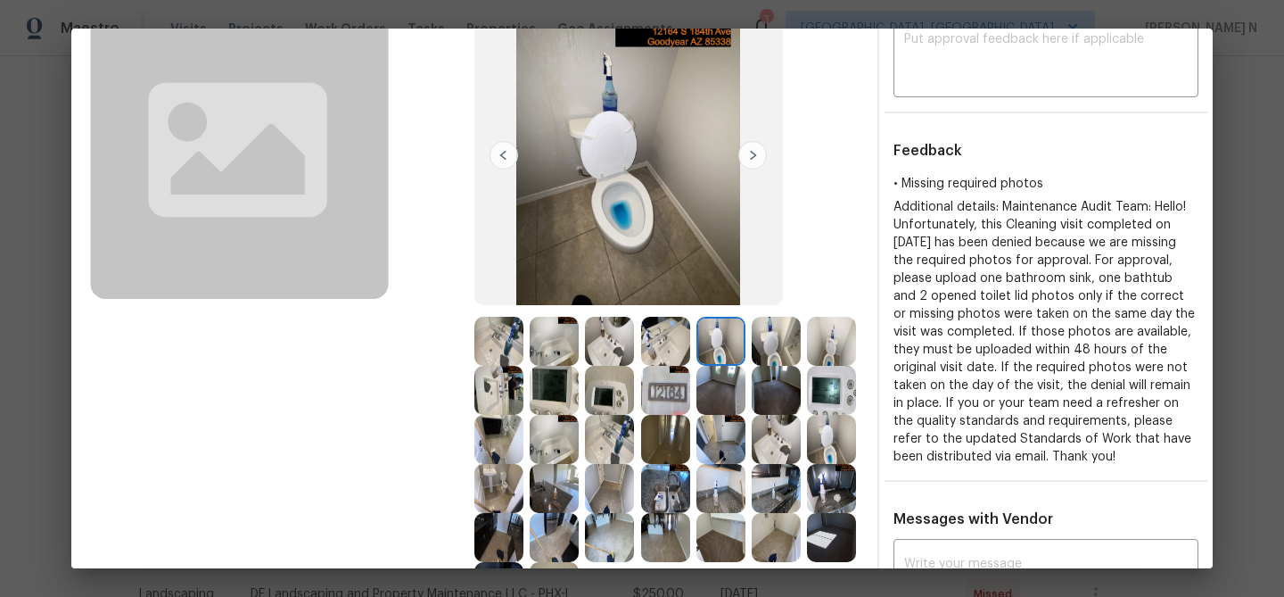
click at [491, 392] on img at bounding box center [498, 390] width 49 height 49
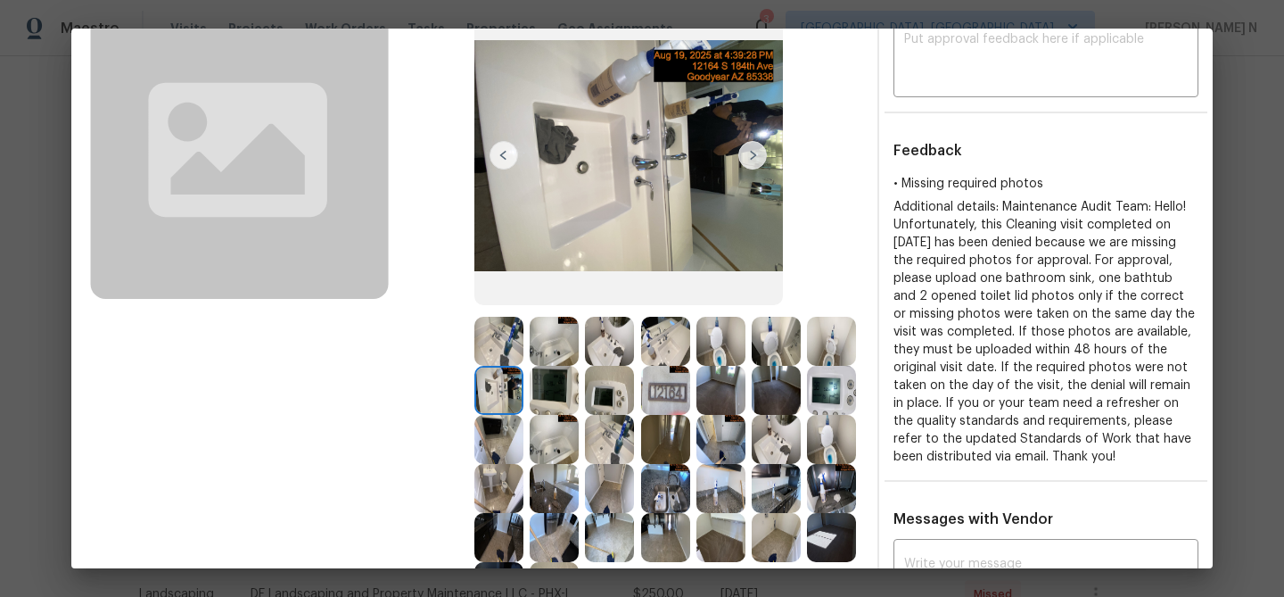
scroll to position [185, 0]
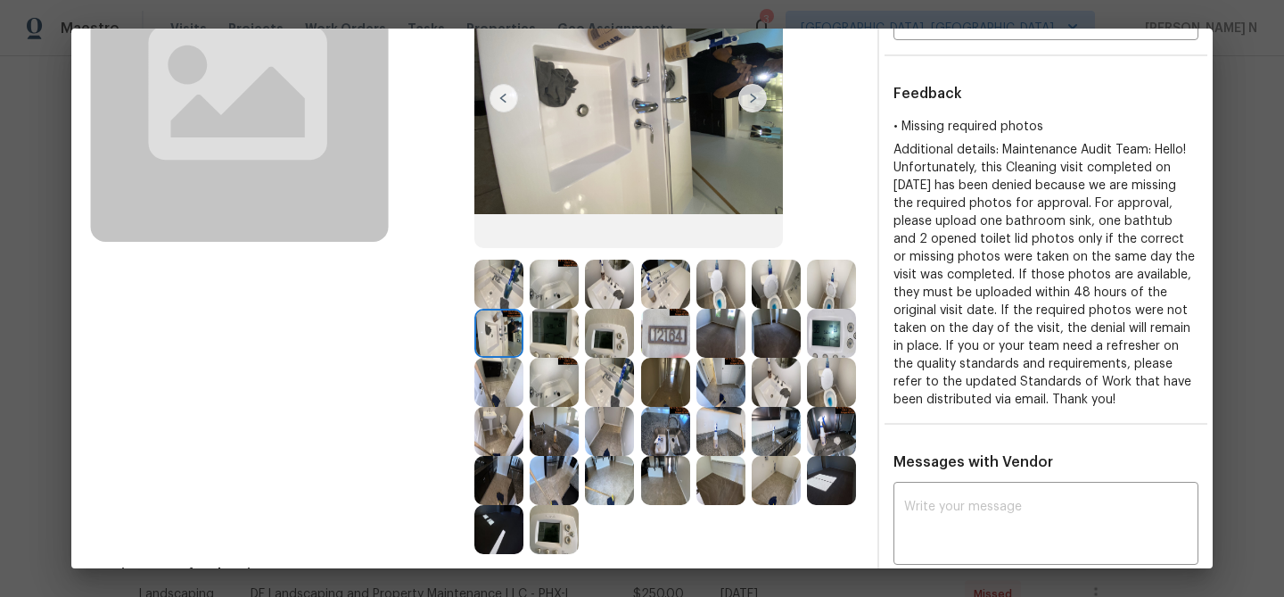
click at [779, 285] on img at bounding box center [776, 283] width 49 height 49
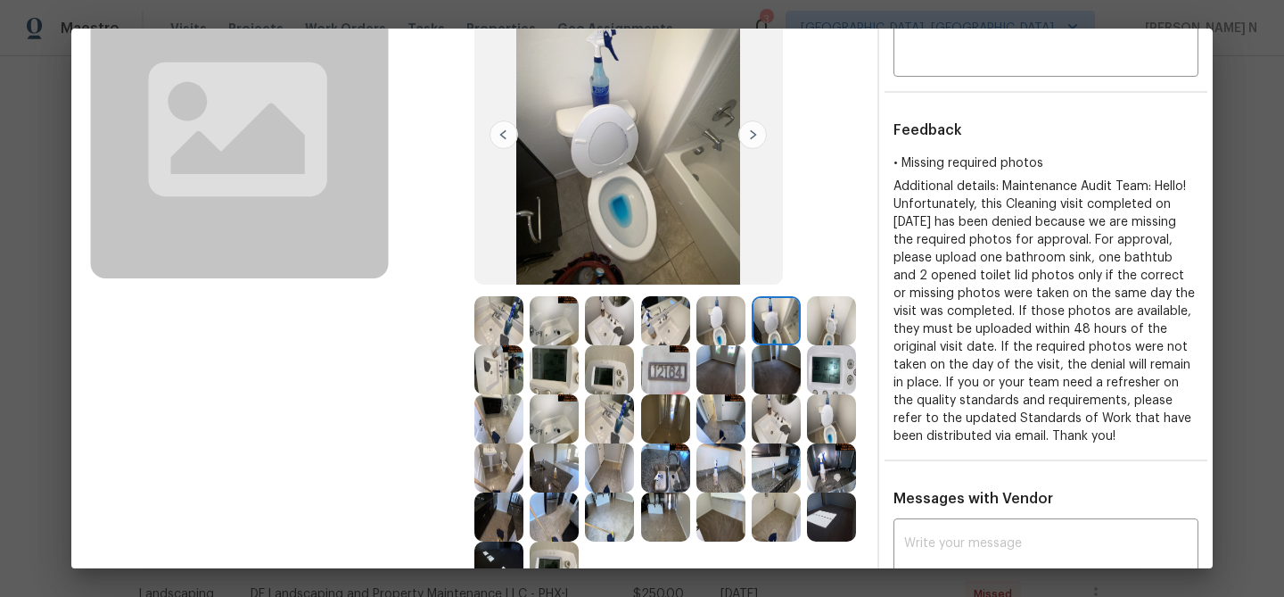
scroll to position [119, 0]
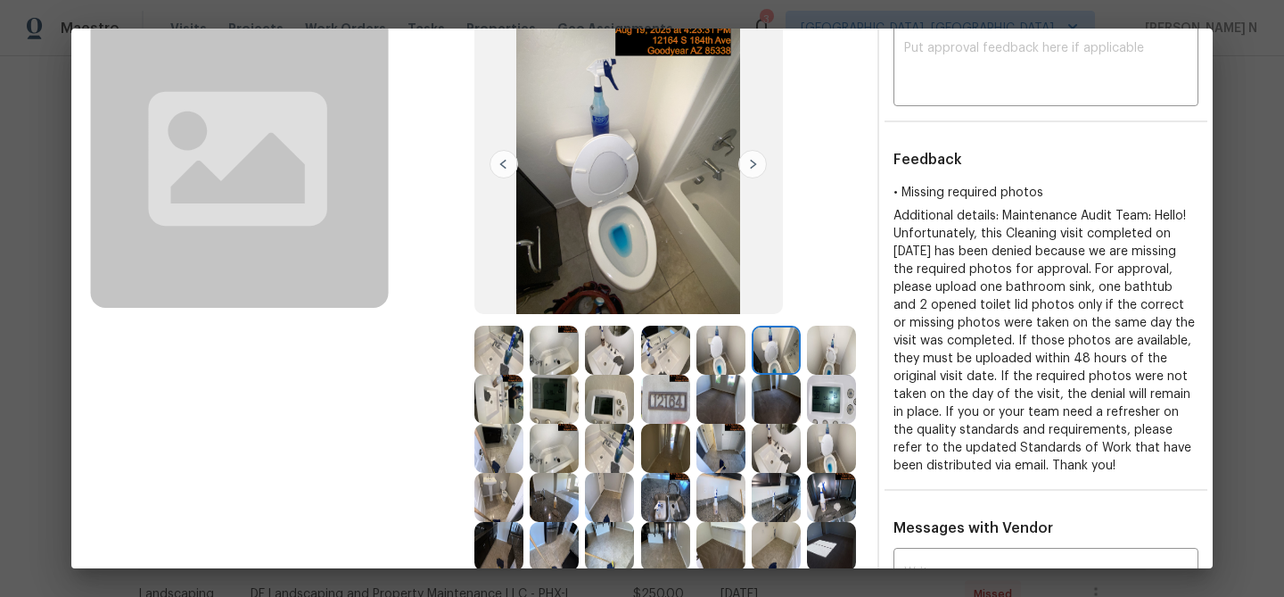
click at [556, 351] on img at bounding box center [554, 349] width 49 height 49
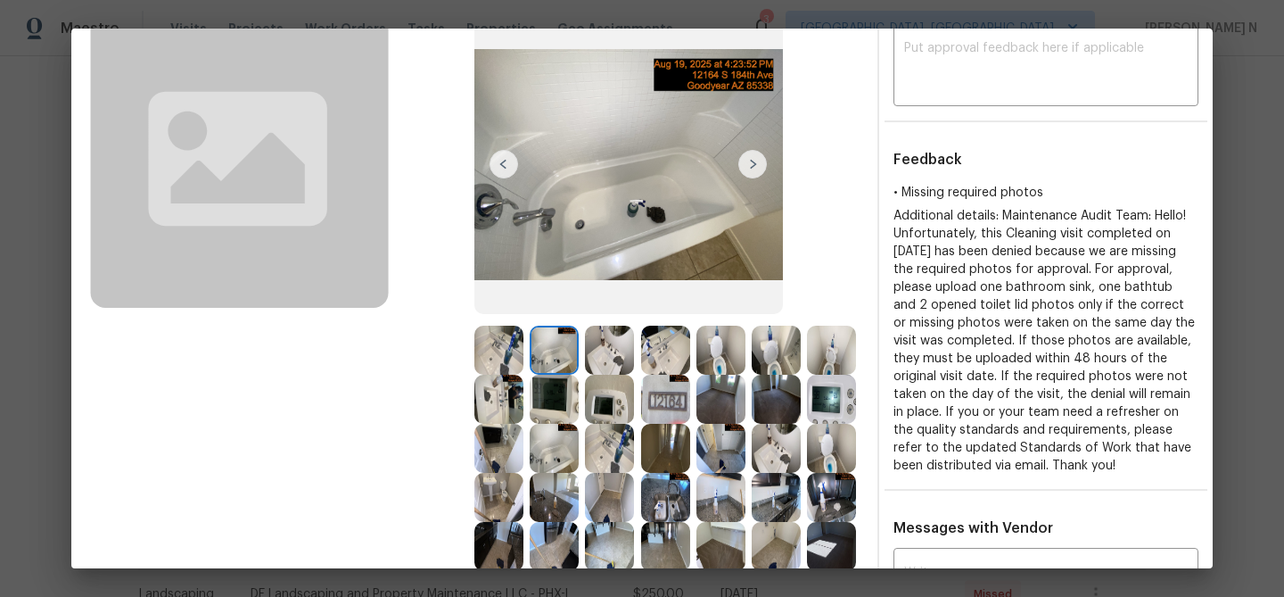
click at [778, 361] on img at bounding box center [776, 349] width 49 height 49
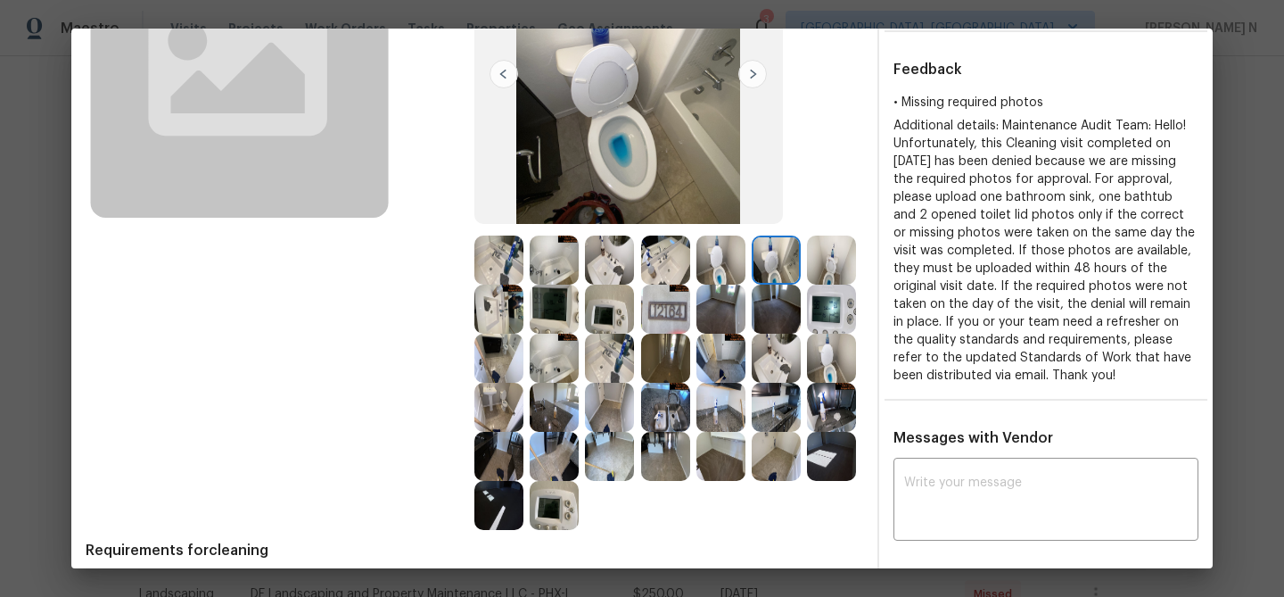
scroll to position [244, 0]
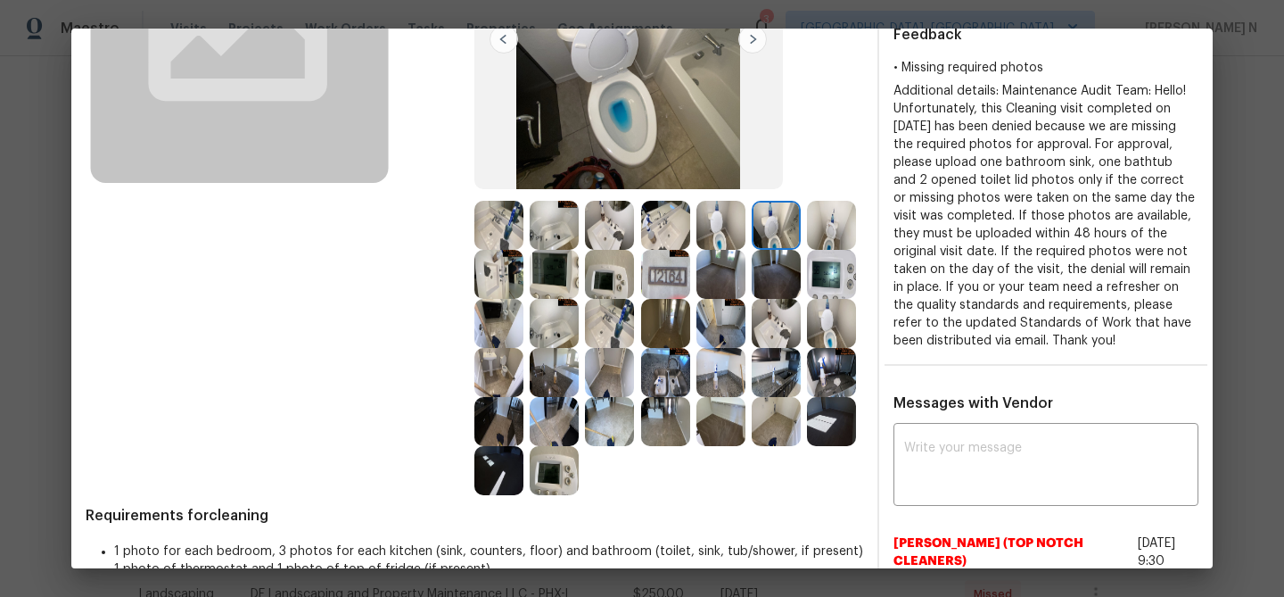
click at [558, 329] on img at bounding box center [554, 323] width 49 height 49
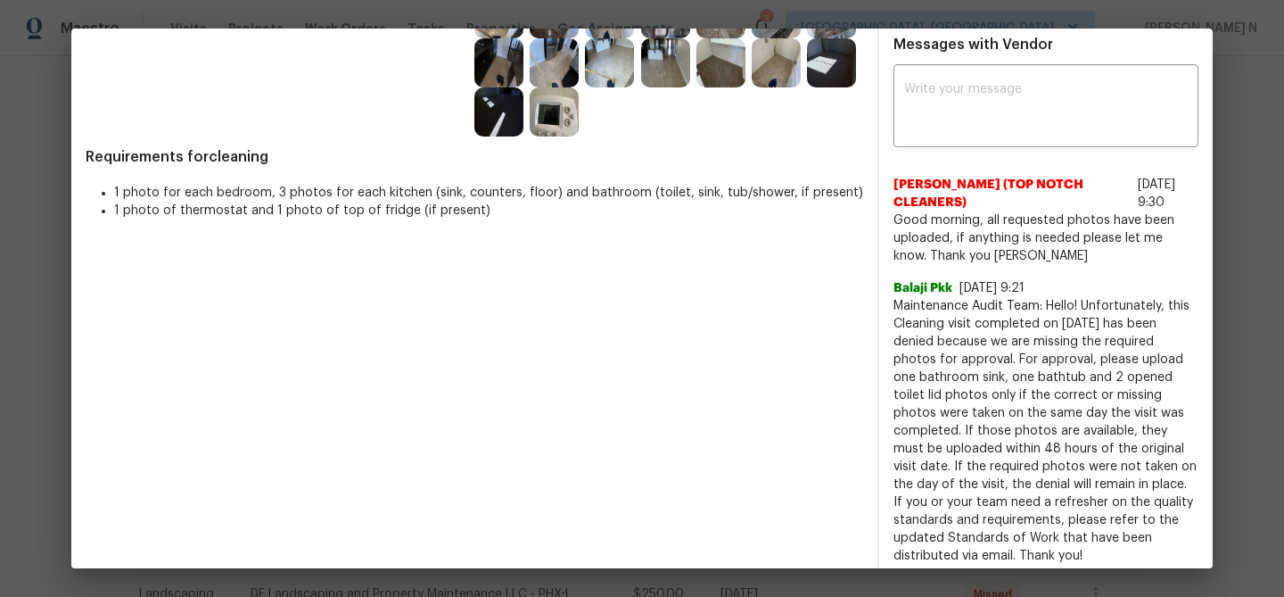
scroll to position [628, 0]
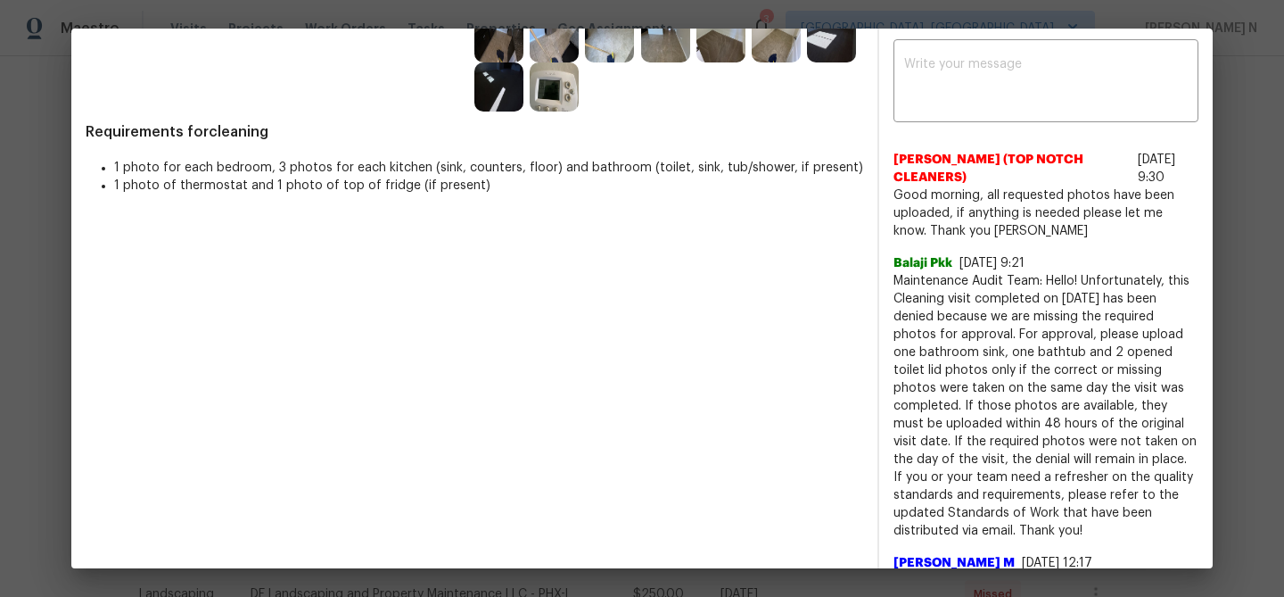
click at [925, 296] on span "Maintenance Audit Team: Hello! Unfortunately, this Cleaning visit completed on …" at bounding box center [1046, 406] width 305 height 268
drag, startPoint x: 925, startPoint y: 296, endPoint x: 1069, endPoint y: 292, distance: 144.5
click at [1069, 292] on span "Maintenance Audit Team: Hello! Unfortunately, this Cleaning visit completed on …" at bounding box center [1046, 406] width 305 height 268
copy span "Maintenance Audit Team: Hello!"
click at [1069, 108] on textarea at bounding box center [1046, 83] width 284 height 50
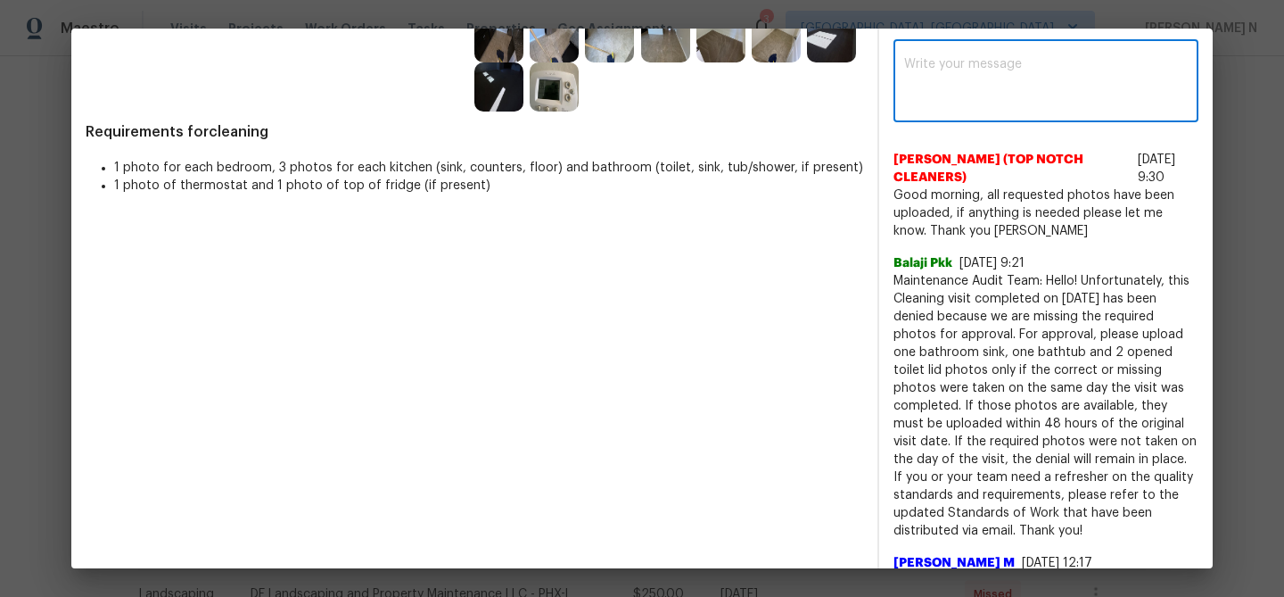
paste textarea "Maintenance Audit Team: Hello!"
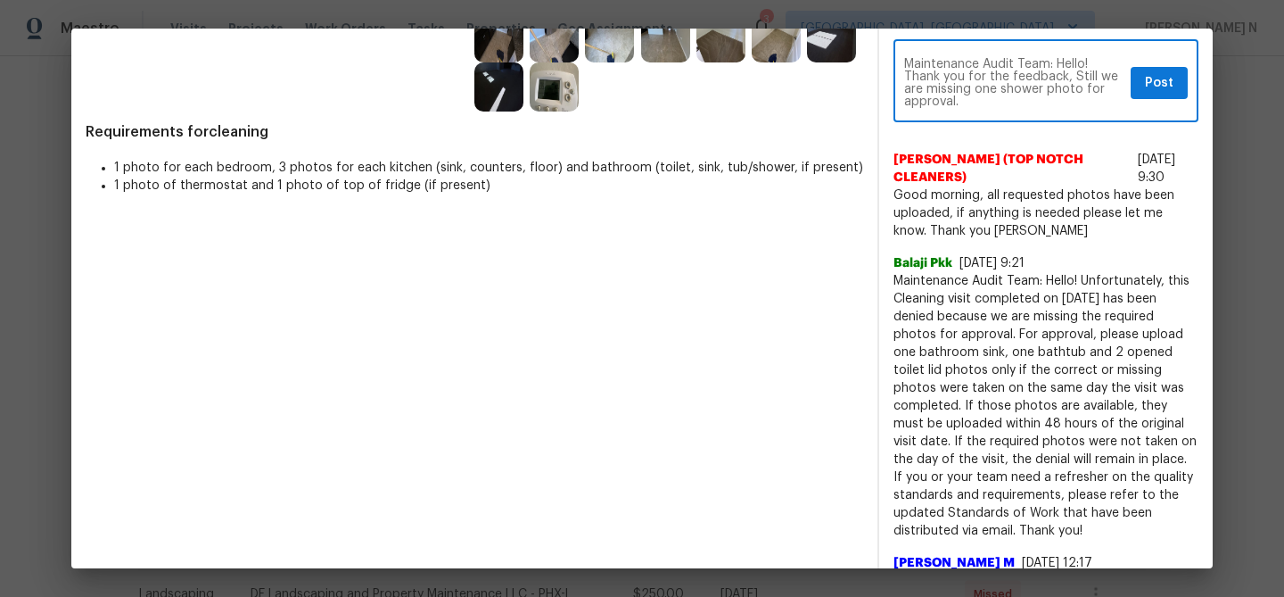
paste textarea "As per our updated SWO the photos must be uploaded within 48 hours of the origi…"
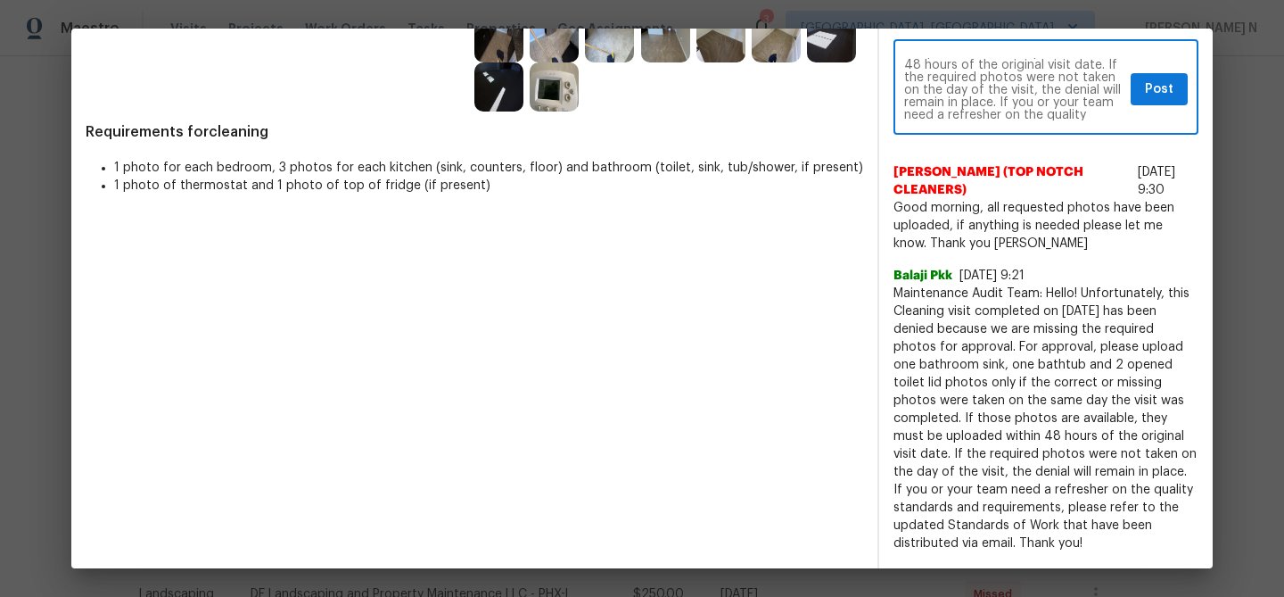
scroll to position [0, 0]
type textarea "Maintenance Audit Team: Hello! Thank you for the feedback, Still we are missing…"
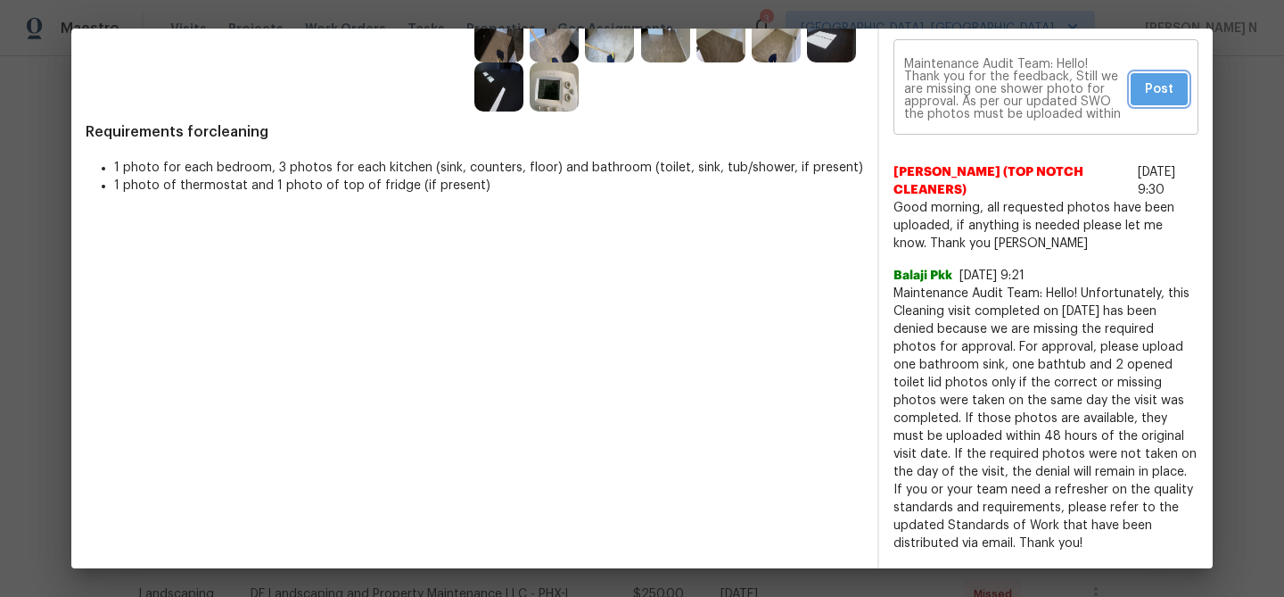
click at [1147, 106] on button "Post" at bounding box center [1159, 89] width 57 height 33
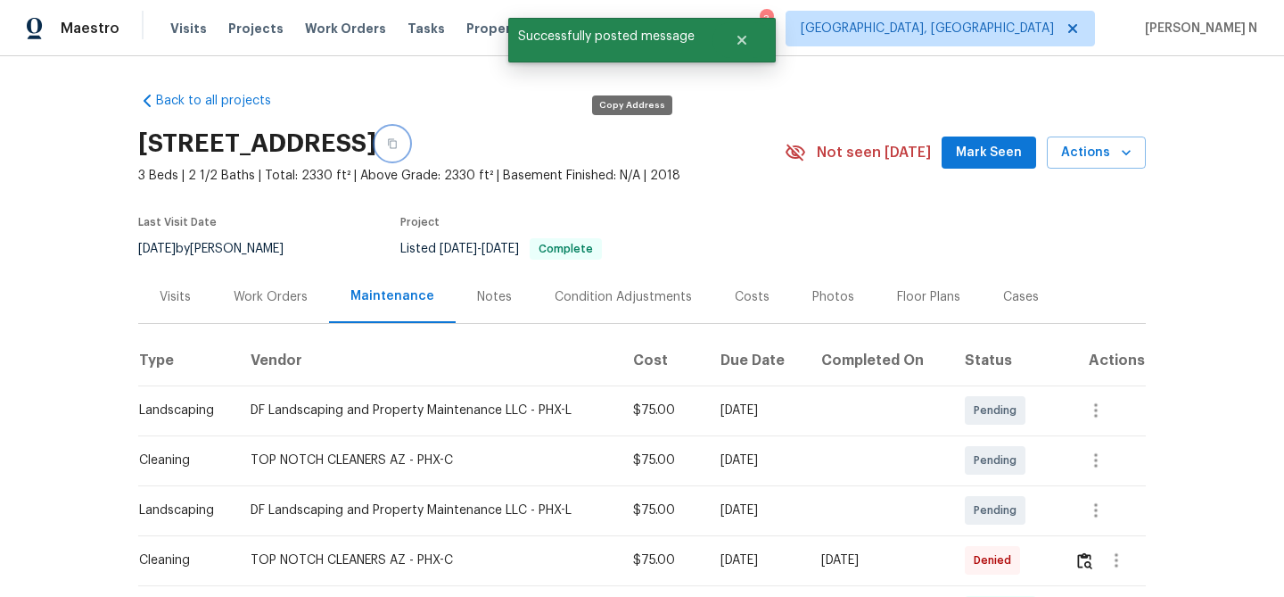
click at [398, 146] on icon "button" at bounding box center [392, 143] width 11 height 11
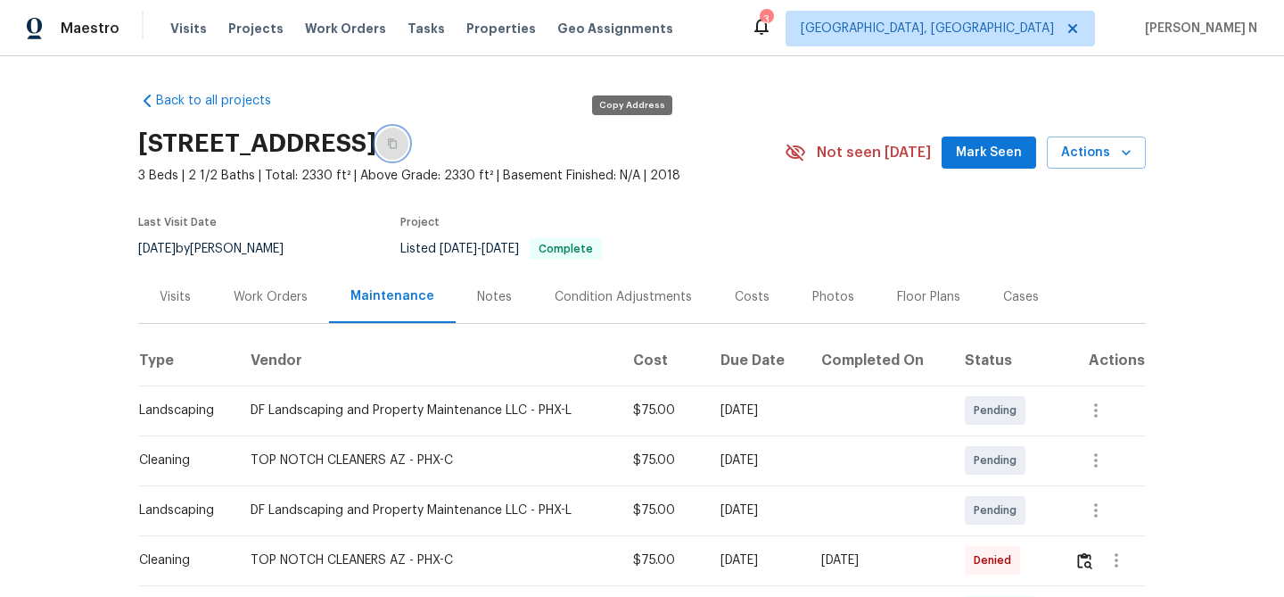
click at [408, 142] on button "button" at bounding box center [392, 144] width 32 height 32
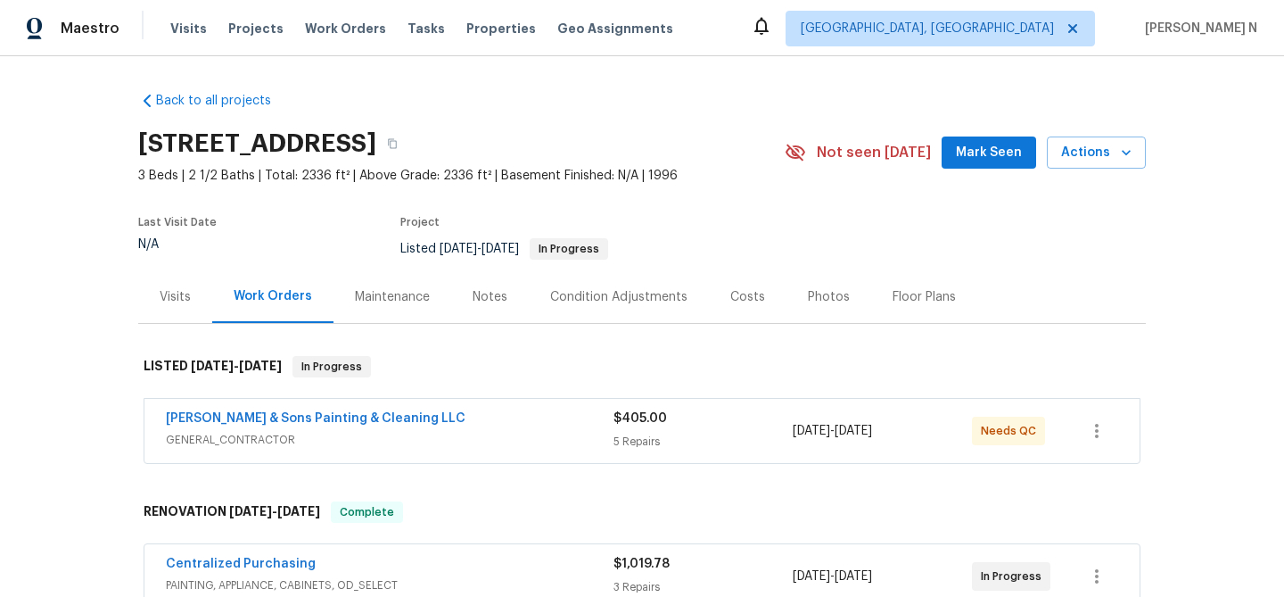
click at [416, 305] on div "Maintenance" at bounding box center [393, 296] width 118 height 53
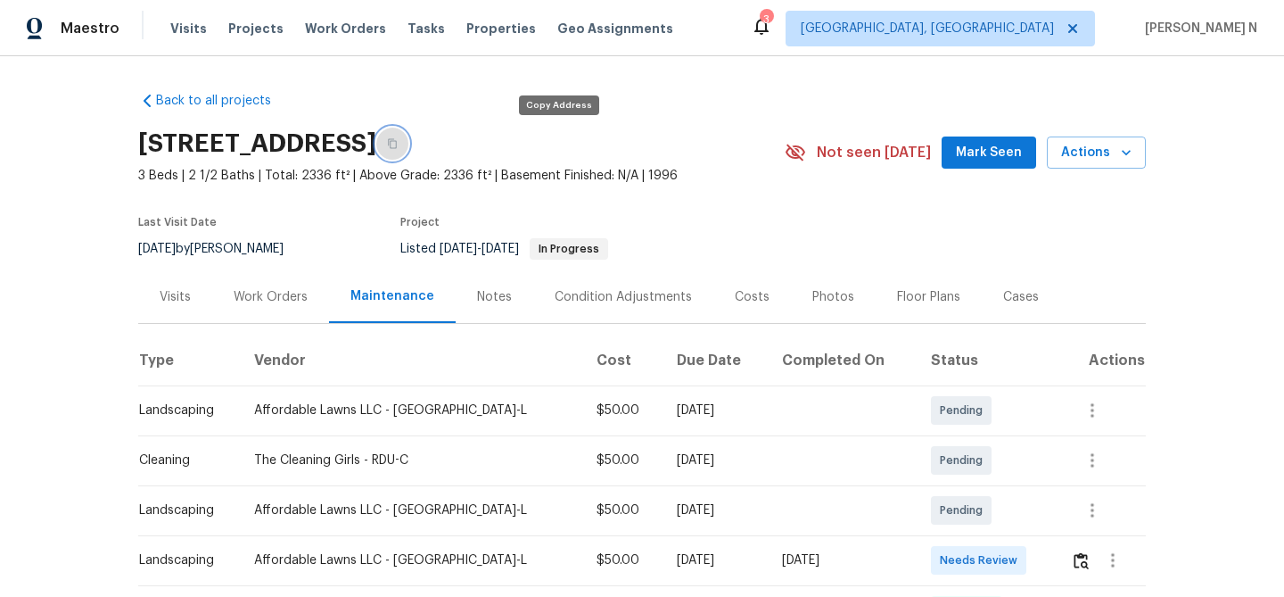
click at [398, 146] on icon "button" at bounding box center [392, 143] width 11 height 11
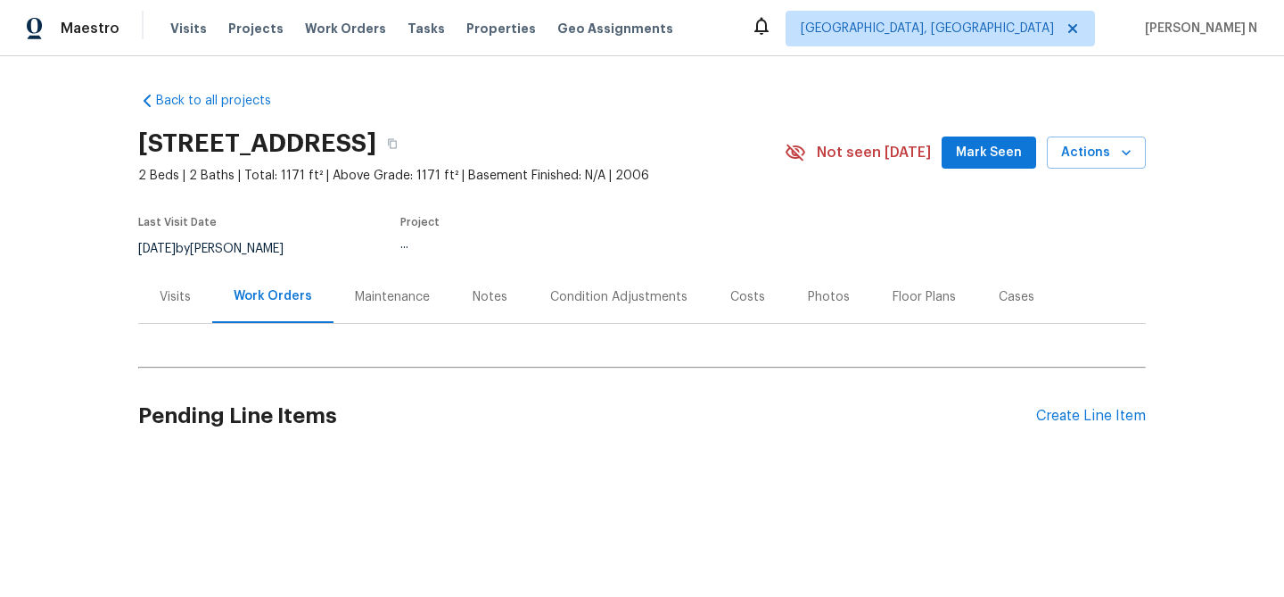
click at [421, 288] on div "Maintenance" at bounding box center [392, 297] width 75 height 18
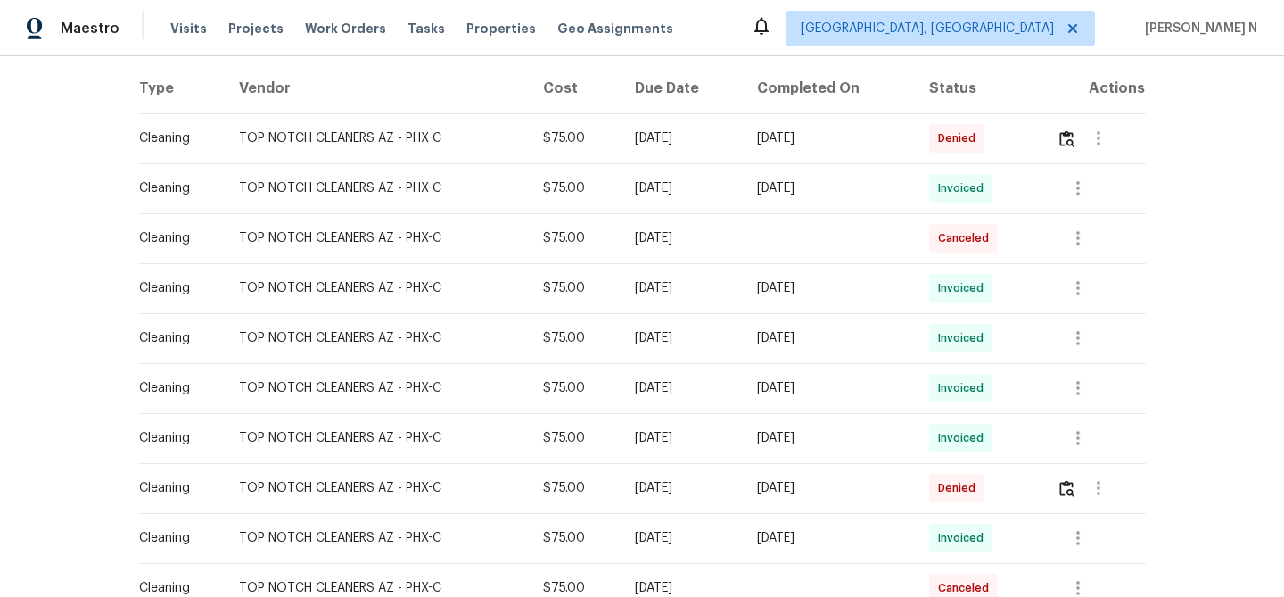
scroll to position [73, 0]
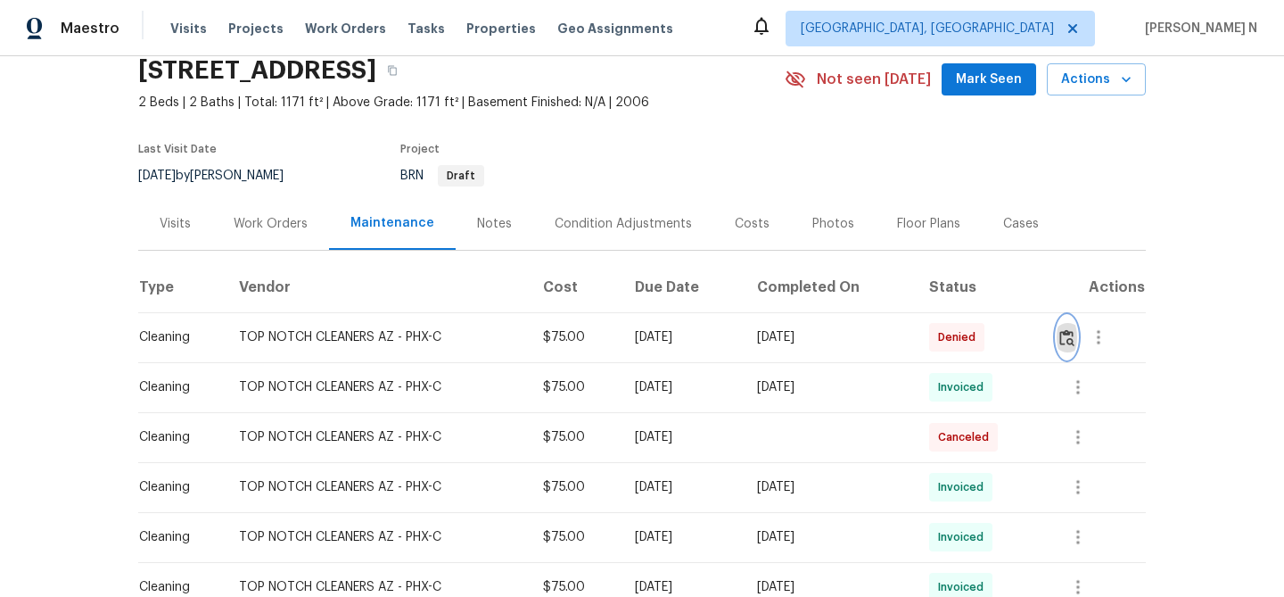
click at [1075, 330] on img "button" at bounding box center [1066, 337] width 15 height 17
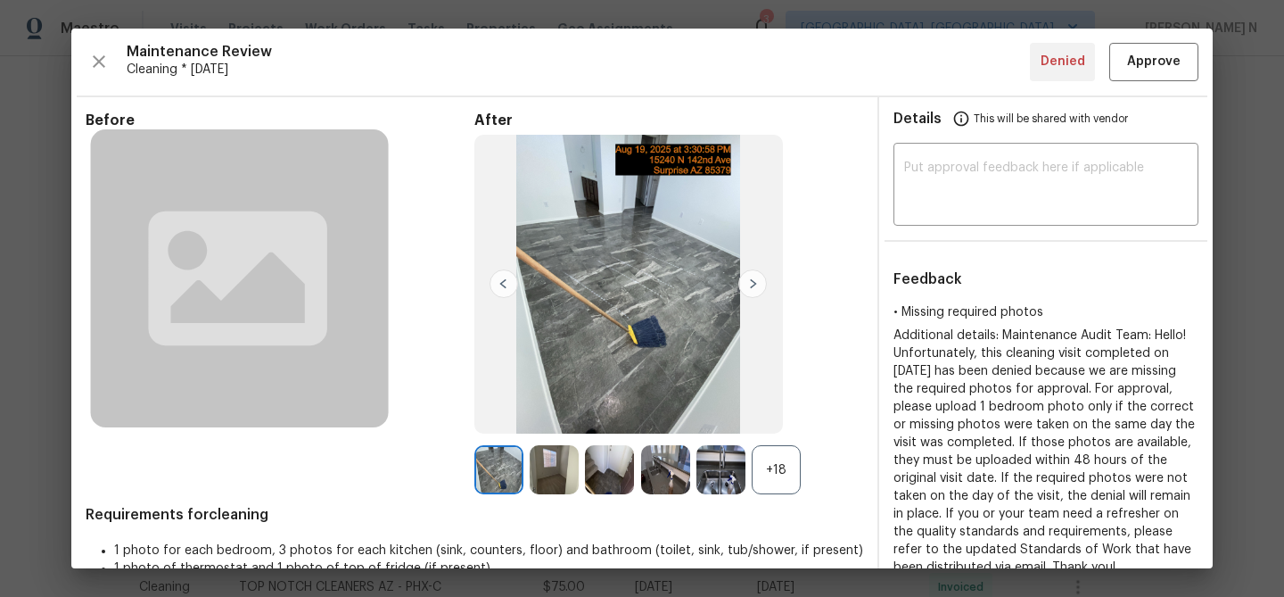
click at [772, 465] on div "+18" at bounding box center [776, 469] width 49 height 49
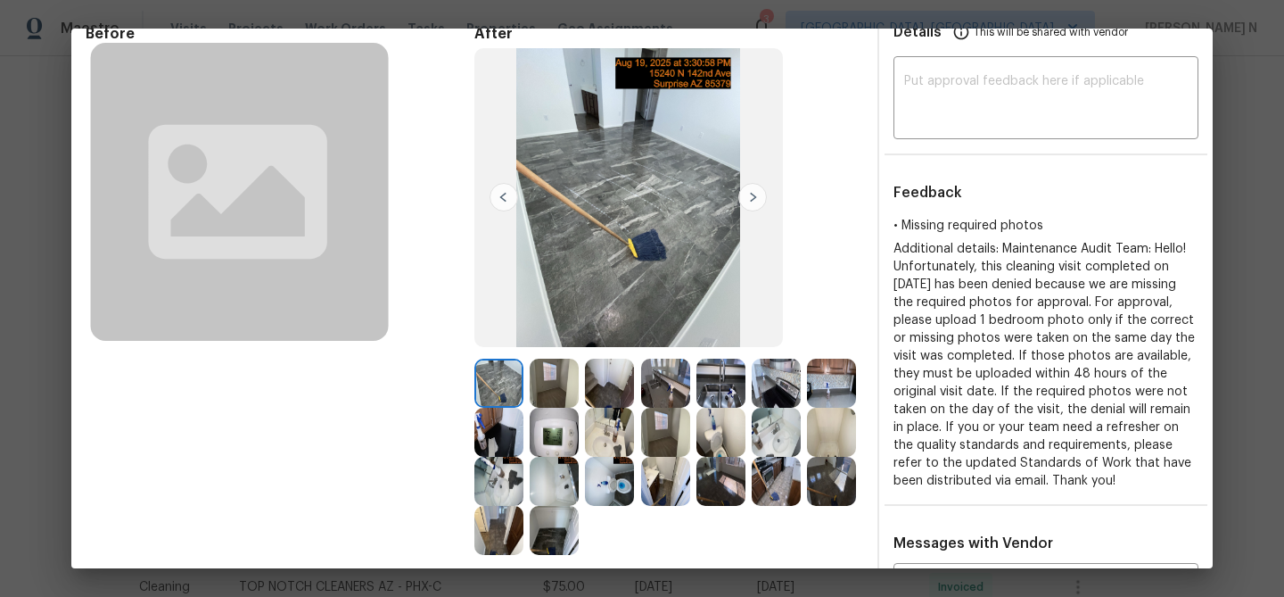
scroll to position [187, 0]
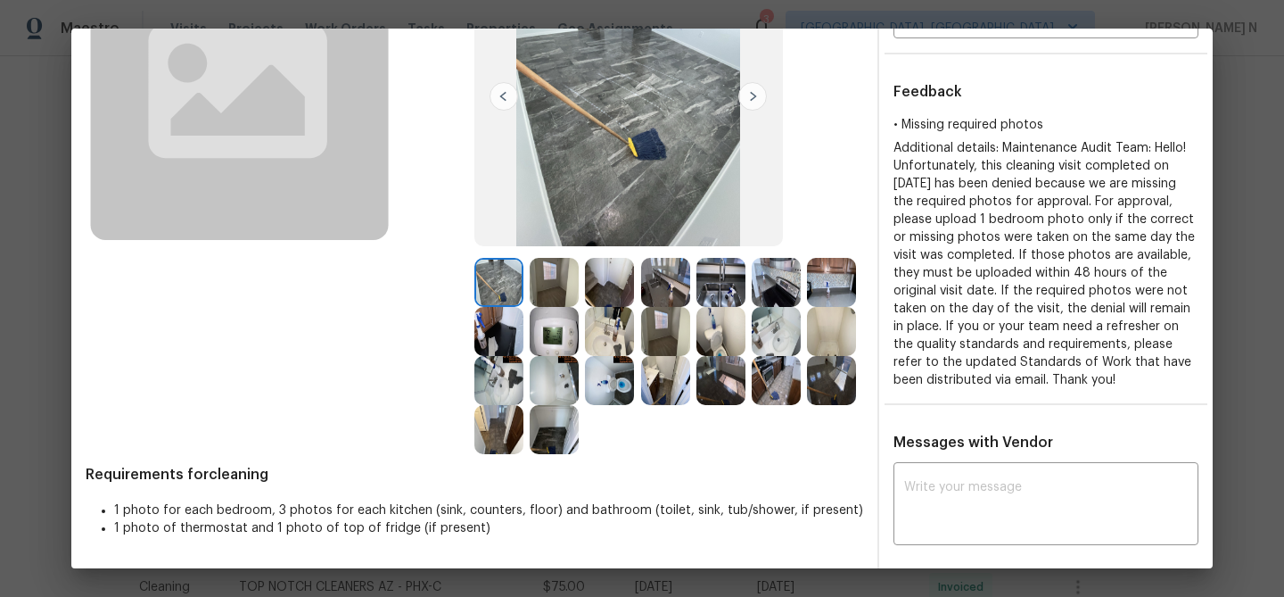
click at [553, 287] on img at bounding box center [554, 282] width 49 height 49
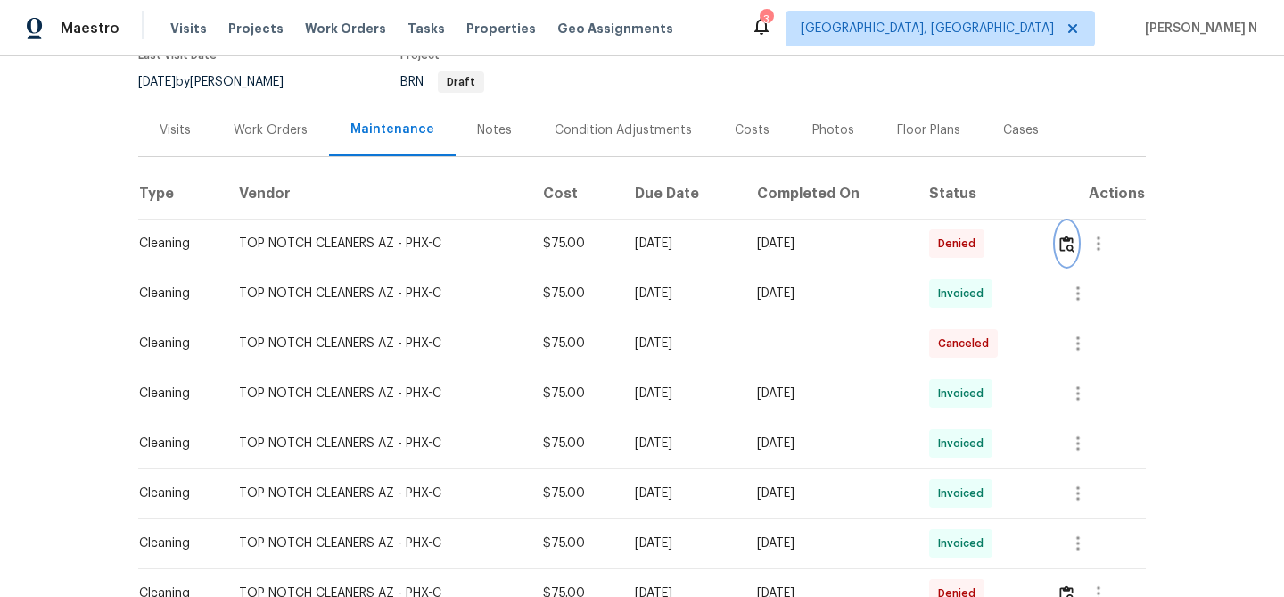
scroll to position [194, 0]
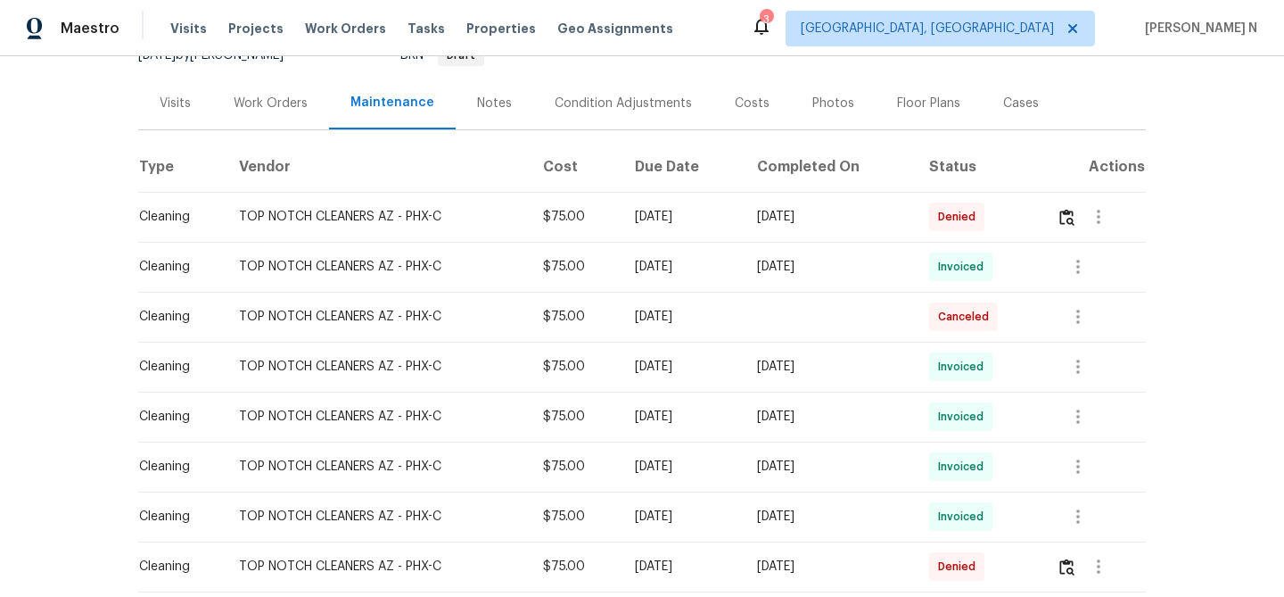
click at [1060, 199] on td at bounding box center [1093, 217] width 103 height 50
click at [1068, 210] on img "button" at bounding box center [1066, 217] width 15 height 17
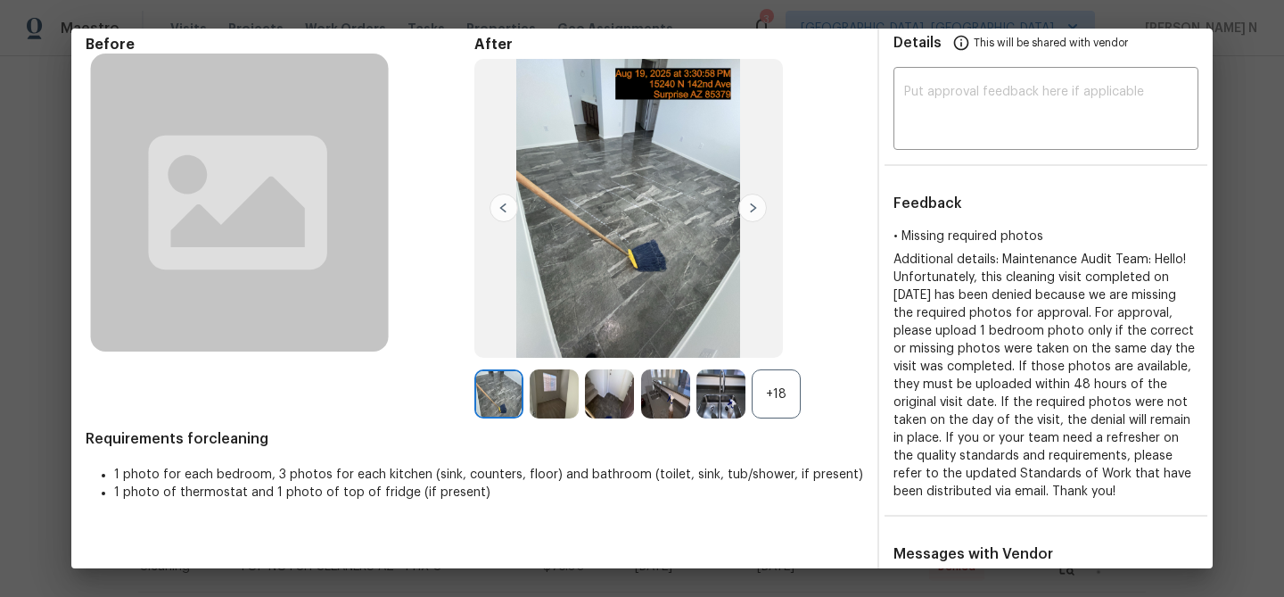
scroll to position [131, 0]
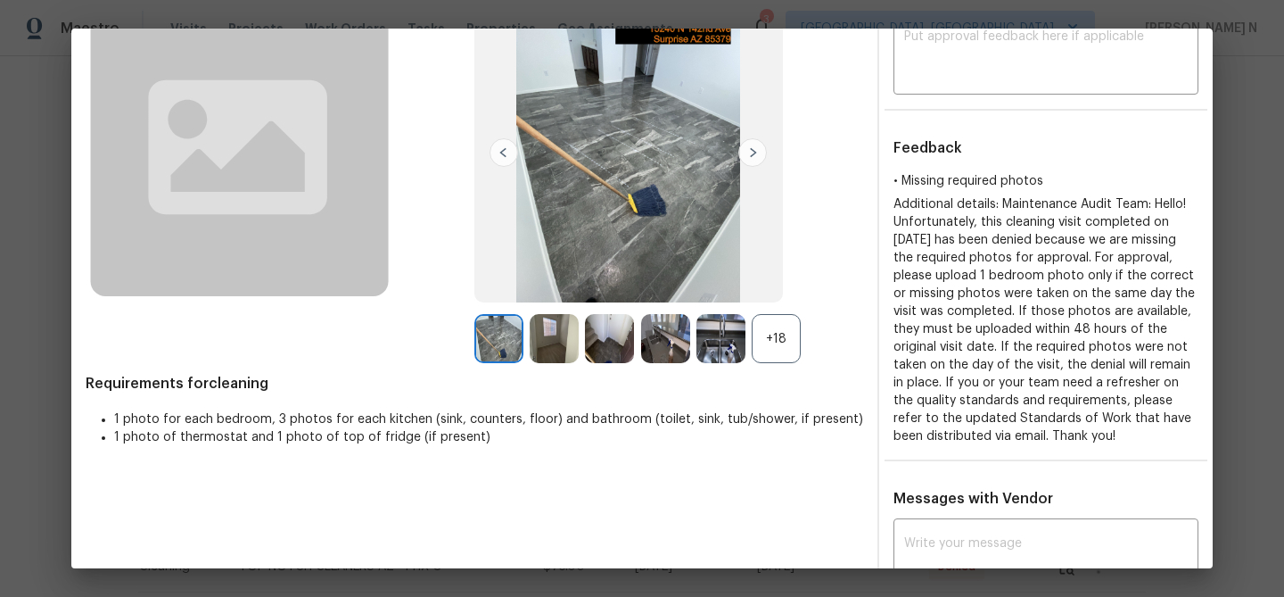
click at [560, 348] on img at bounding box center [554, 338] width 49 height 49
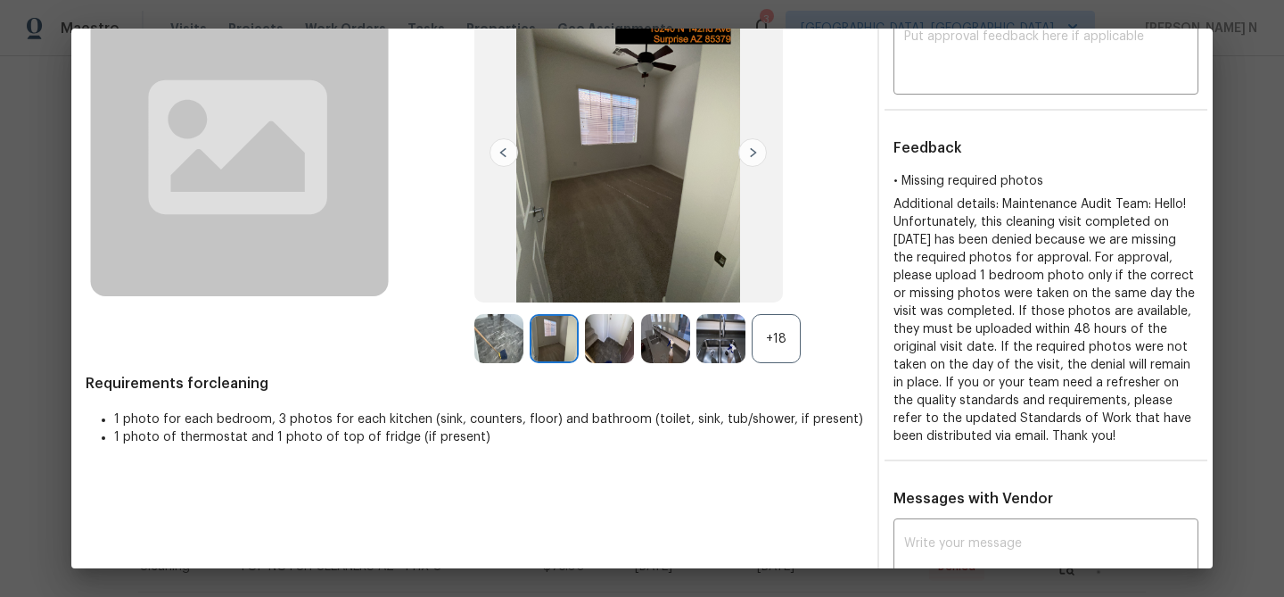
click at [785, 334] on div "+18" at bounding box center [776, 338] width 49 height 49
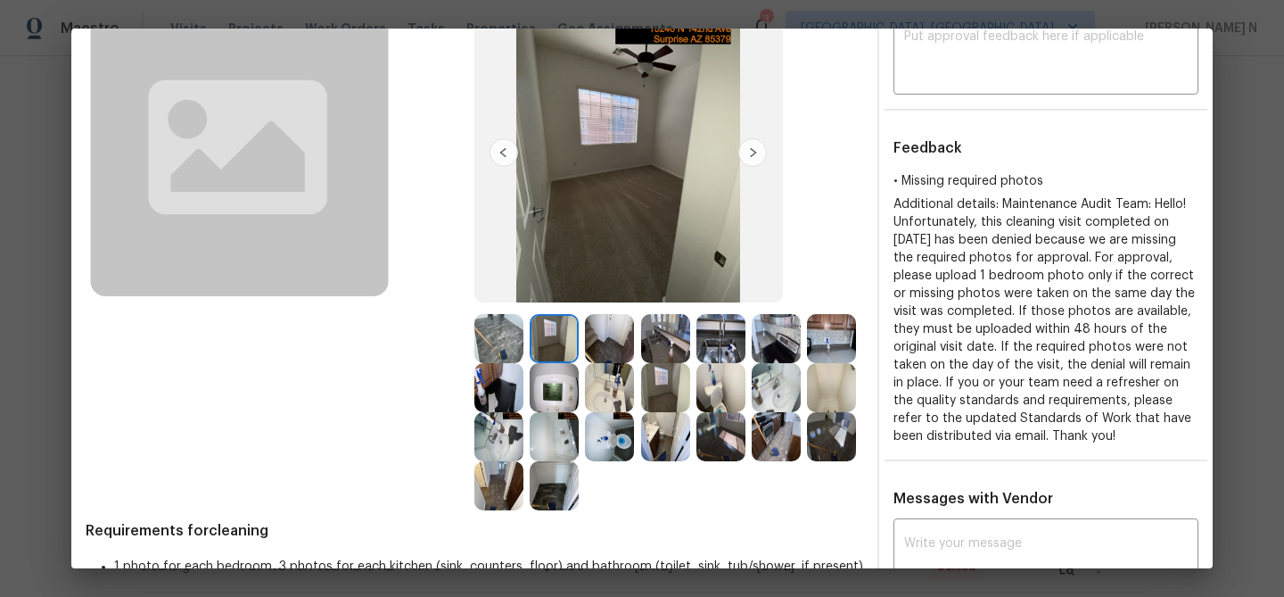
click at [664, 382] on img at bounding box center [665, 387] width 49 height 49
click at [488, 341] on img at bounding box center [498, 338] width 49 height 49
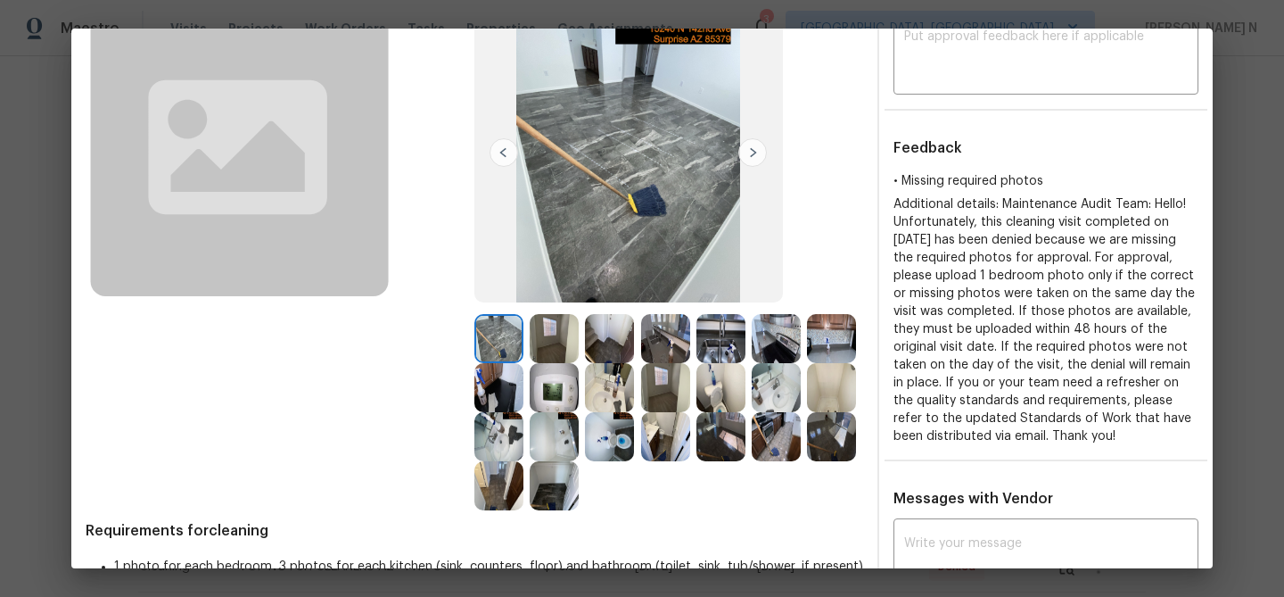
click at [551, 331] on img at bounding box center [554, 338] width 49 height 49
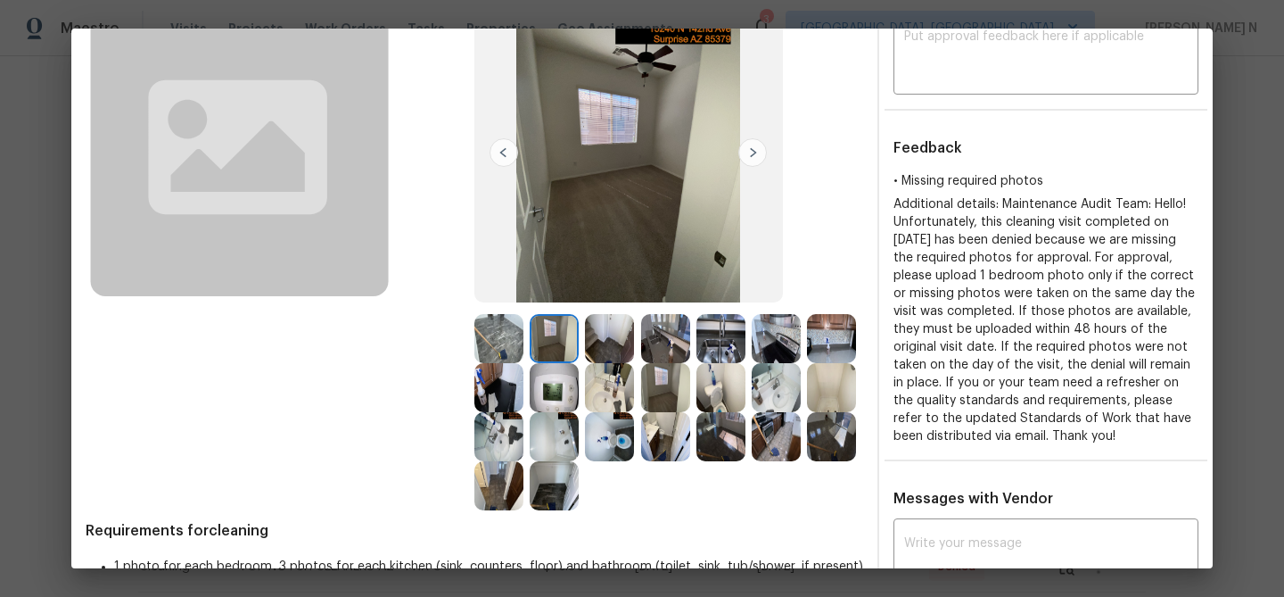
click at [498, 339] on img at bounding box center [498, 338] width 49 height 49
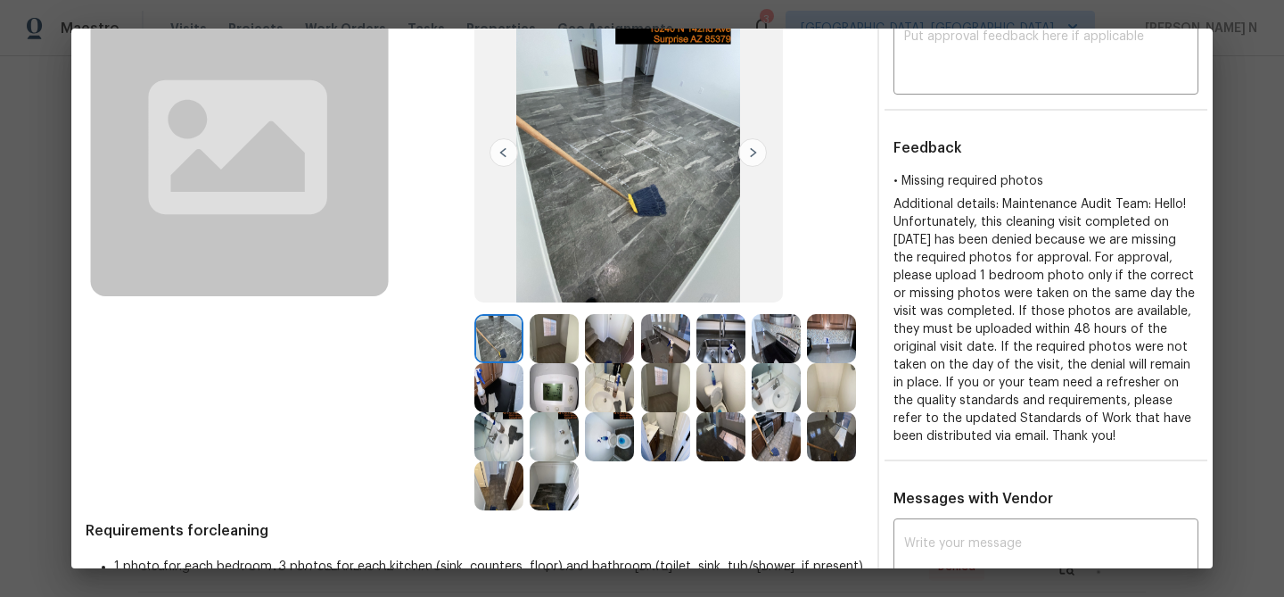
click at [655, 389] on img at bounding box center [665, 387] width 49 height 49
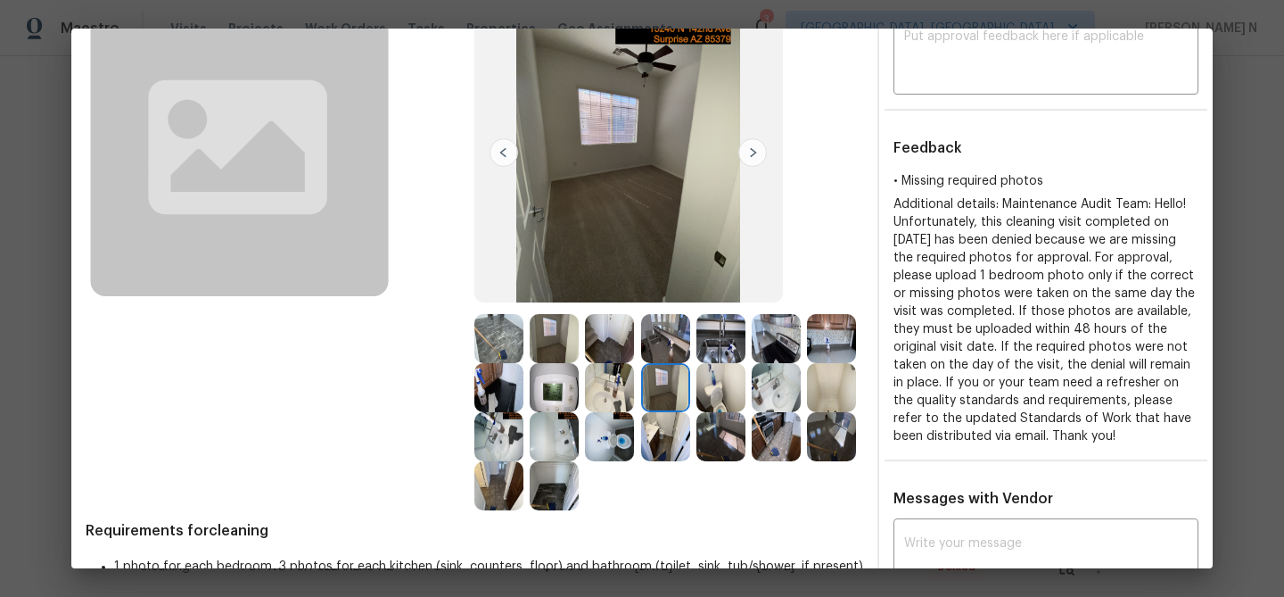
click at [548, 341] on img at bounding box center [554, 338] width 49 height 49
click at [498, 340] on img at bounding box center [498, 338] width 49 height 49
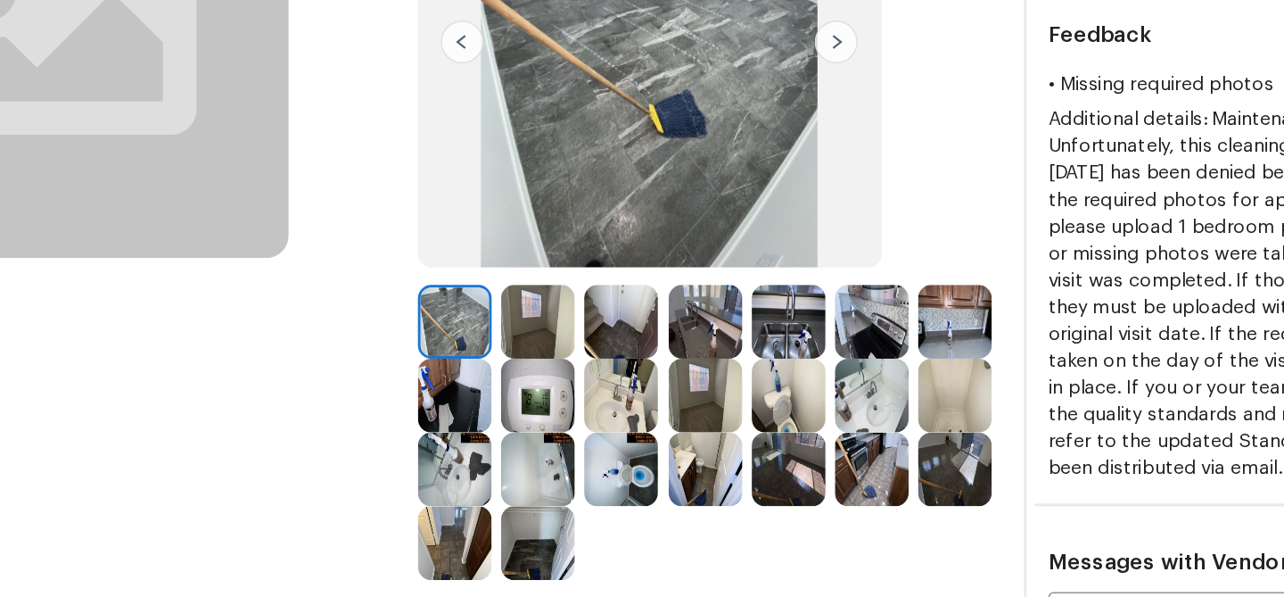
click at [493, 332] on img at bounding box center [498, 338] width 49 height 49
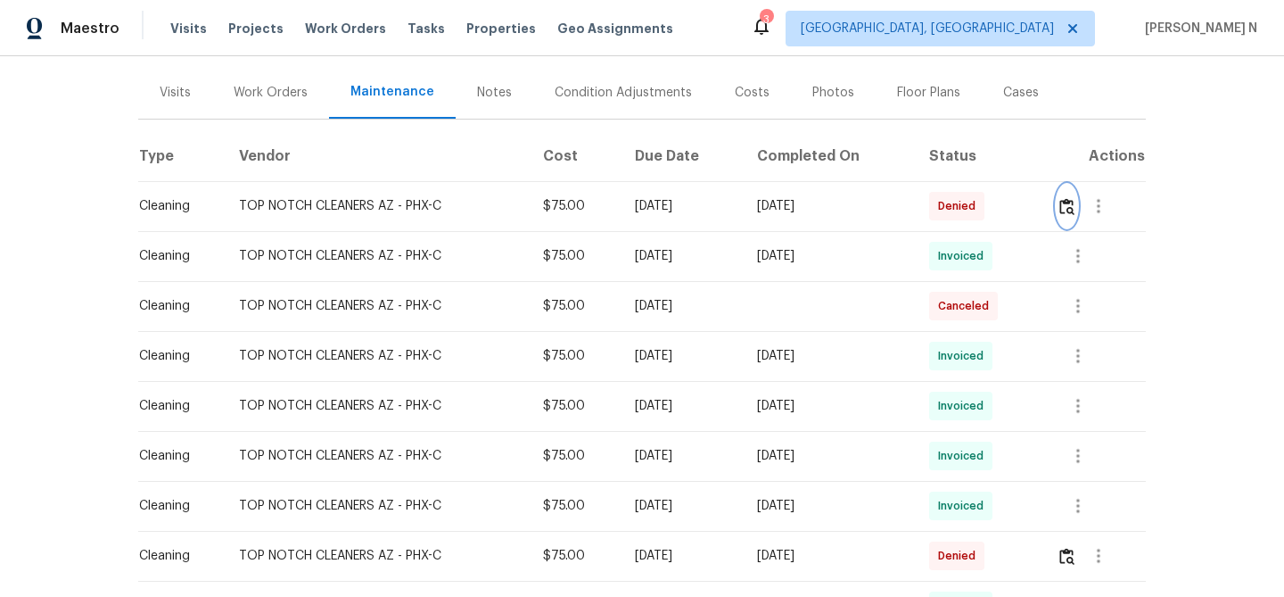
scroll to position [197, 0]
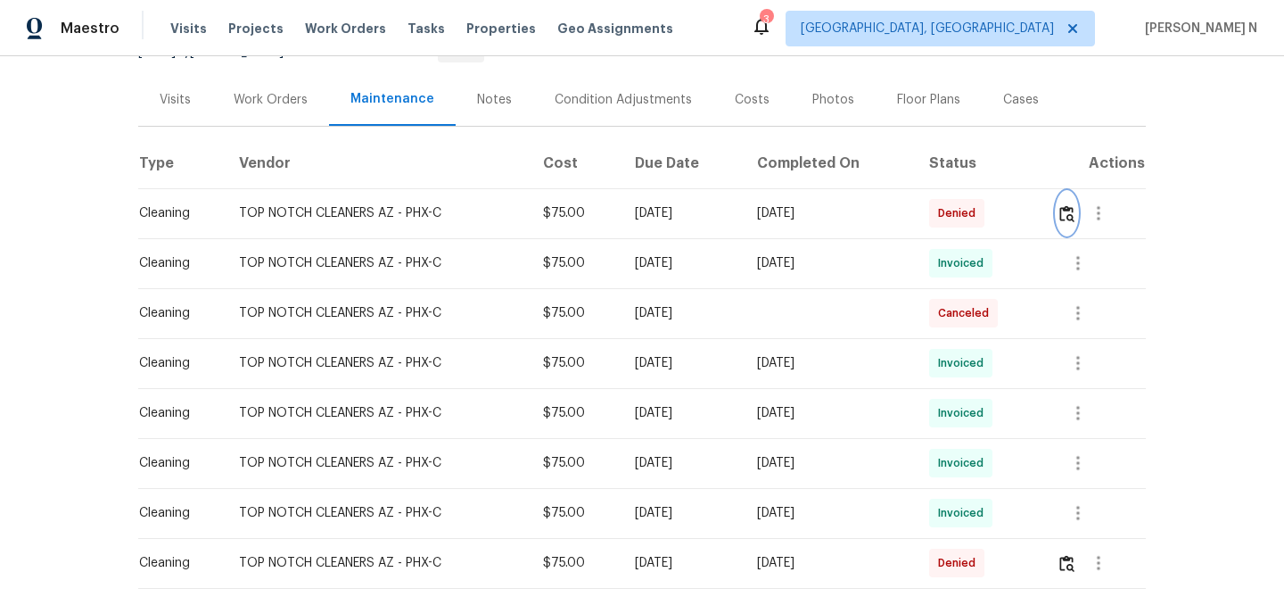
click at [1073, 208] on img "button" at bounding box center [1066, 213] width 15 height 17
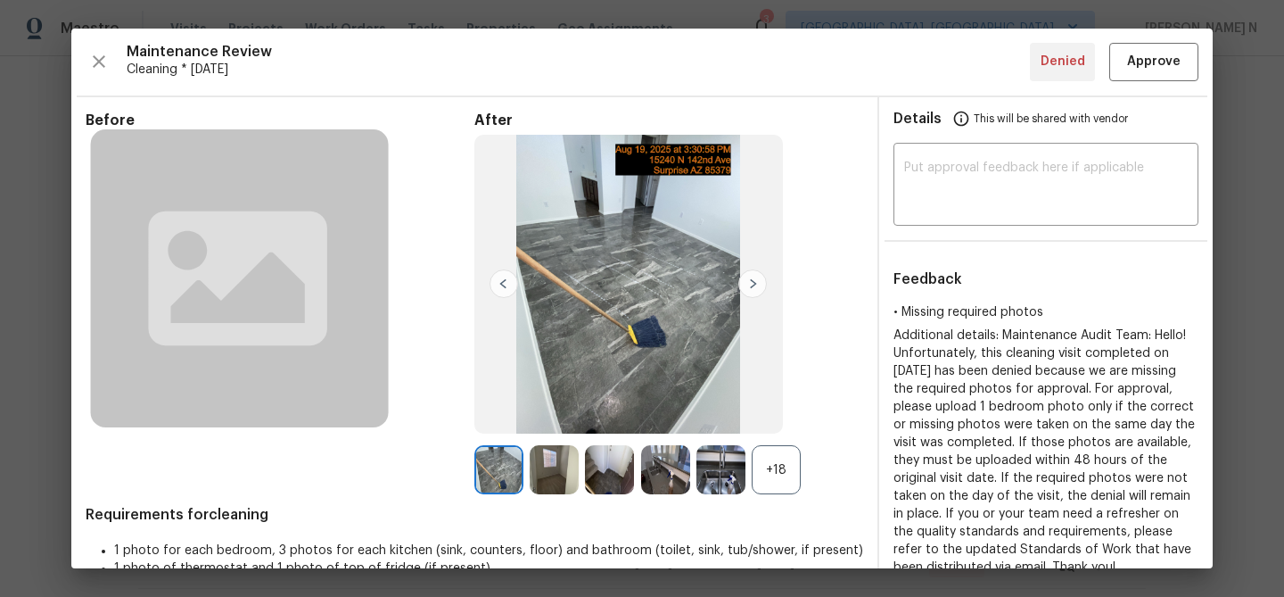
click at [774, 467] on div "+18" at bounding box center [776, 469] width 49 height 49
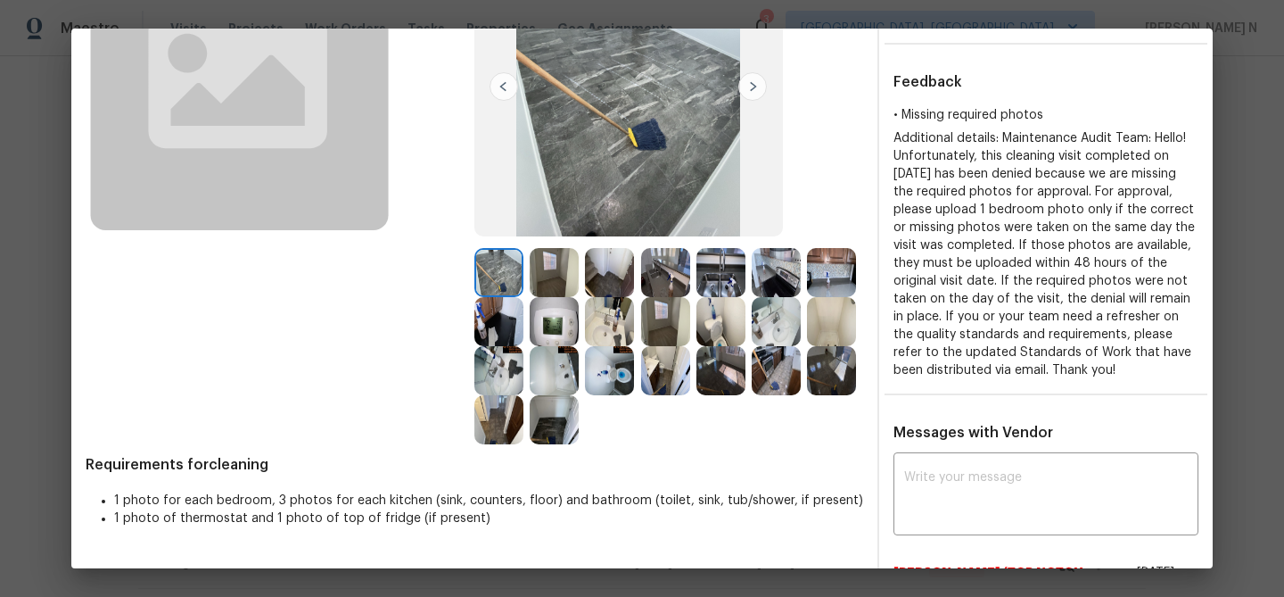
scroll to position [35, 0]
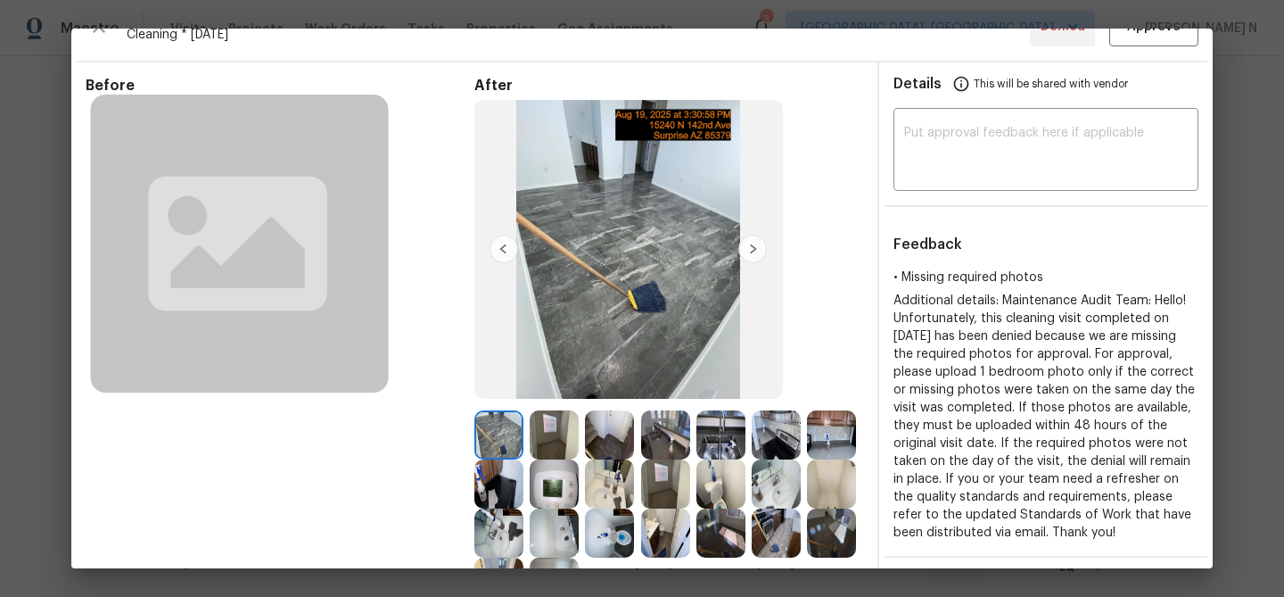
click at [563, 442] on img at bounding box center [554, 434] width 49 height 49
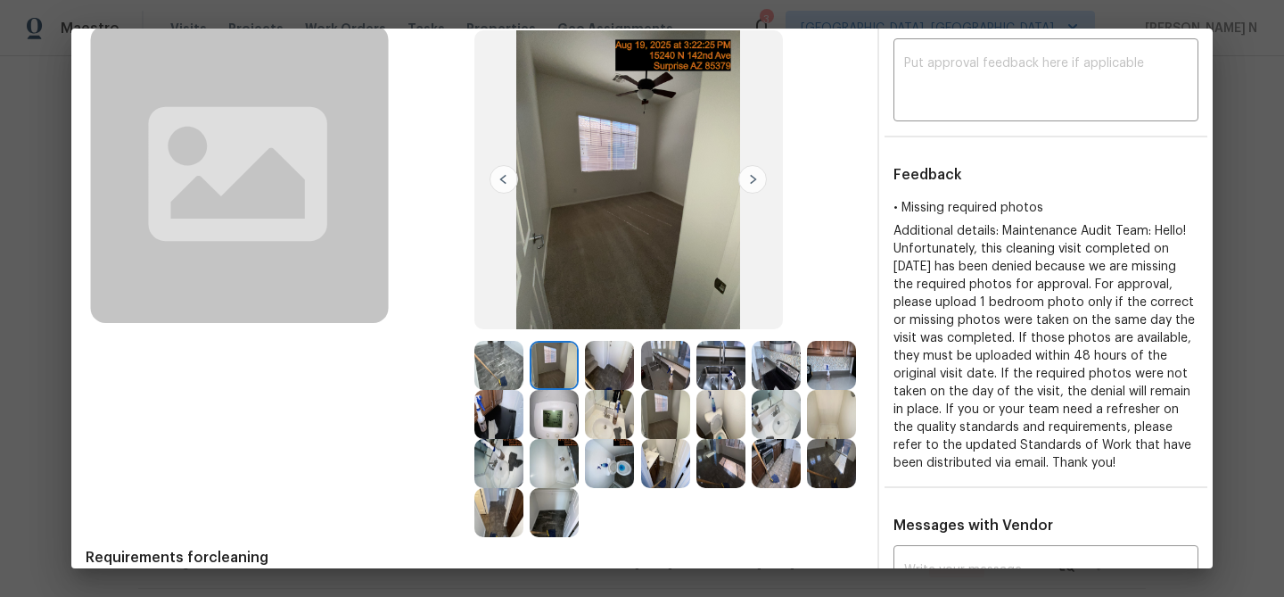
scroll to position [172, 0]
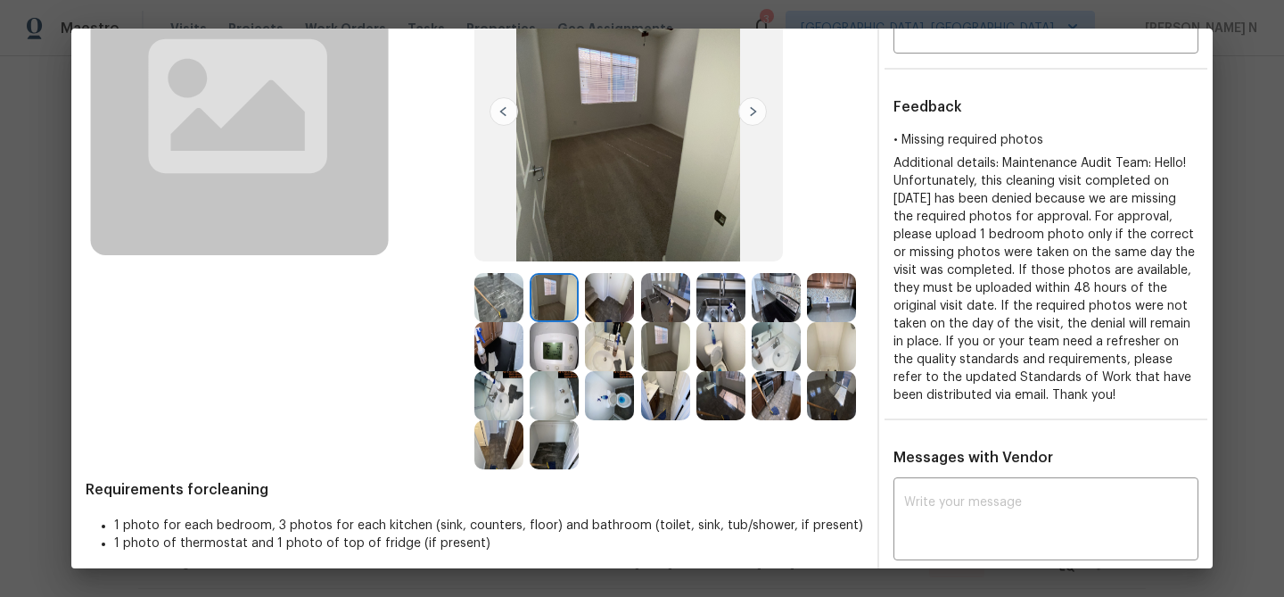
click at [520, 295] on img at bounding box center [498, 297] width 49 height 49
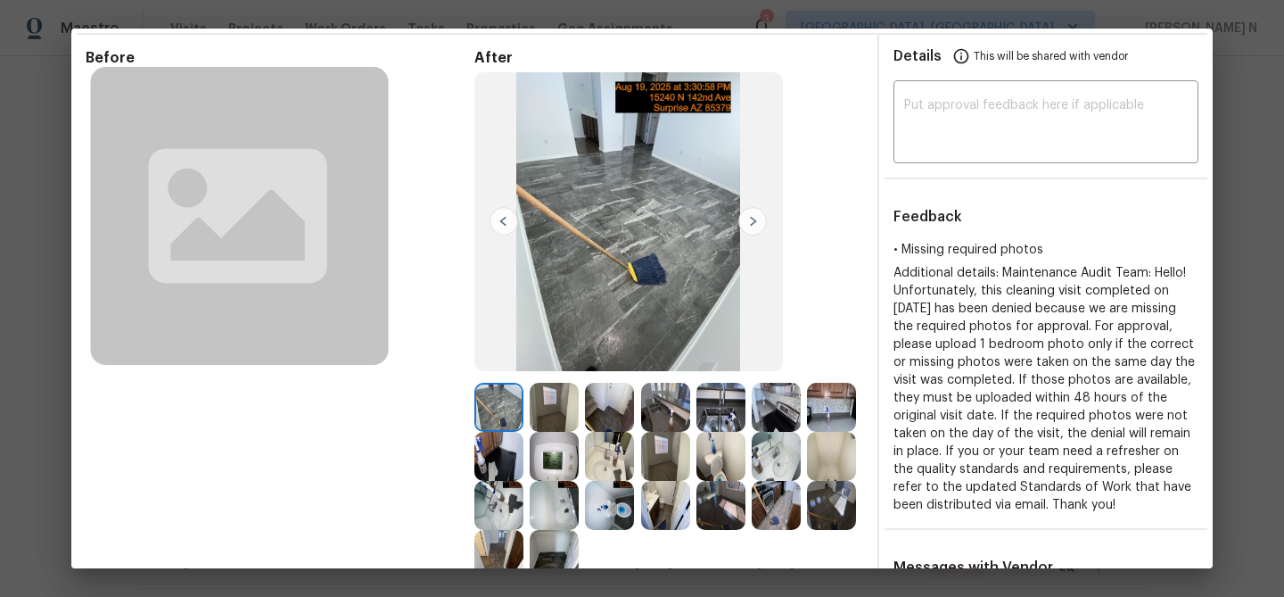
scroll to position [121, 0]
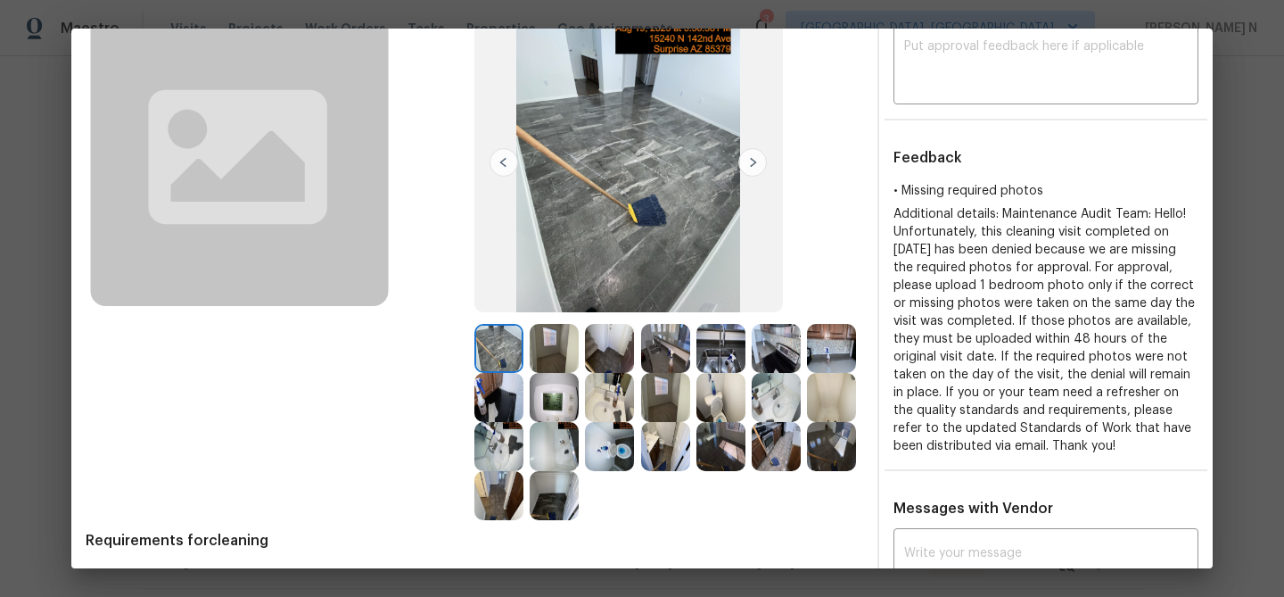
click at [561, 343] on img at bounding box center [554, 348] width 49 height 49
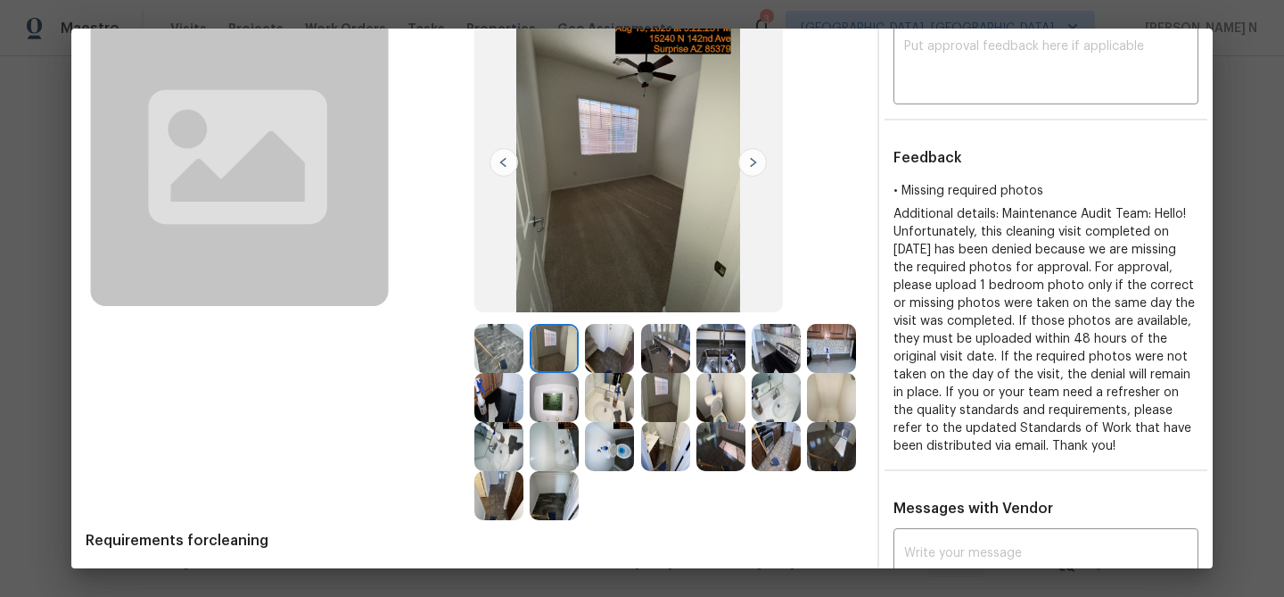
click at [666, 391] on img at bounding box center [665, 397] width 49 height 49
click at [843, 452] on img at bounding box center [831, 446] width 49 height 49
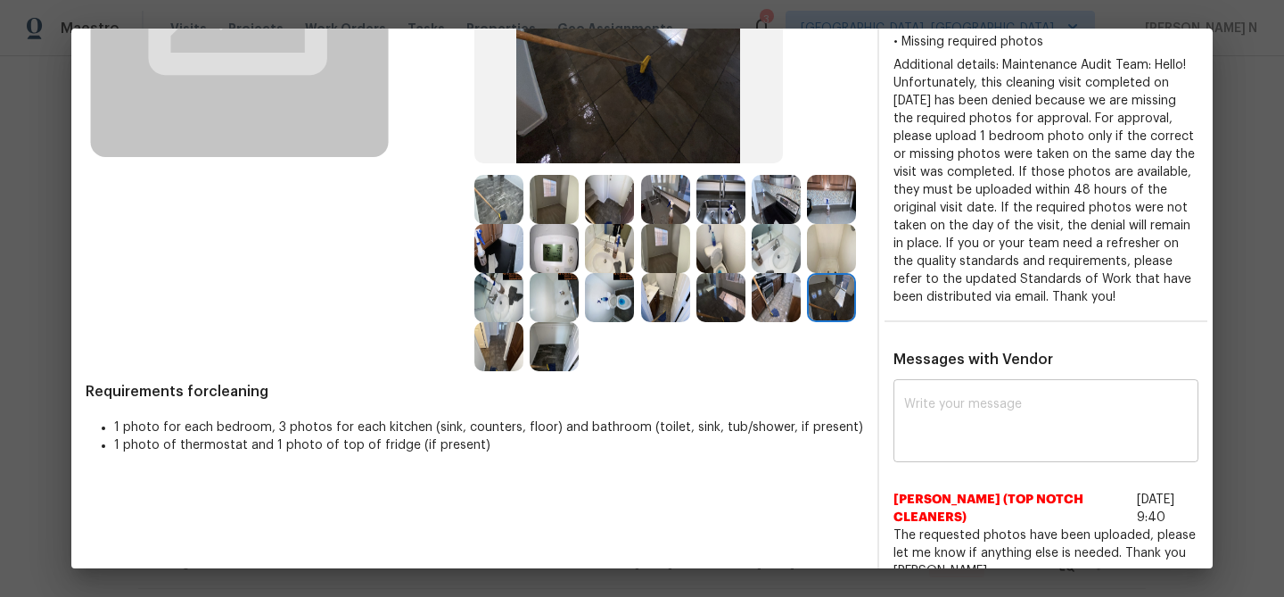
scroll to position [315, 0]
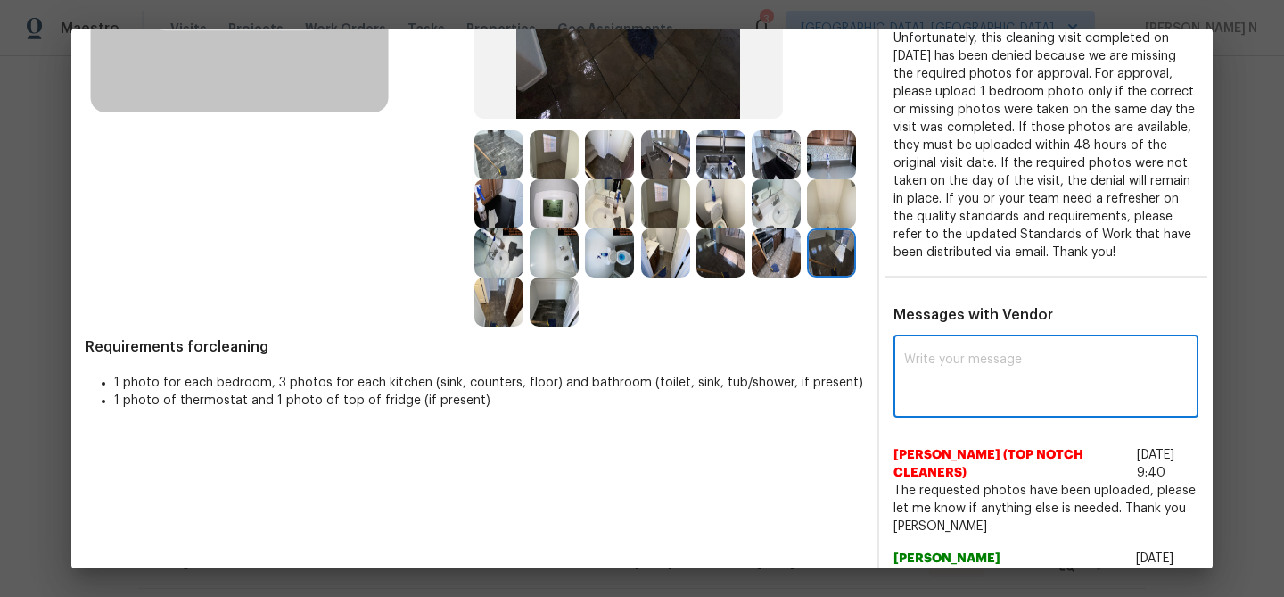
click at [984, 395] on textarea at bounding box center [1046, 378] width 284 height 50
paste textarea "Maintenance Audit Team: Hello! Thank you for uploading the photo, after further…"
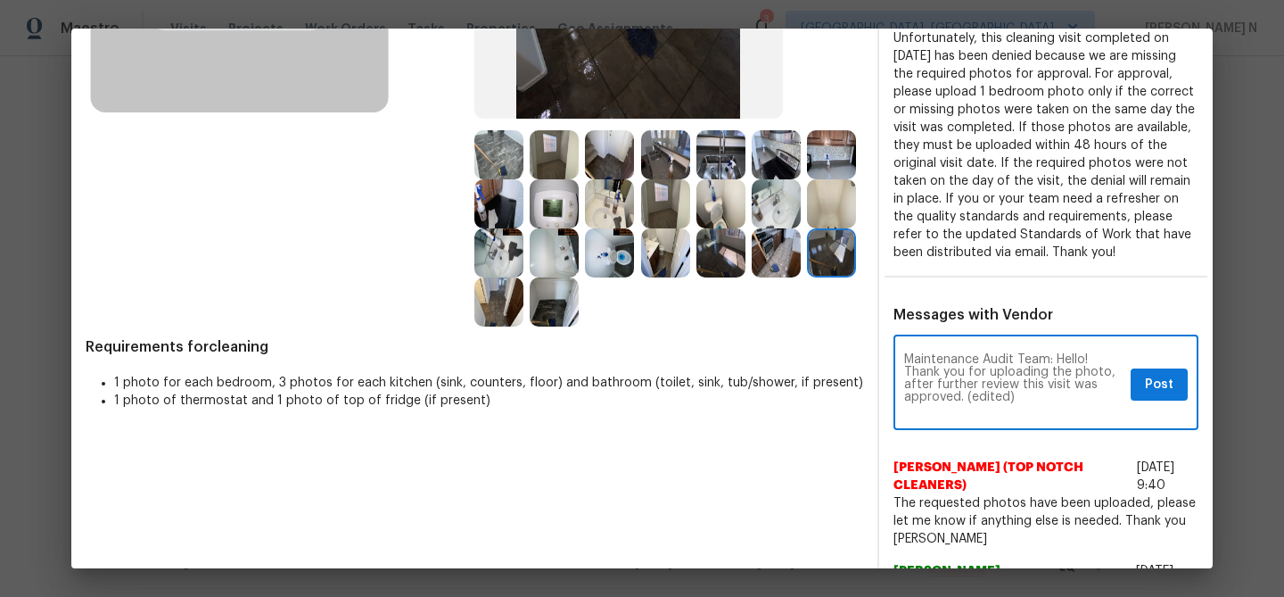
scroll to position [0, 0]
drag, startPoint x: 967, startPoint y: 415, endPoint x: 1017, endPoint y: 415, distance: 50.8
click at [1017, 415] on textarea "Maintenance Audit Team: Hello! Thank you for uploading the photo, after further…" at bounding box center [1013, 384] width 219 height 62
type textarea "Maintenance Audit Team: Hello! Thank you for uploading the photo, after further…"
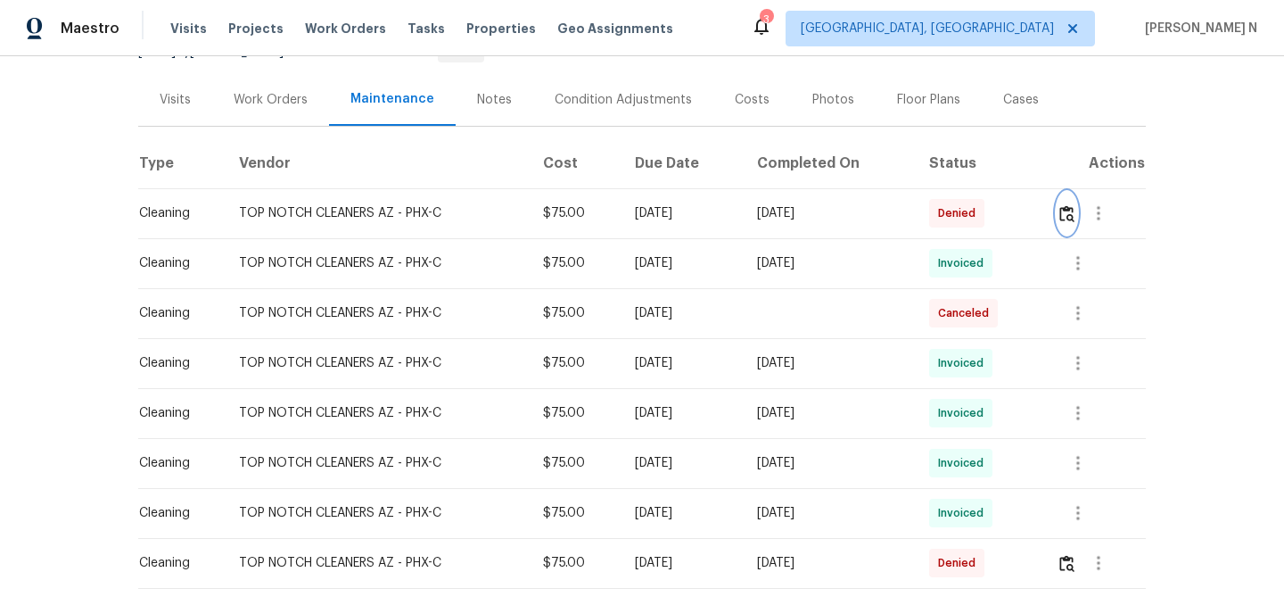
scroll to position [218, 0]
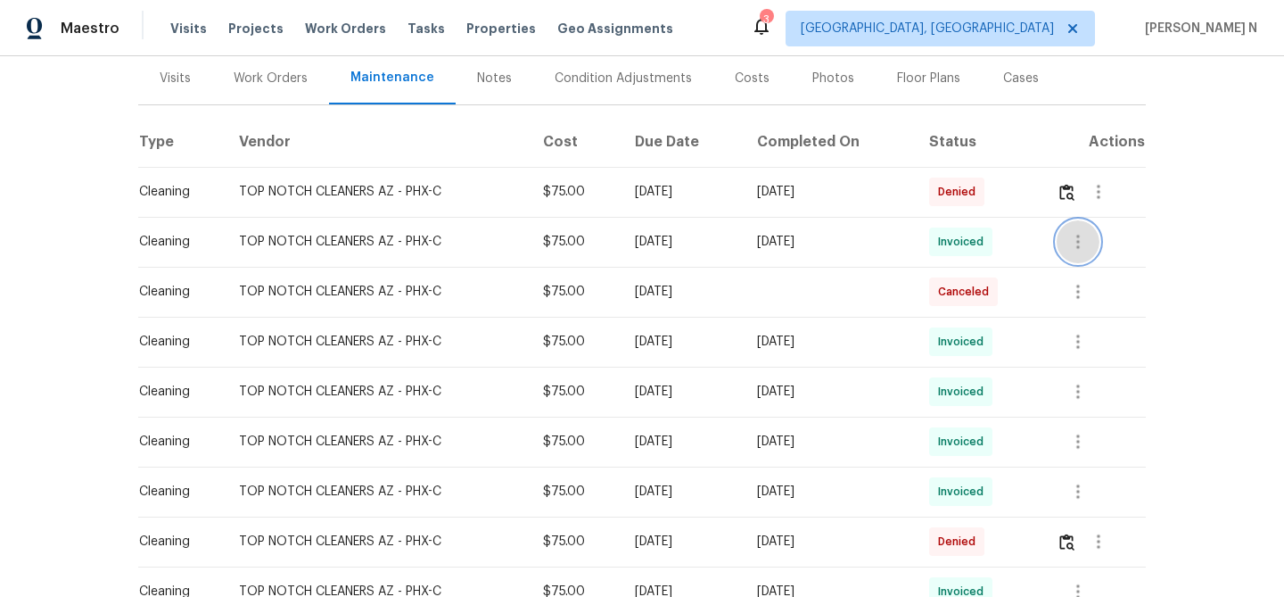
click at [1077, 239] on icon "button" at bounding box center [1077, 241] width 21 height 21
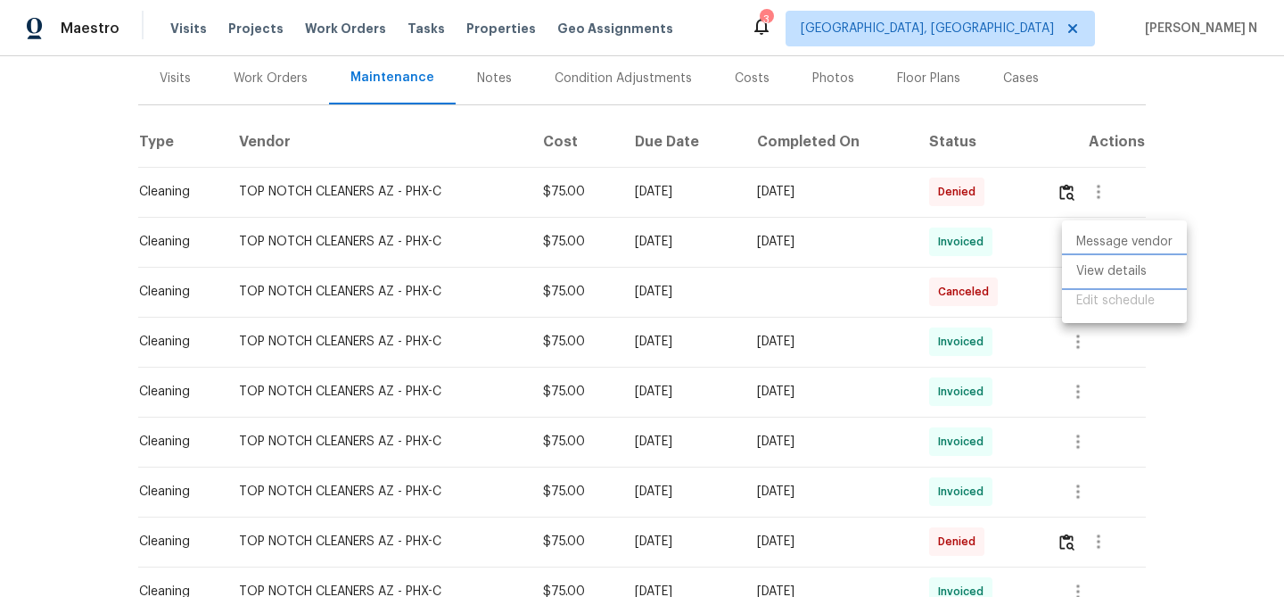
click at [1104, 273] on li "View details" at bounding box center [1124, 271] width 125 height 29
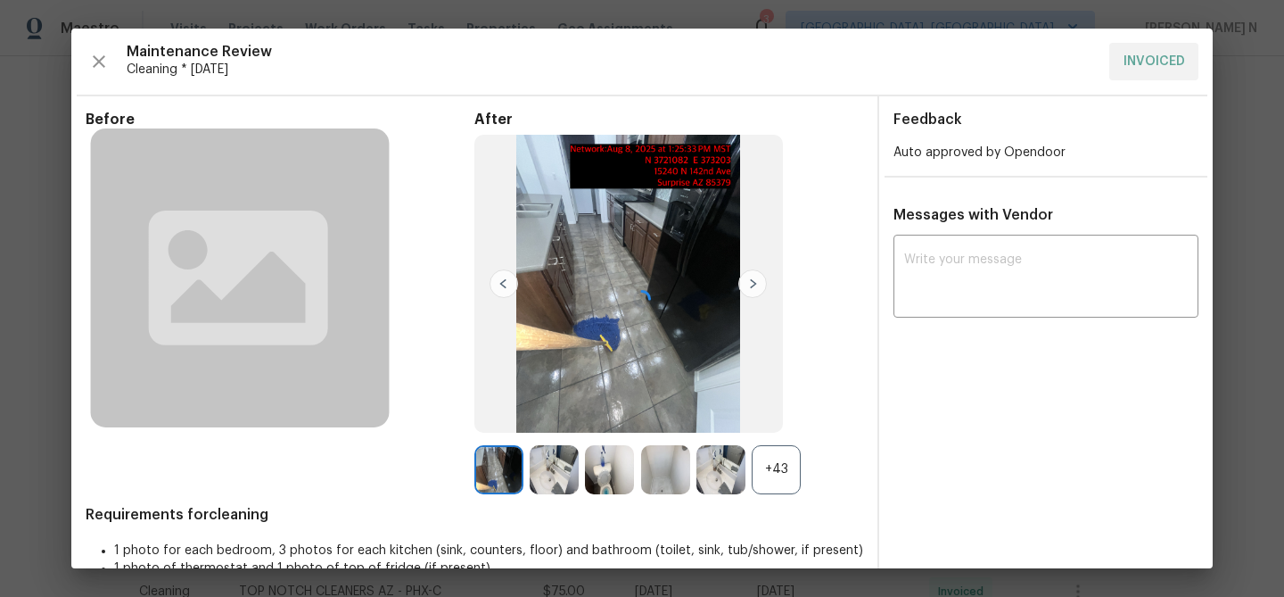
click at [770, 465] on div at bounding box center [641, 299] width 1141 height 540
click at [770, 466] on div at bounding box center [641, 299] width 1141 height 540
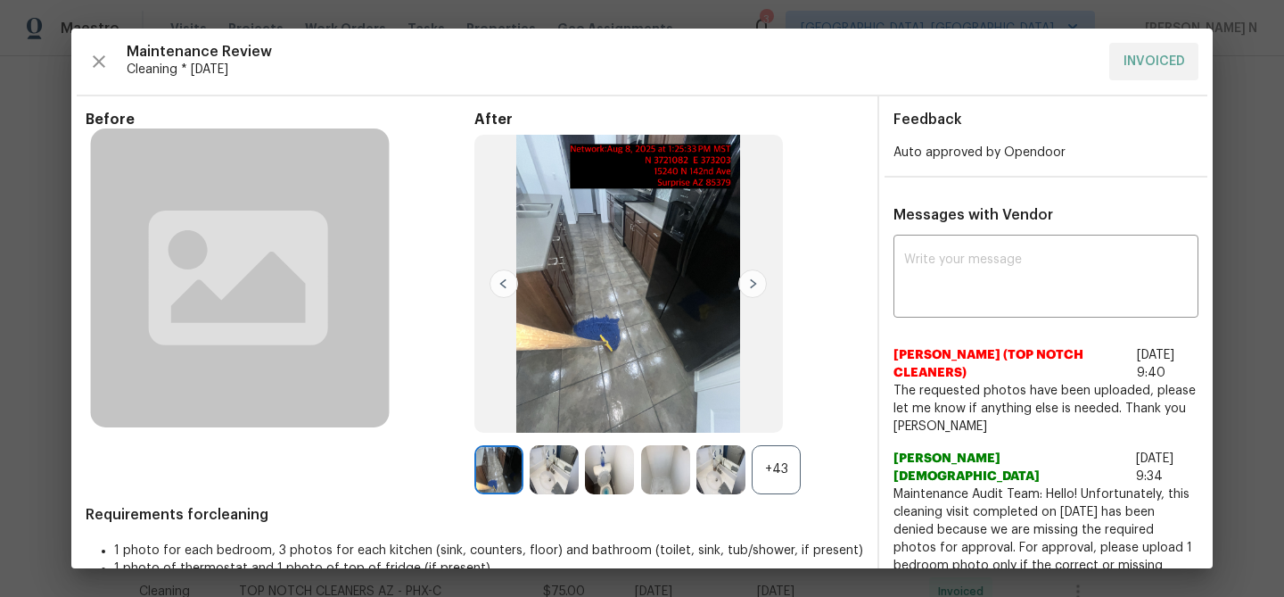
click at [770, 466] on div "+43" at bounding box center [776, 469] width 49 height 49
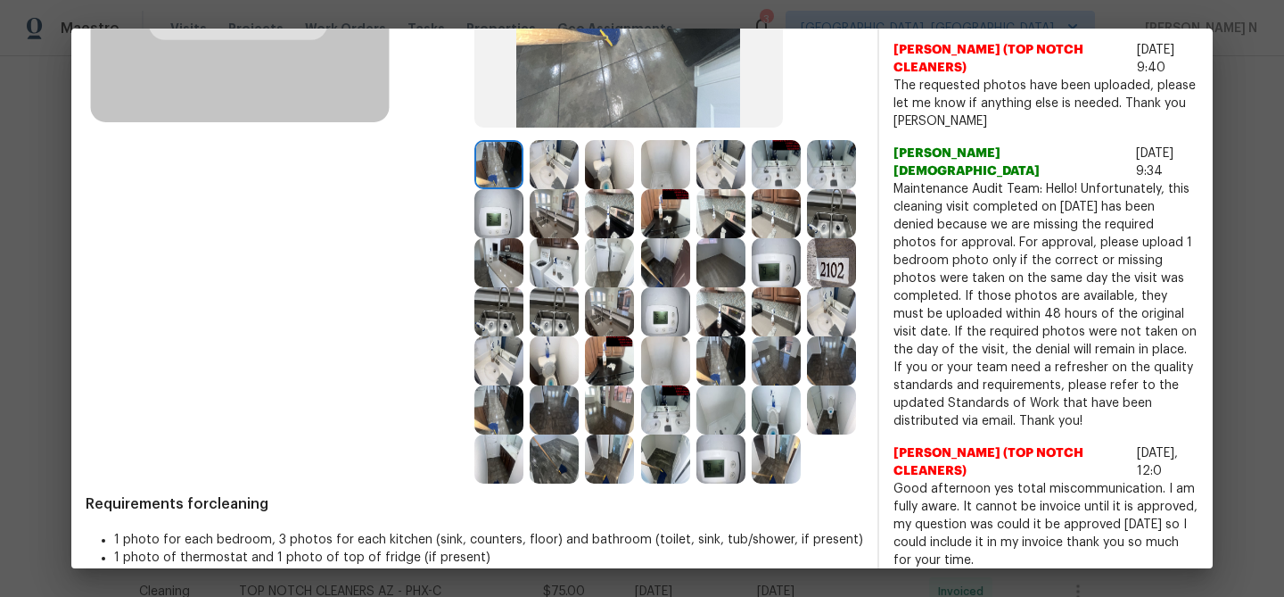
scroll to position [284, 0]
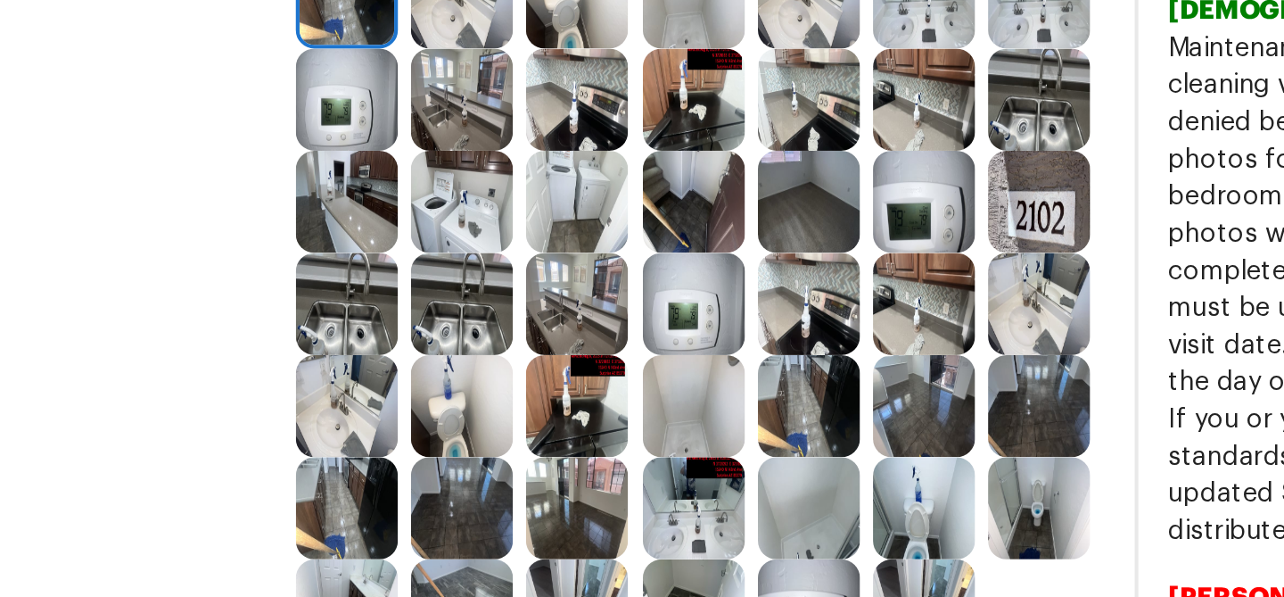
click at [726, 289] on img at bounding box center [720, 283] width 49 height 49
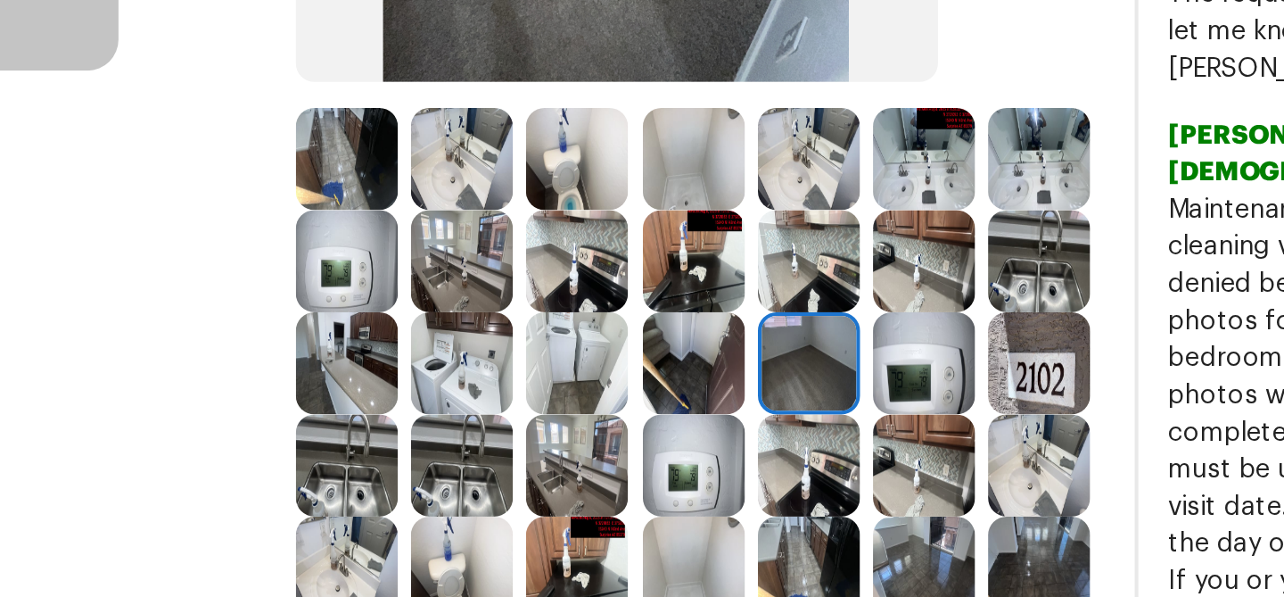
scroll to position [188, 0]
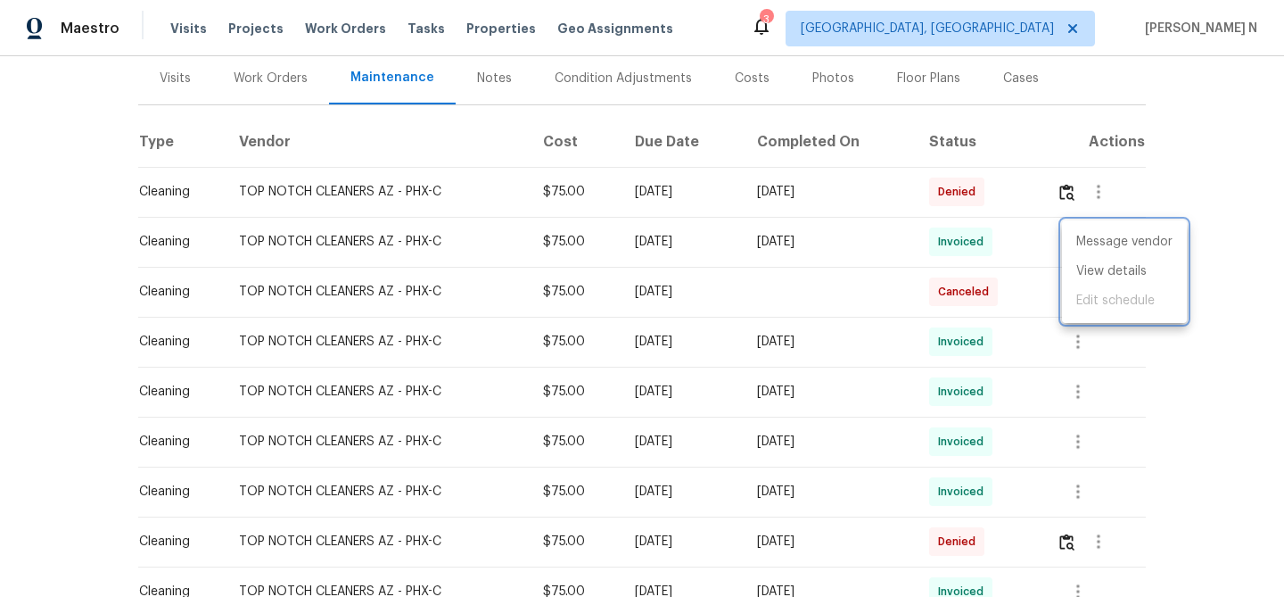
click at [939, 256] on div at bounding box center [642, 298] width 1284 height 597
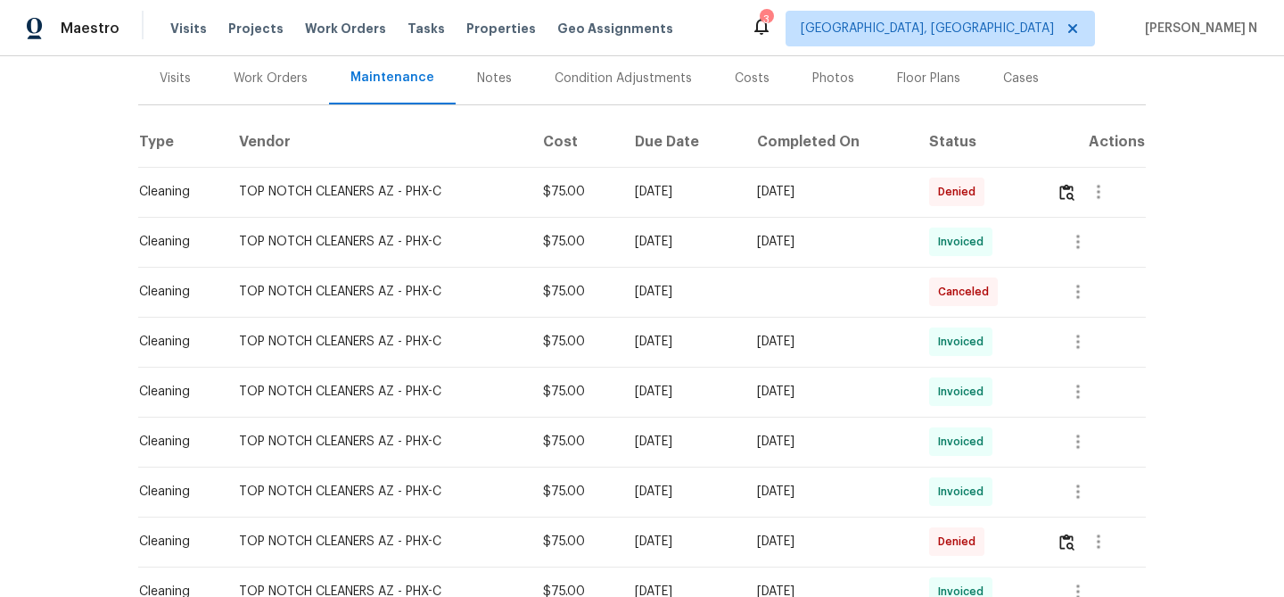
click at [1055, 194] on td at bounding box center [1093, 192] width 103 height 50
click at [1074, 194] on img "button" at bounding box center [1066, 192] width 15 height 17
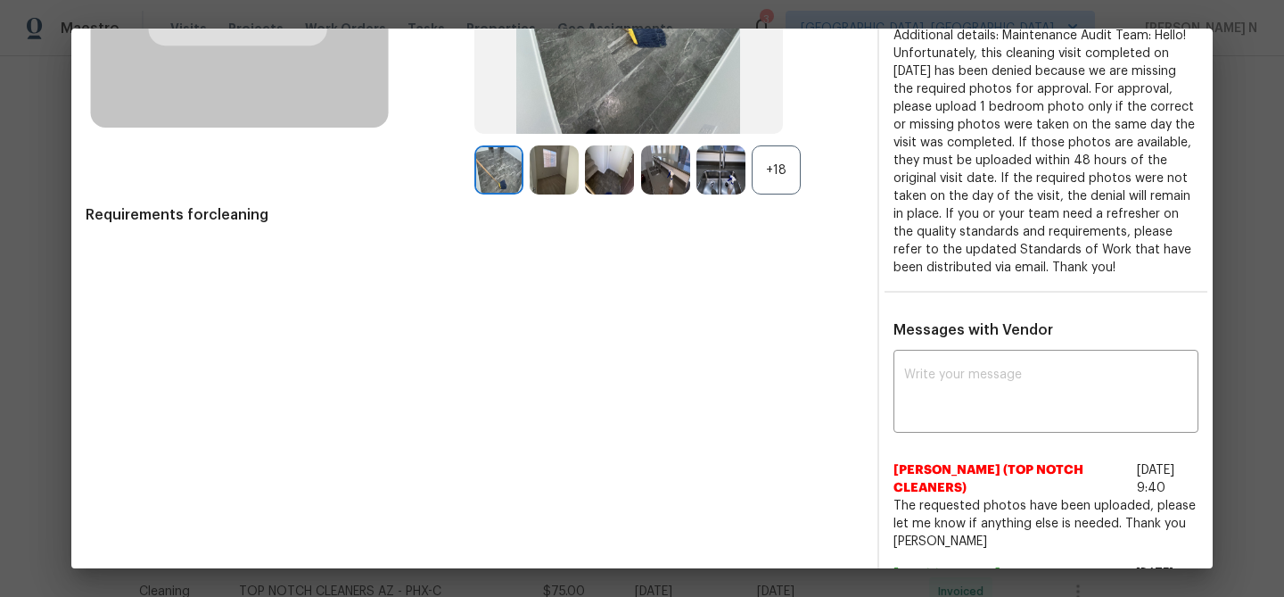
scroll to position [358, 0]
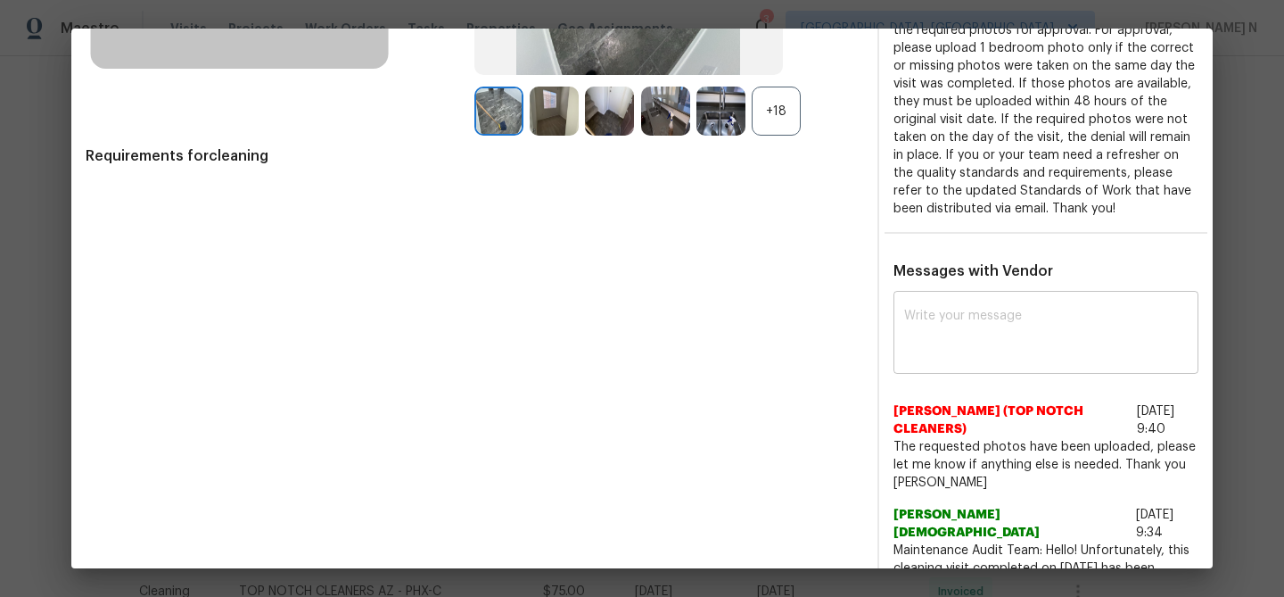
click at [1000, 342] on textarea at bounding box center [1046, 334] width 284 height 50
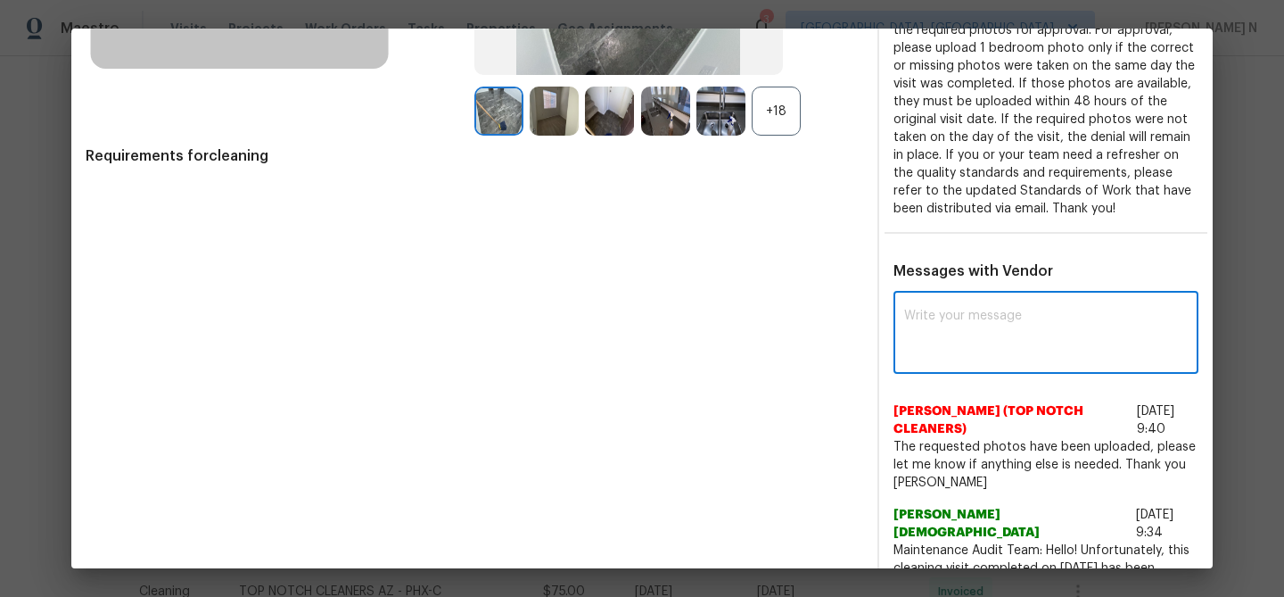
paste textarea "Maintenance Audit Team: Hello! Thank you for uploading the photo, after further…"
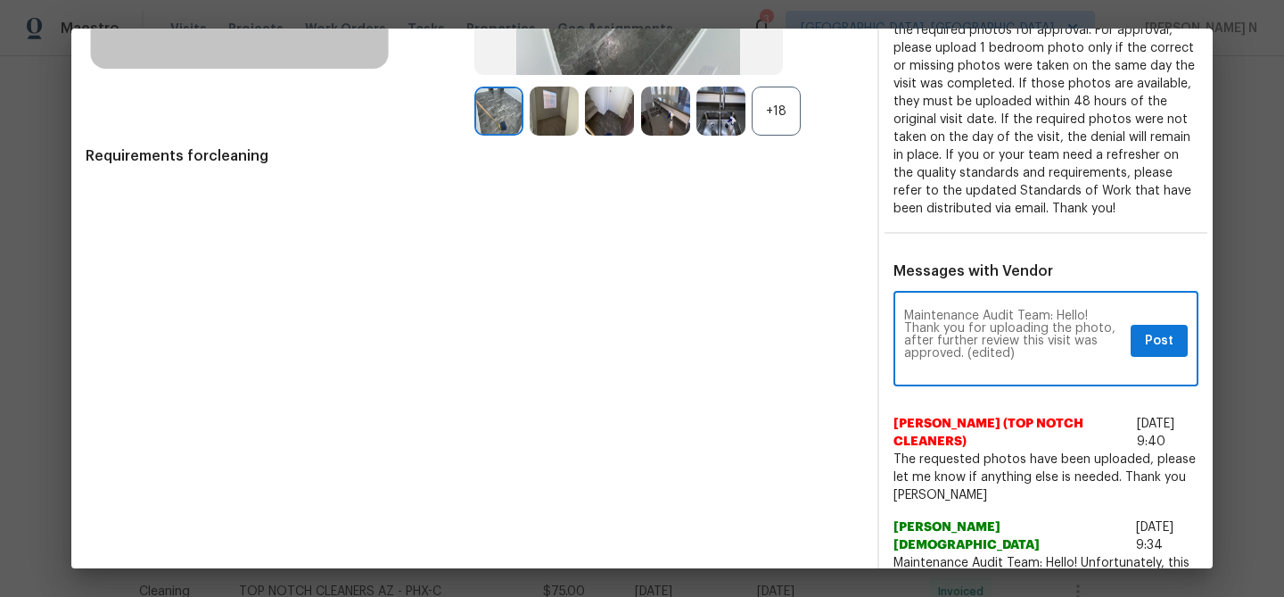
scroll to position [0, 0]
drag, startPoint x: 966, startPoint y: 372, endPoint x: 1055, endPoint y: 371, distance: 89.2
click at [1054, 372] on textarea "Maintenance Audit Team: Hello! Thank you for uploading the photo, after further…" at bounding box center [1013, 340] width 219 height 62
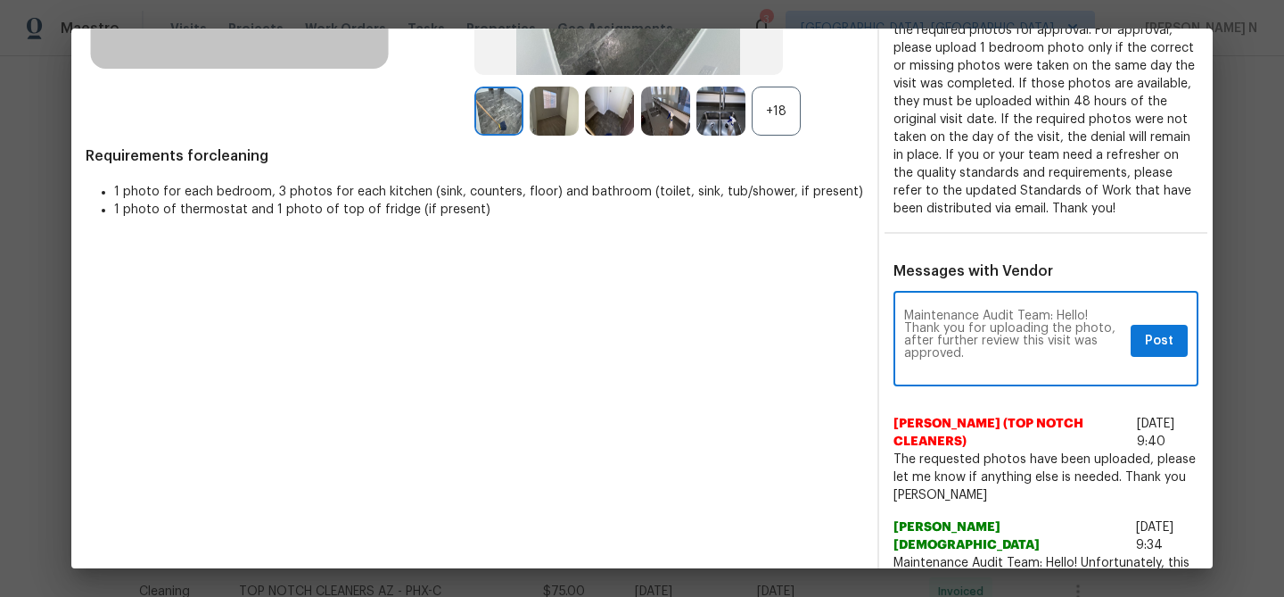
type textarea "Maintenance Audit Team: Hello! Thank you for uploading the photo, after further…"
click at [1163, 335] on div "Maintenance Audit Team: Hello! Thank you for uploading the photo, after further…" at bounding box center [1046, 340] width 305 height 91
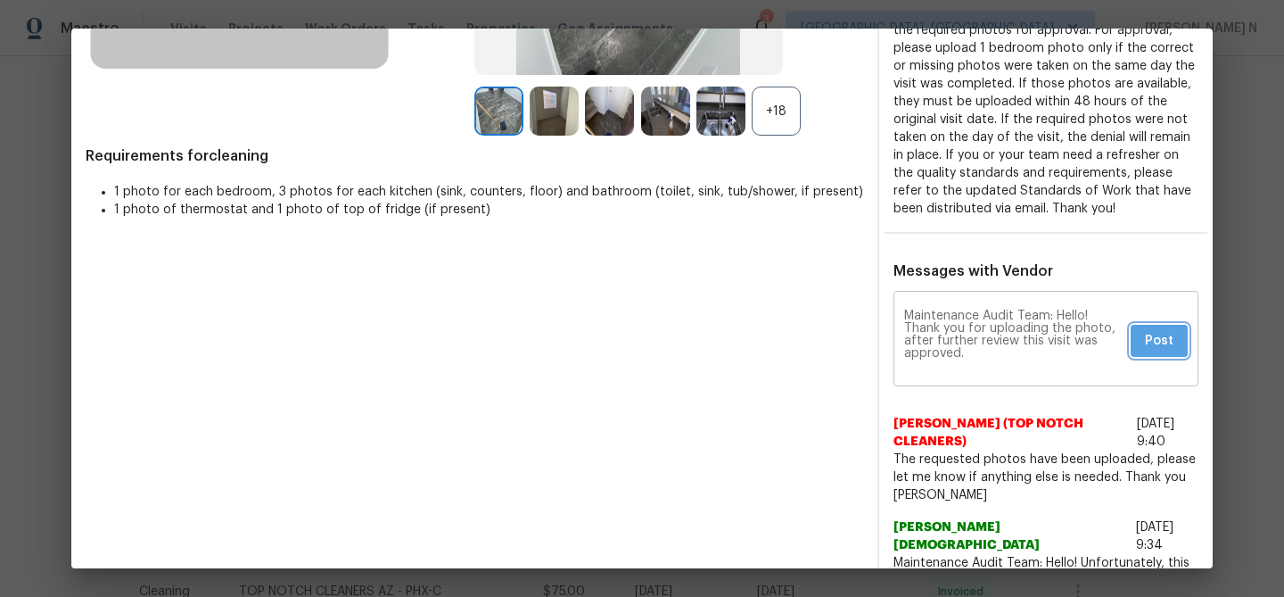
click at [1161, 352] on span "Post" at bounding box center [1159, 341] width 29 height 22
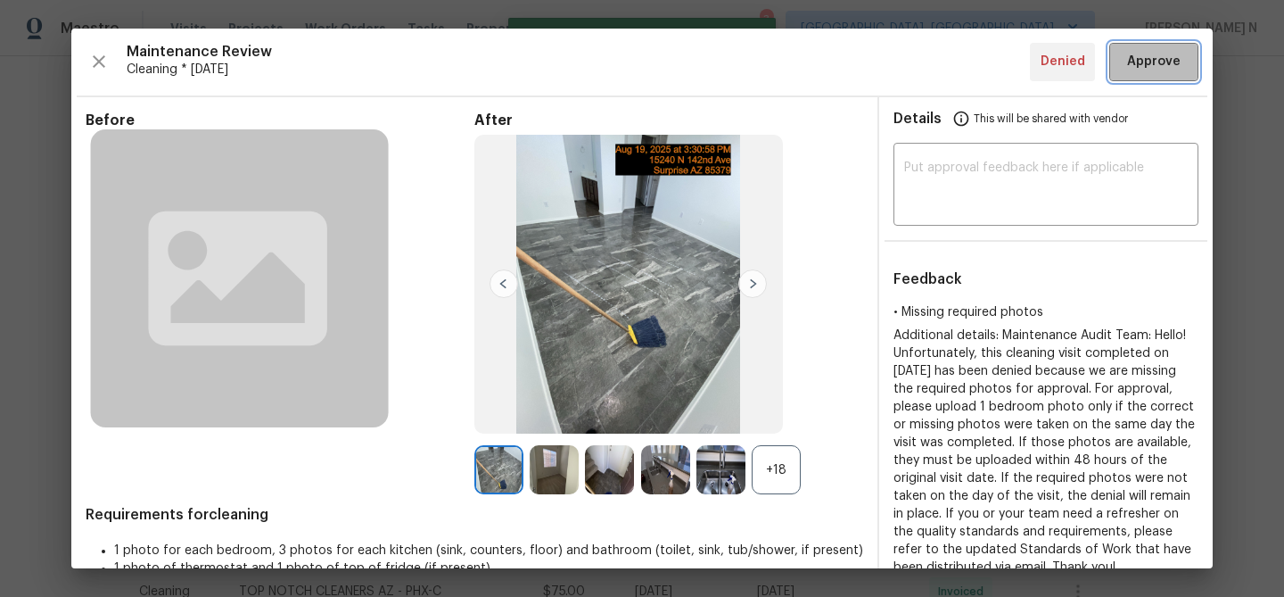
click at [1140, 73] on button "Approve" at bounding box center [1153, 62] width 89 height 38
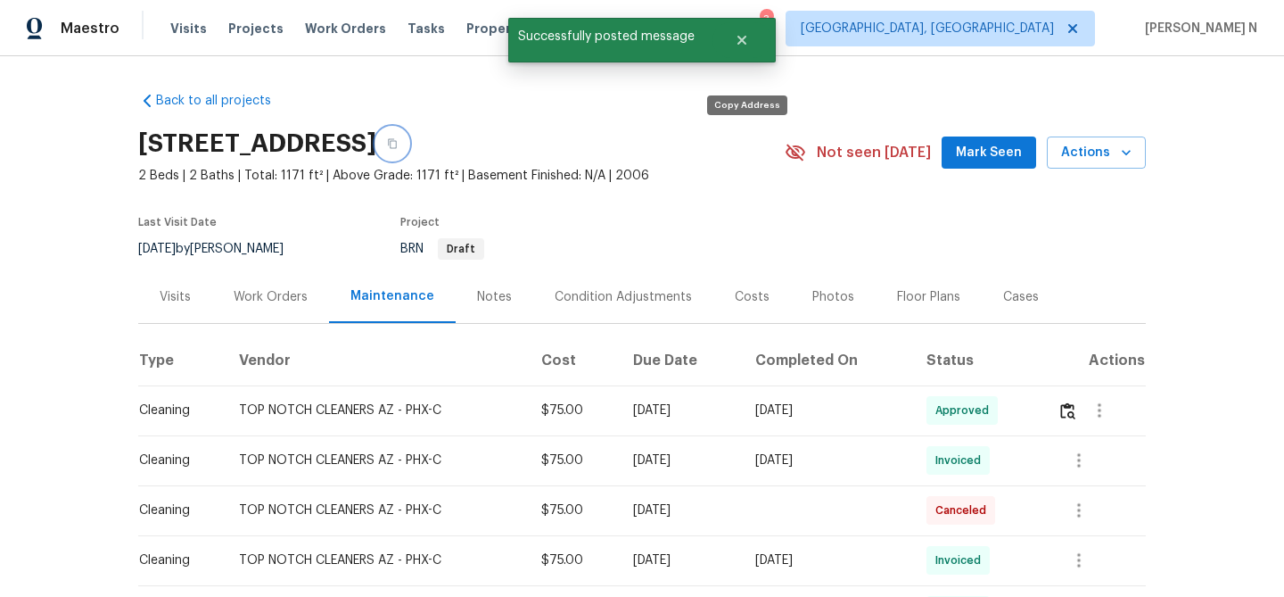
click at [397, 145] on icon "button" at bounding box center [392, 144] width 9 height 10
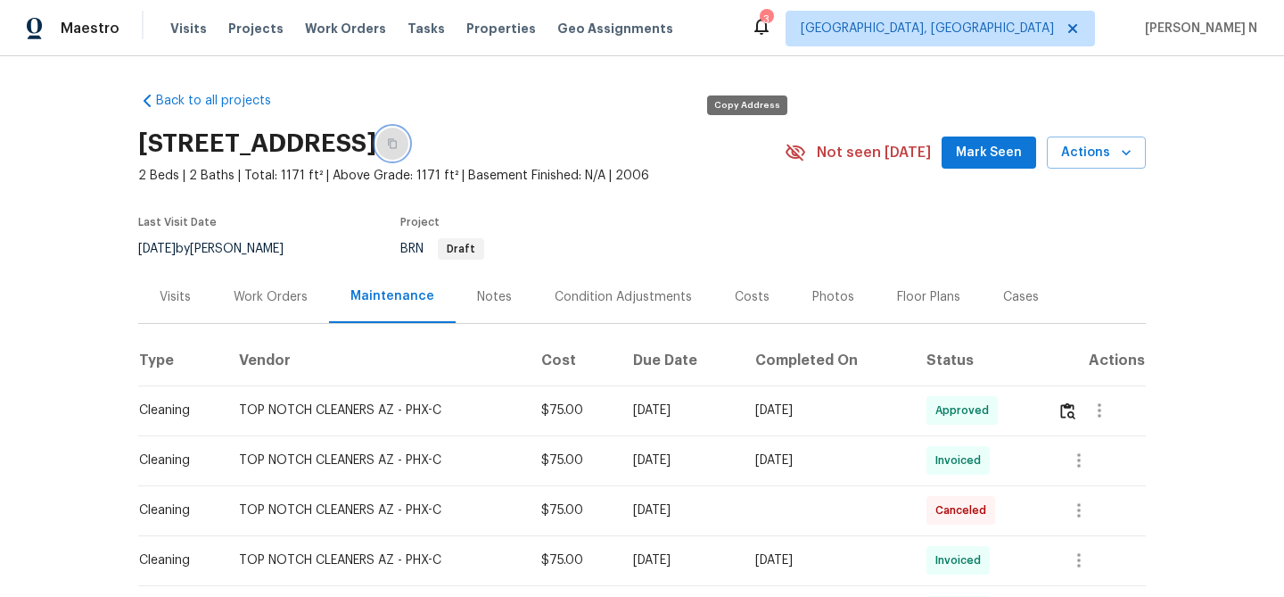
click at [398, 143] on icon "button" at bounding box center [392, 143] width 11 height 11
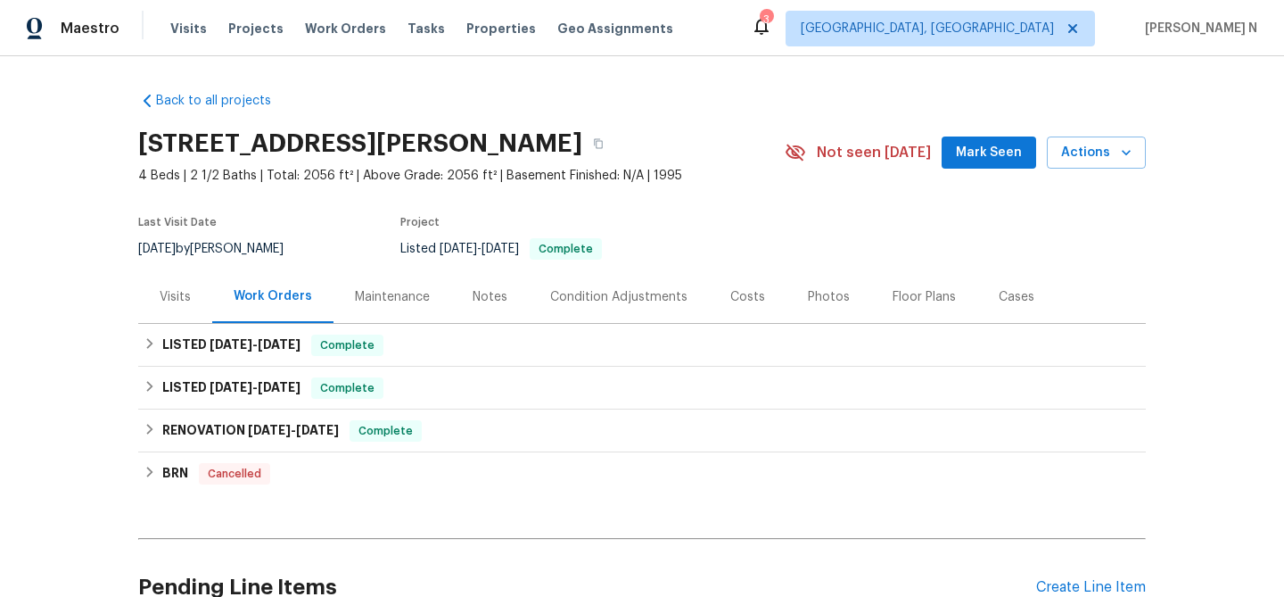
click at [389, 284] on div "Maintenance" at bounding box center [393, 296] width 118 height 53
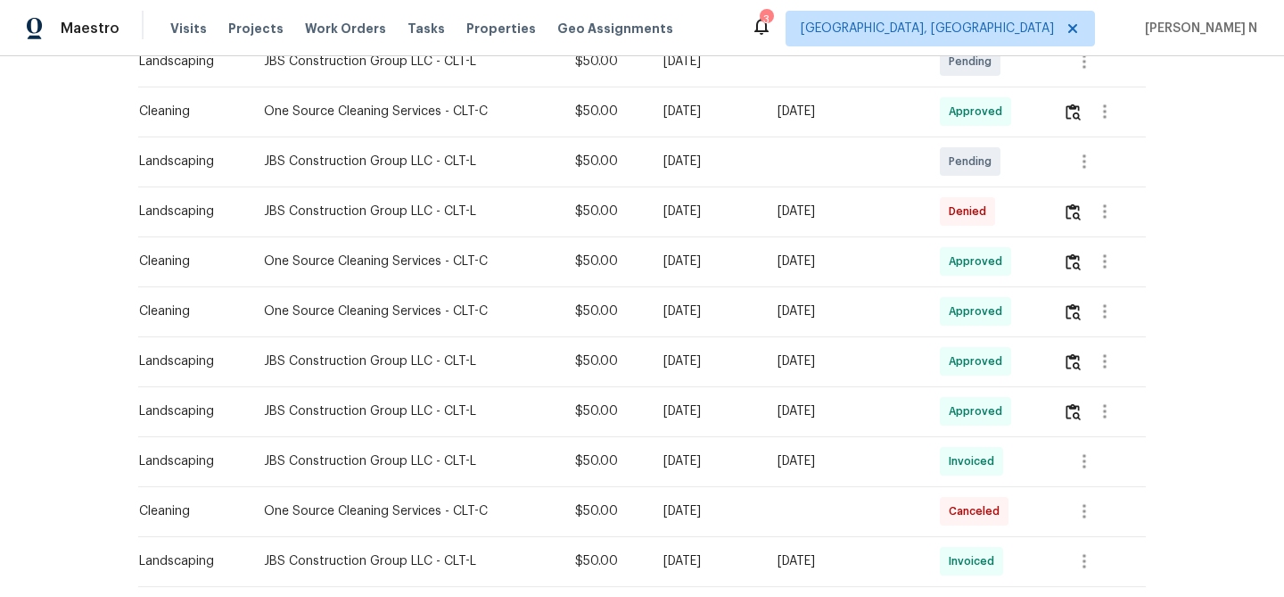
scroll to position [373, 0]
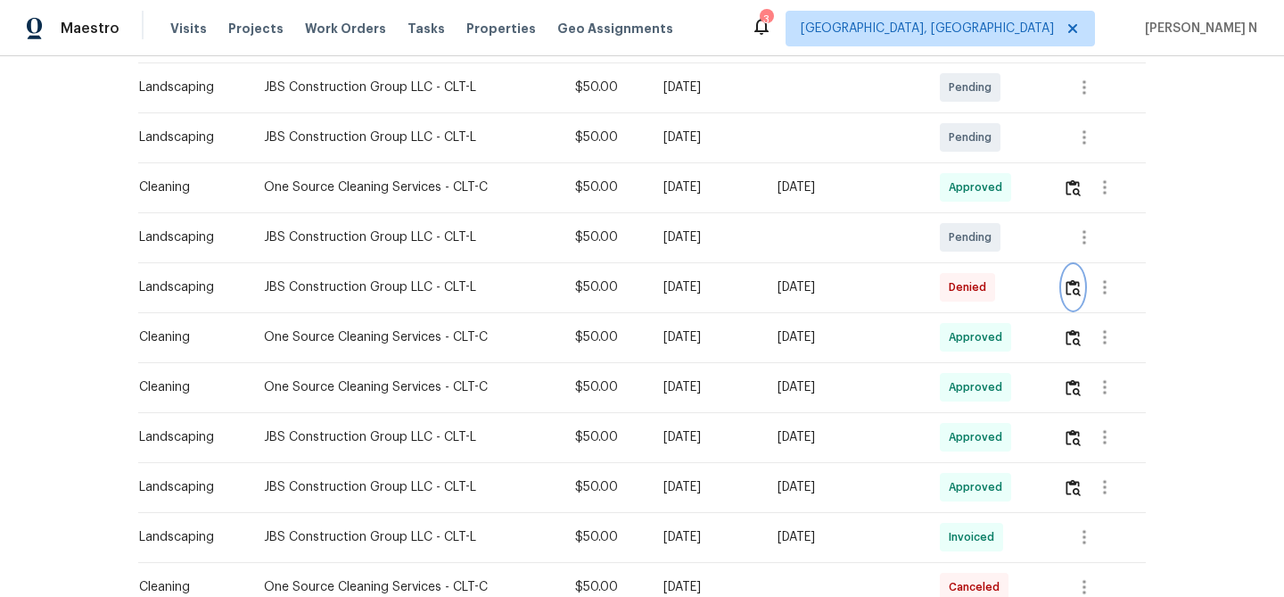
click at [1081, 290] on img "button" at bounding box center [1073, 287] width 15 height 17
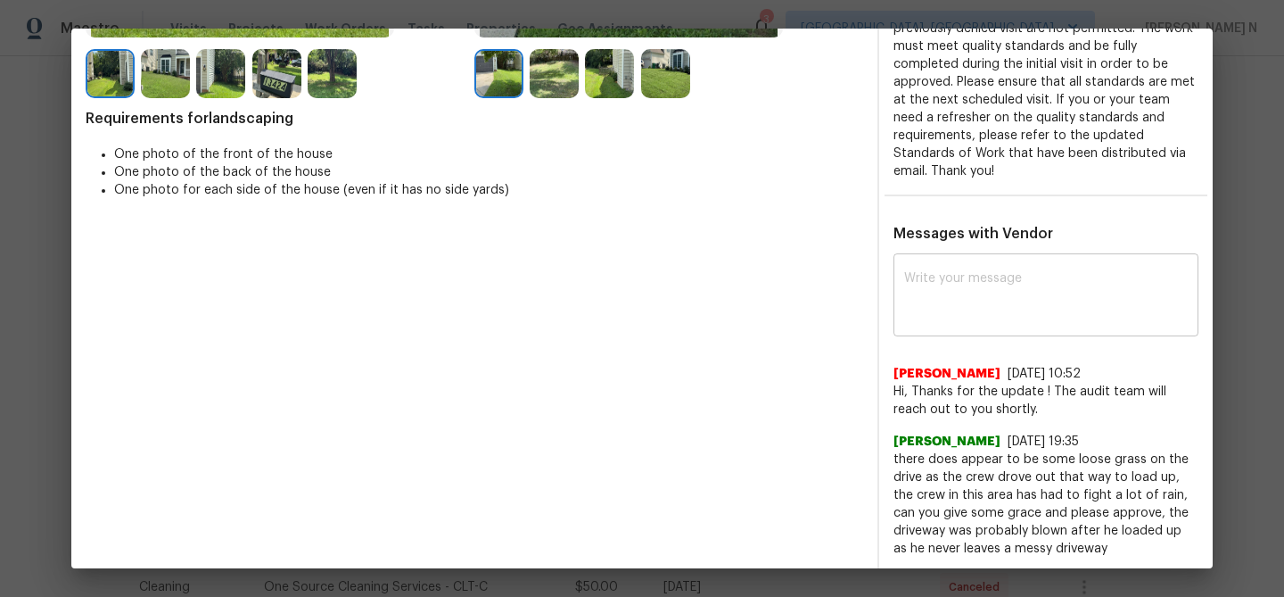
scroll to position [416, 0]
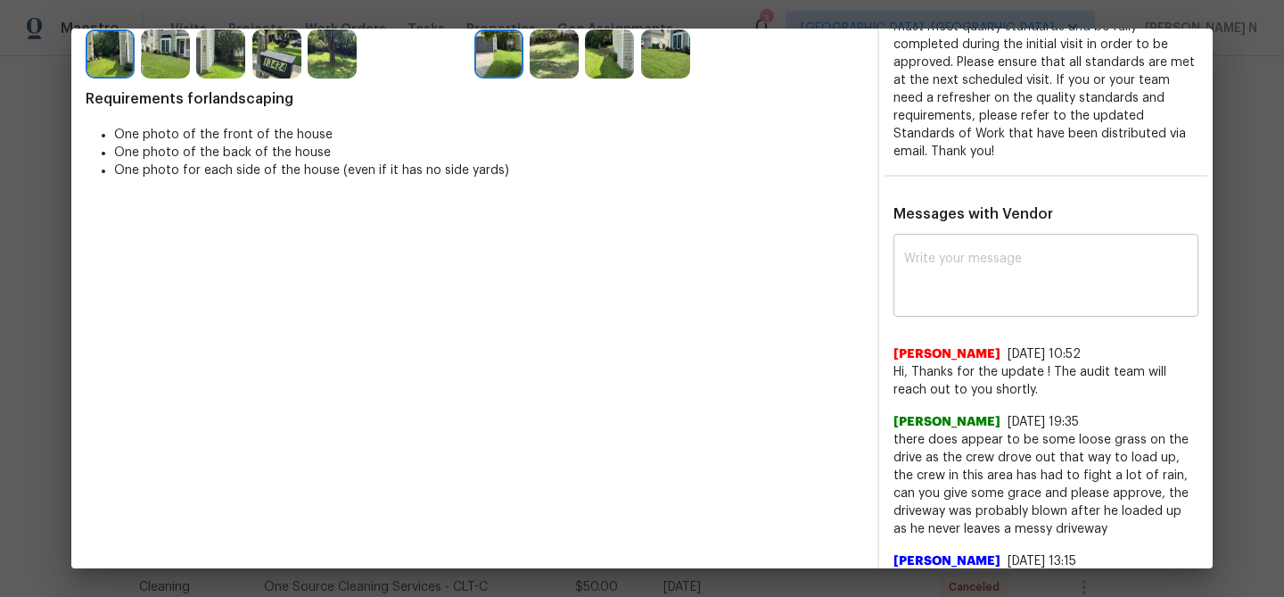
click at [943, 262] on textarea at bounding box center [1046, 277] width 284 height 50
paste textarea "Maintenance Audit Team: Hello! Thank you for the feedback after further review …"
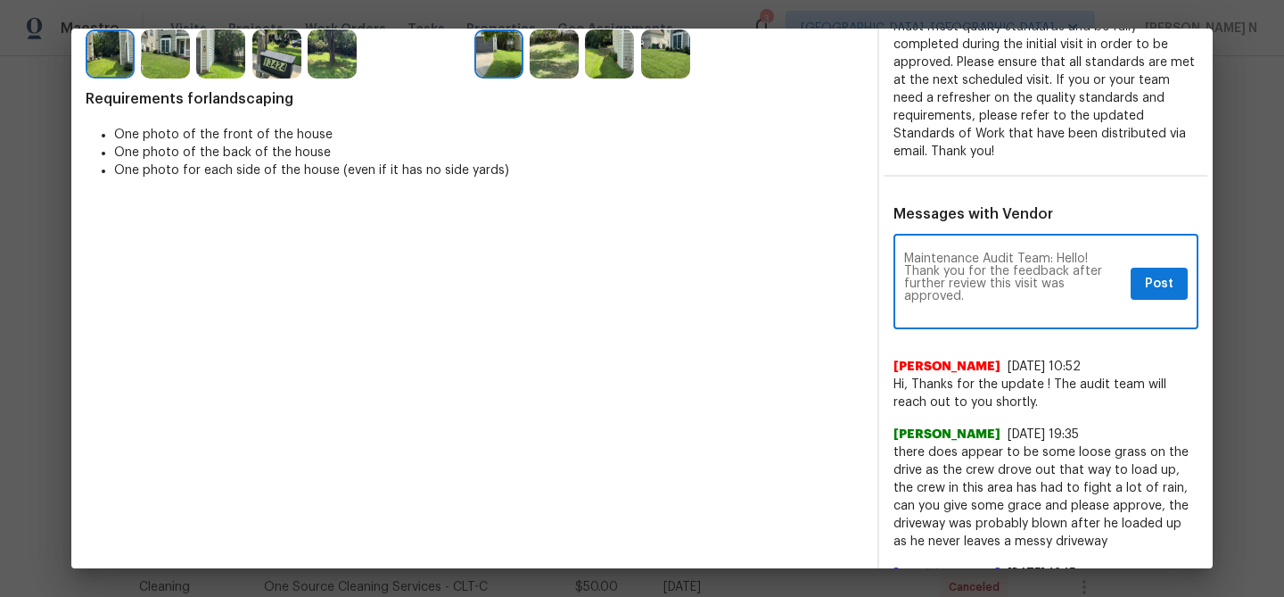
scroll to position [0, 0]
type textarea "Maintenance Audit Team: Hello! Thank you for the feedback after further review …"
click at [1169, 279] on button "Post" at bounding box center [1159, 284] width 57 height 33
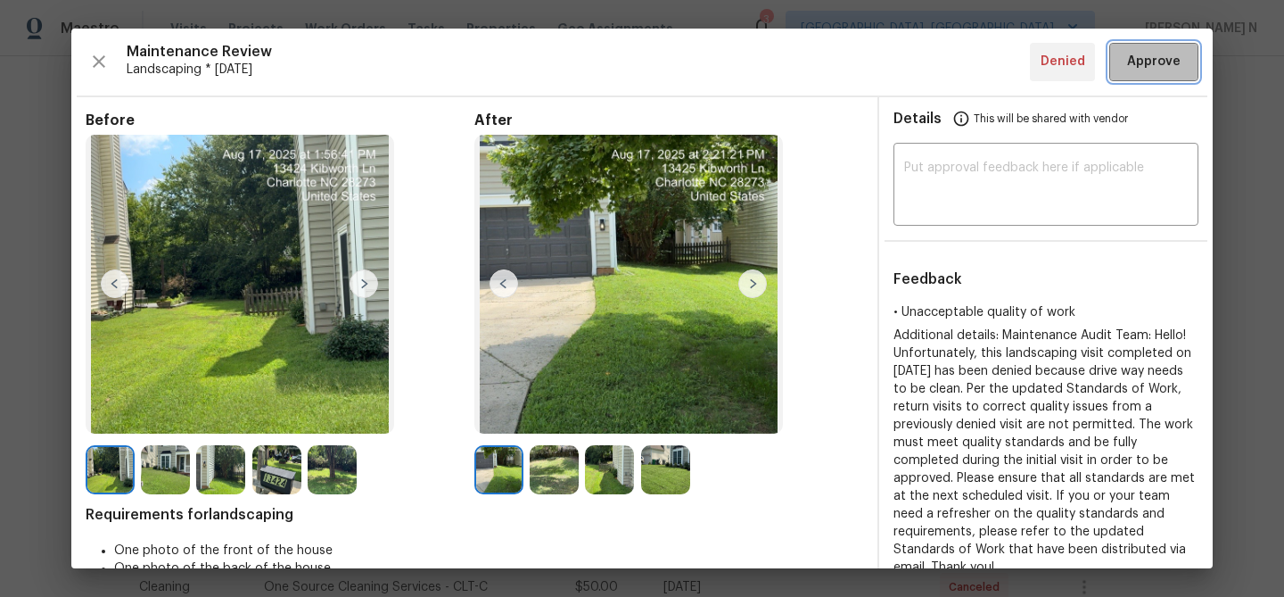
click at [1127, 43] on button "Approve" at bounding box center [1153, 62] width 89 height 38
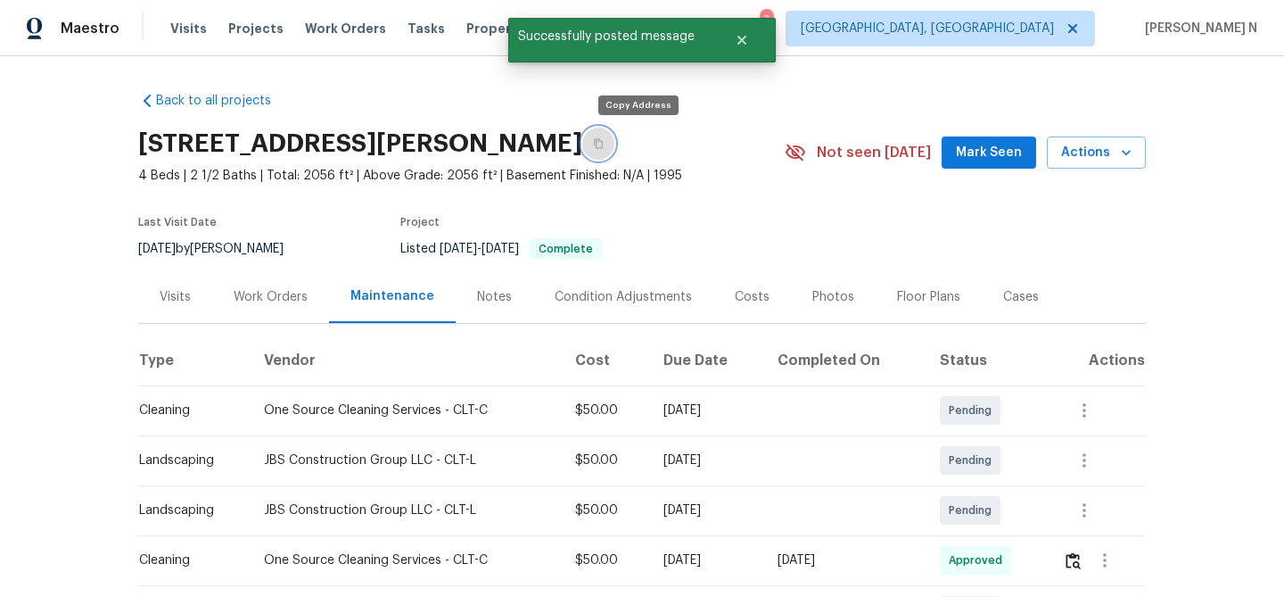
click at [614, 153] on button "button" at bounding box center [598, 144] width 32 height 32
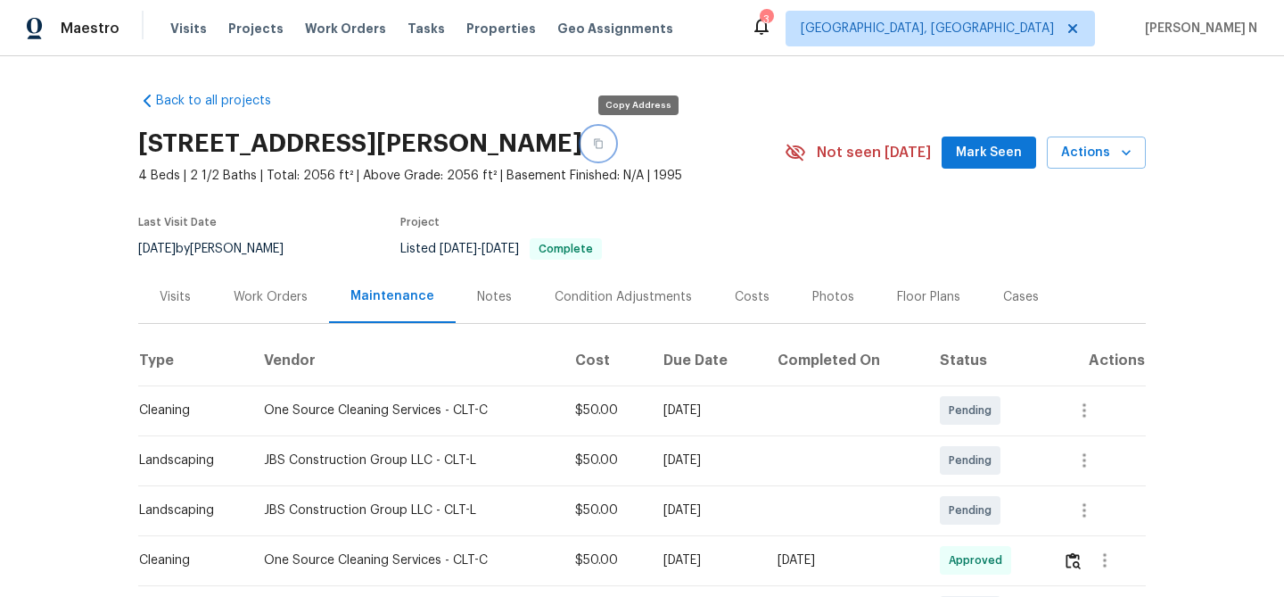
click at [614, 147] on button "button" at bounding box center [598, 144] width 32 height 32
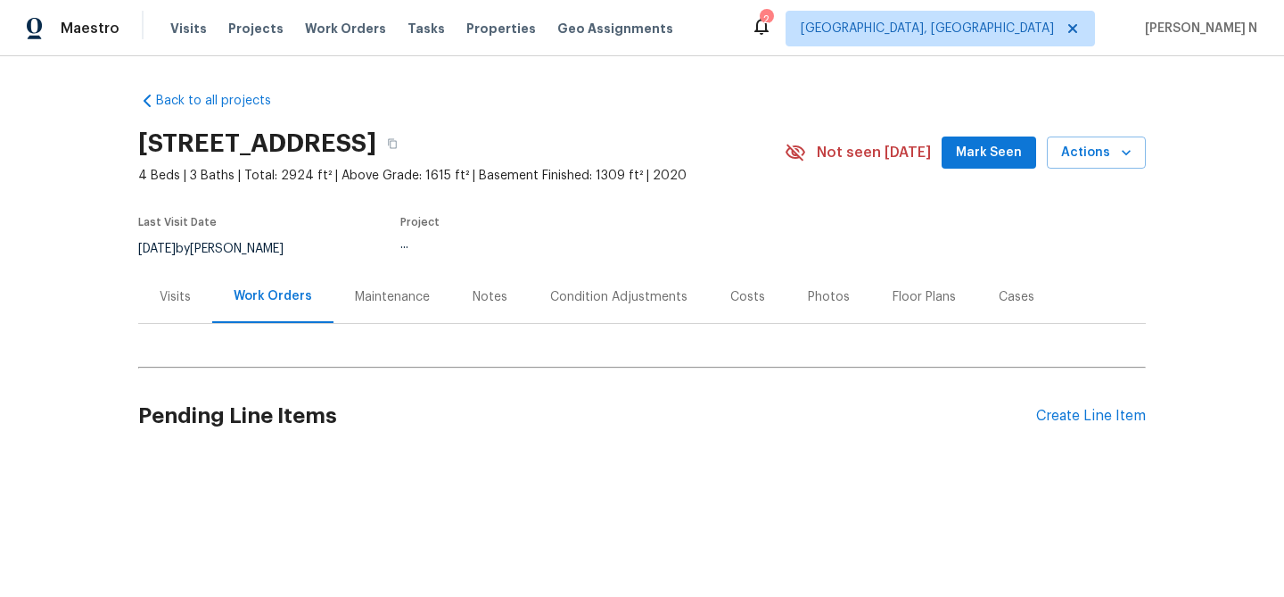
click at [371, 304] on div "Maintenance" at bounding box center [392, 297] width 75 height 18
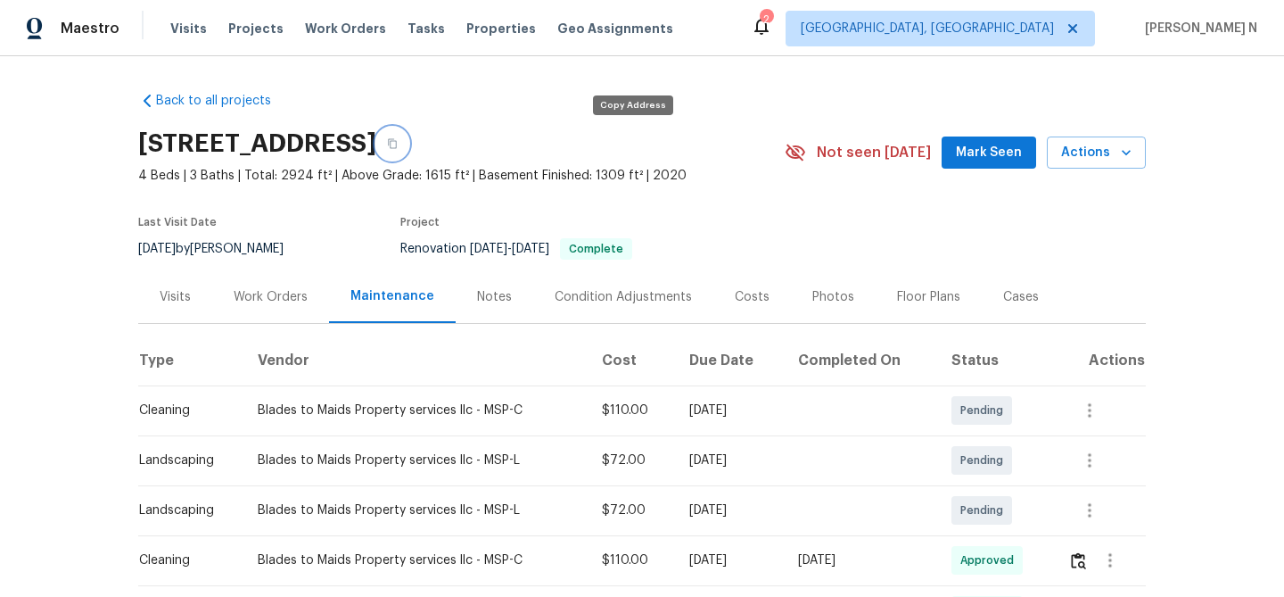
click at [397, 144] on icon "button" at bounding box center [392, 144] width 9 height 10
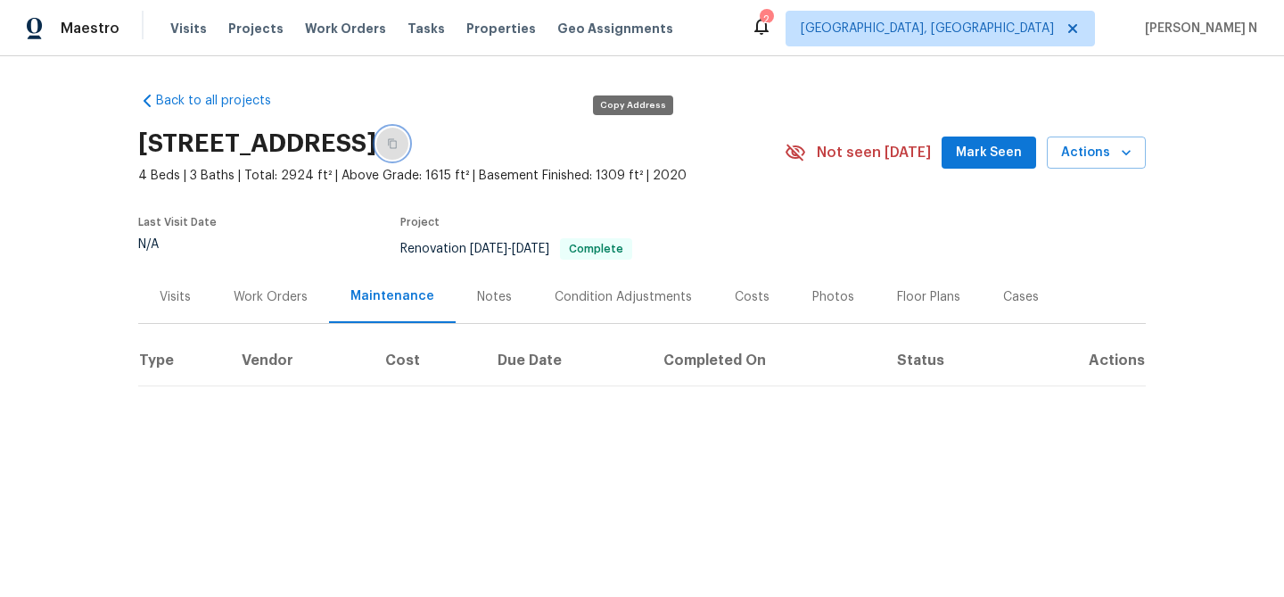
click at [398, 143] on icon "button" at bounding box center [392, 143] width 11 height 11
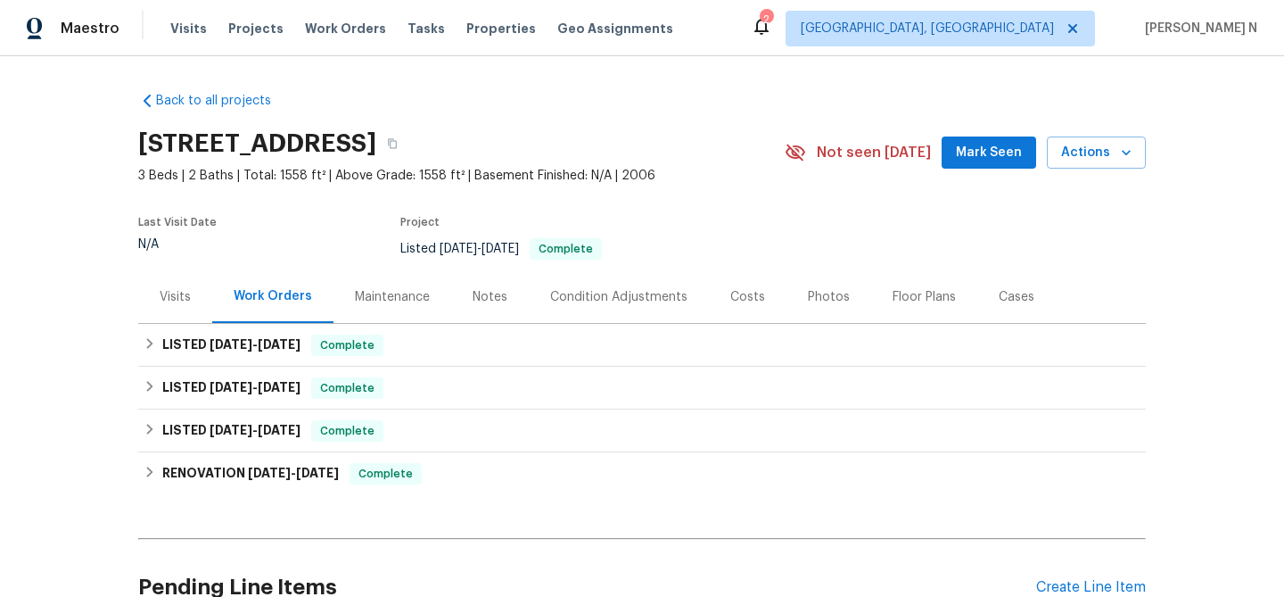
click at [383, 295] on div "Maintenance" at bounding box center [392, 297] width 75 height 18
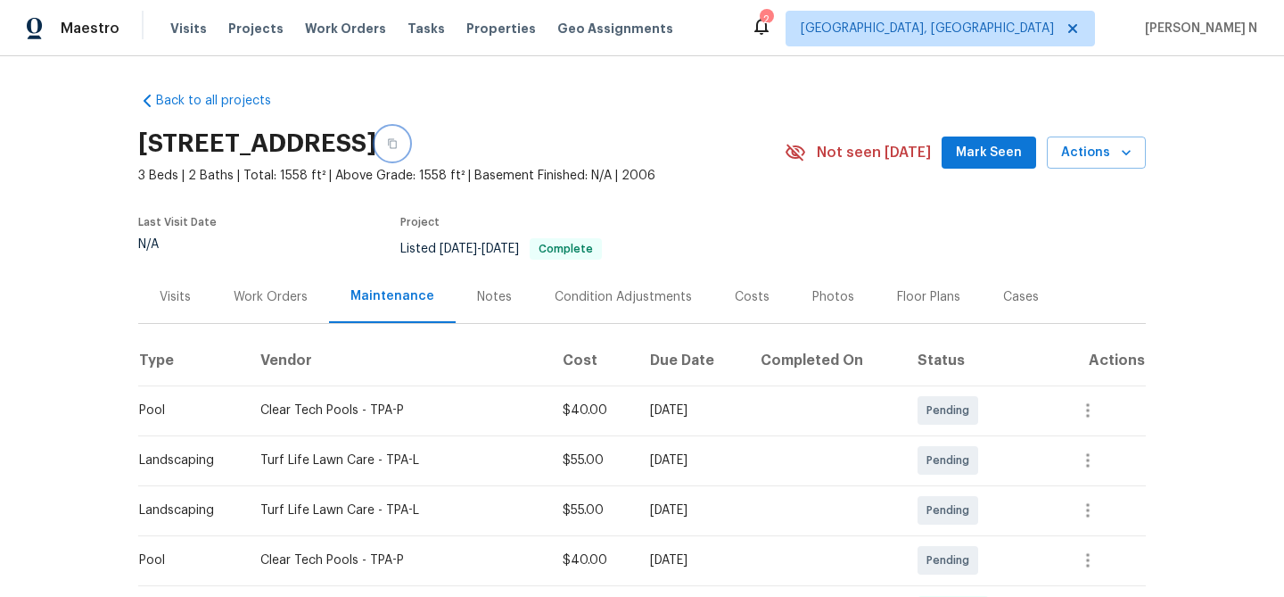
click at [398, 146] on icon "button" at bounding box center [392, 143] width 11 height 11
